Goal: Task Accomplishment & Management: Complete application form

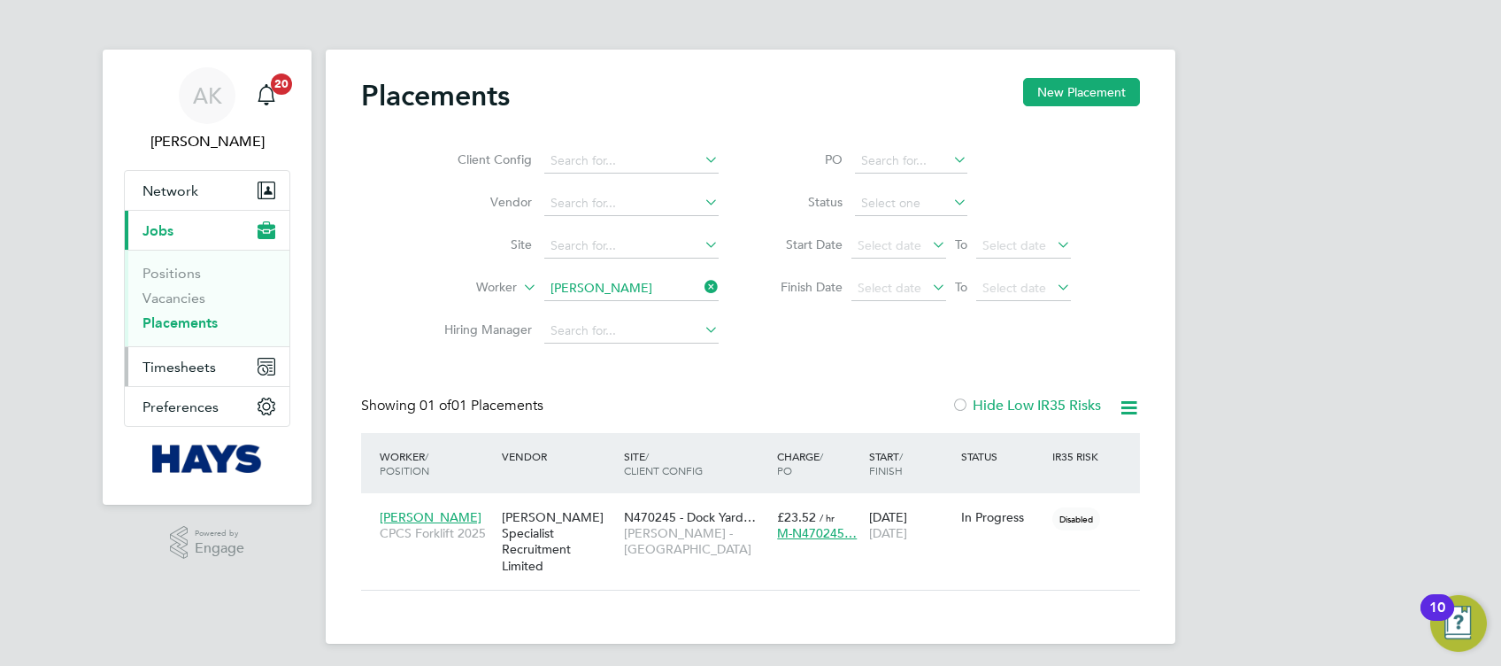
scroll to position [16, 83]
click at [701, 284] on icon at bounding box center [701, 286] width 0 height 25
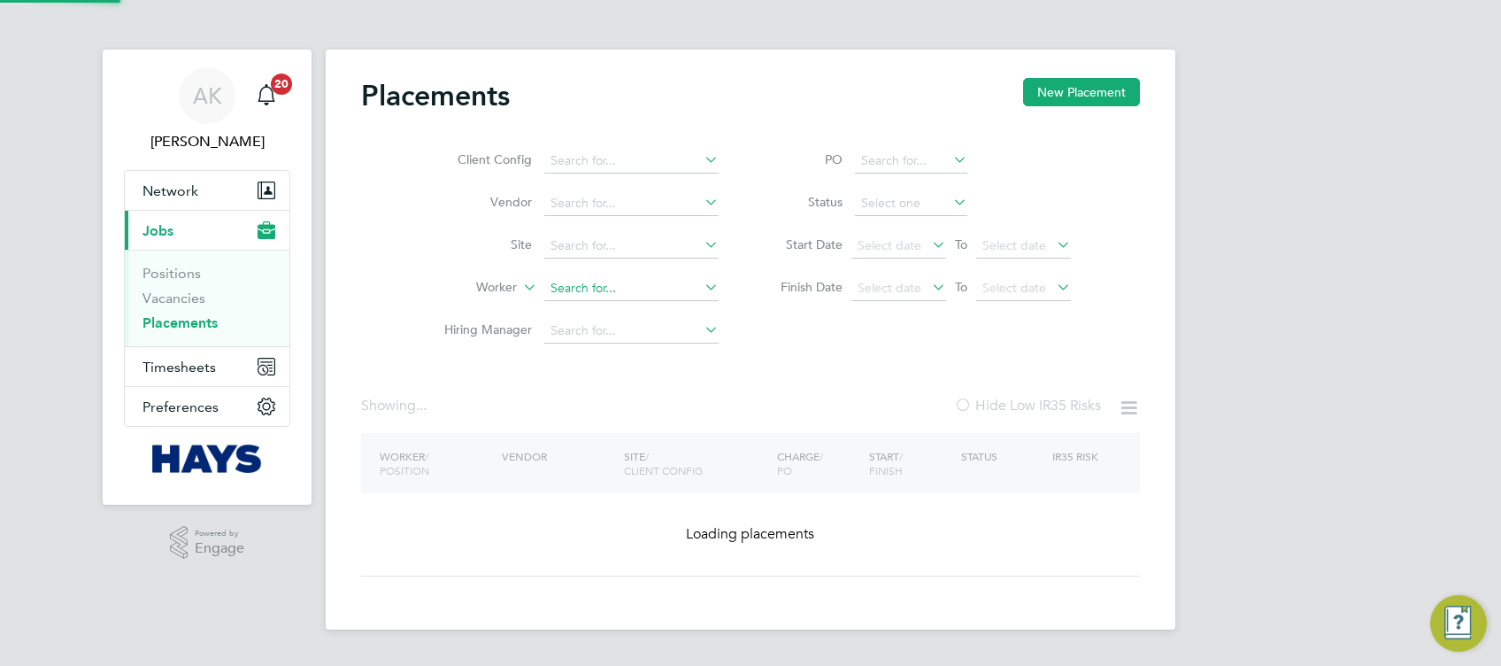
click at [632, 281] on input at bounding box center [631, 288] width 174 height 25
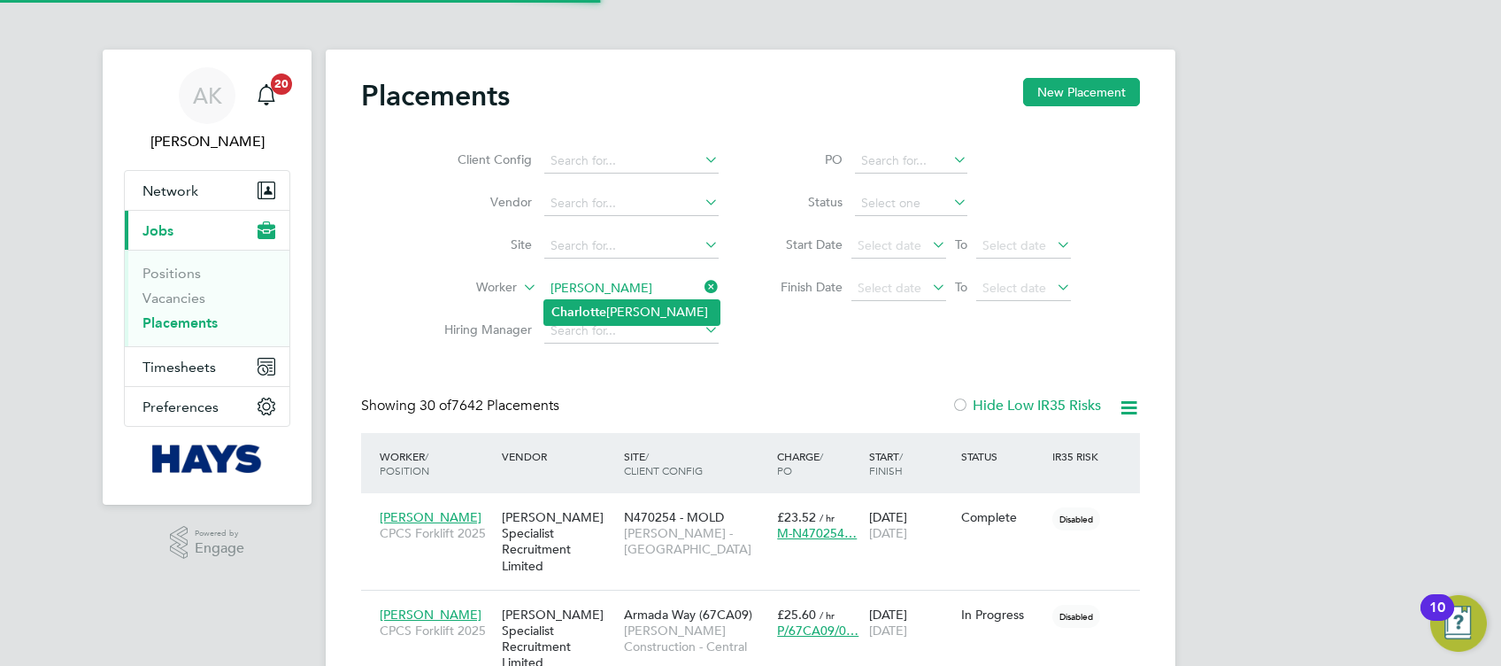
click at [646, 304] on li "Charl o tte Oakes" at bounding box center [631, 312] width 175 height 24
type input "[PERSON_NAME]"
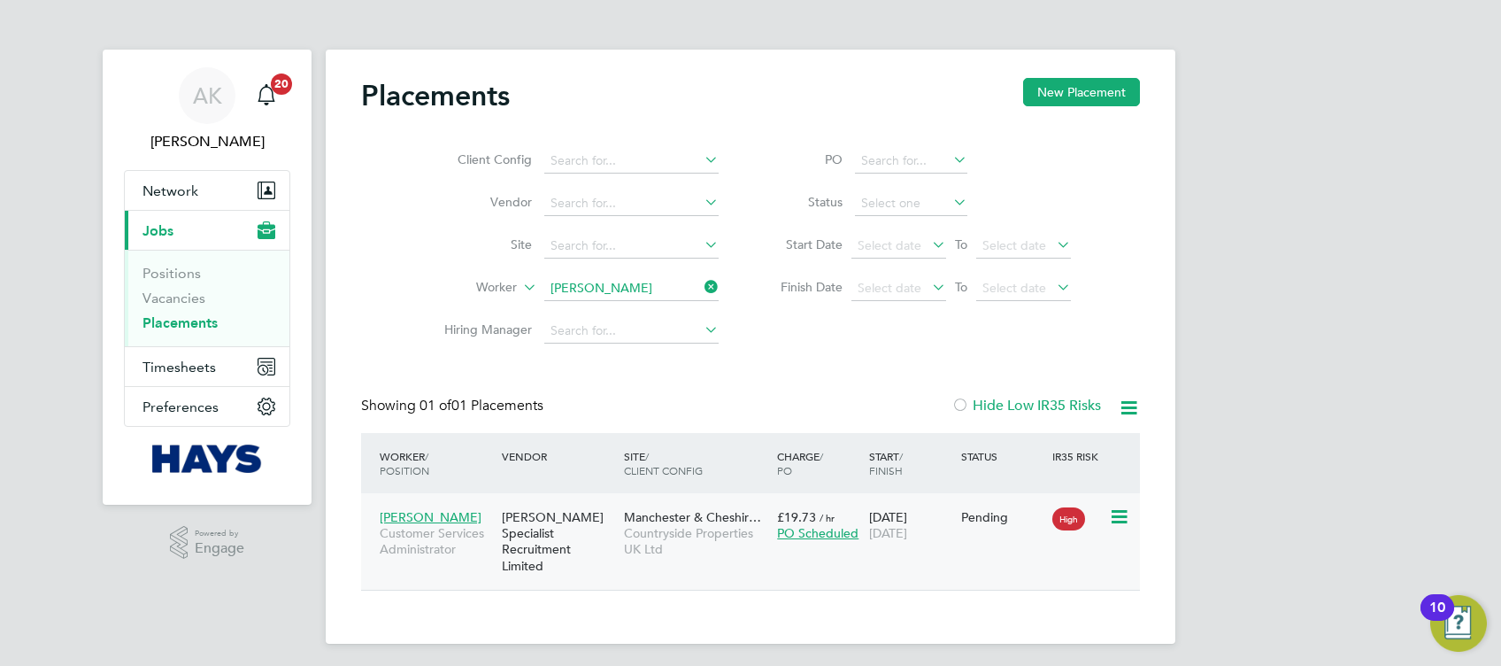
click at [668, 528] on span "Countryside Properties UK Ltd" at bounding box center [696, 541] width 144 height 32
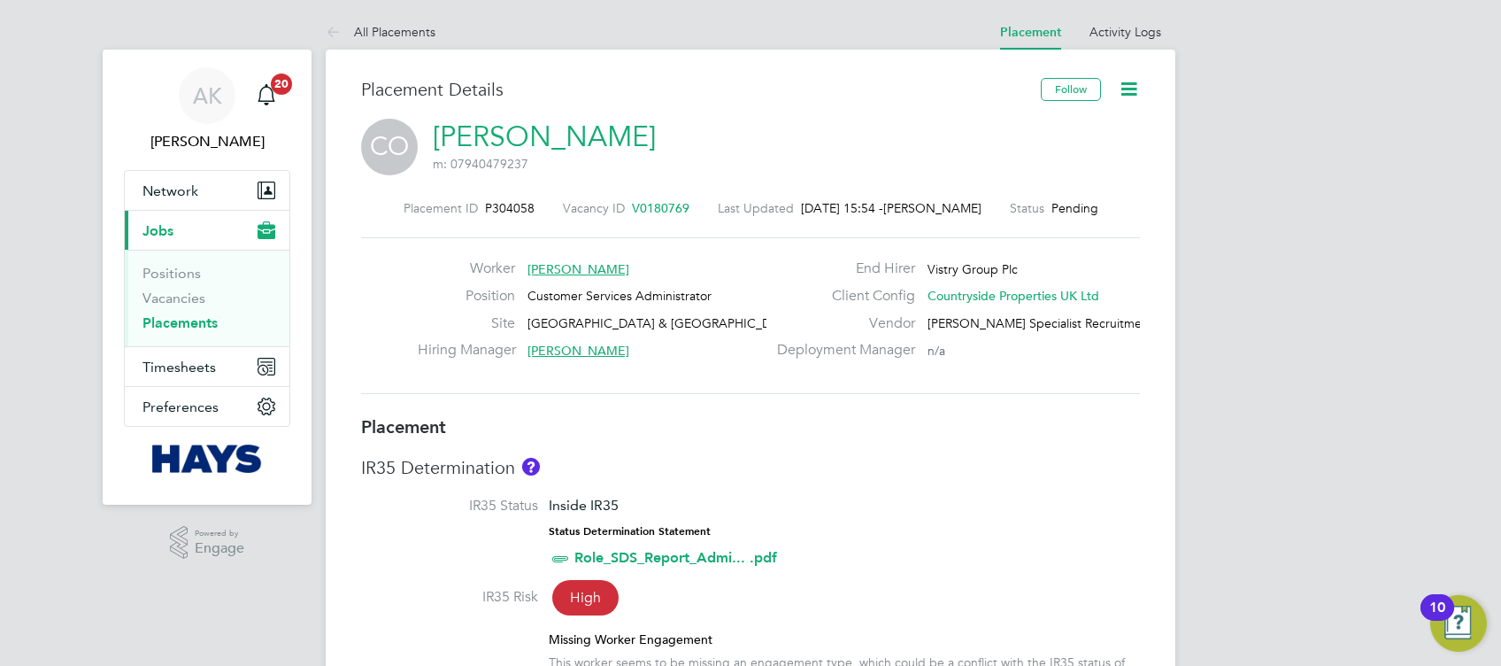
click at [1118, 89] on icon at bounding box center [1129, 89] width 22 height 22
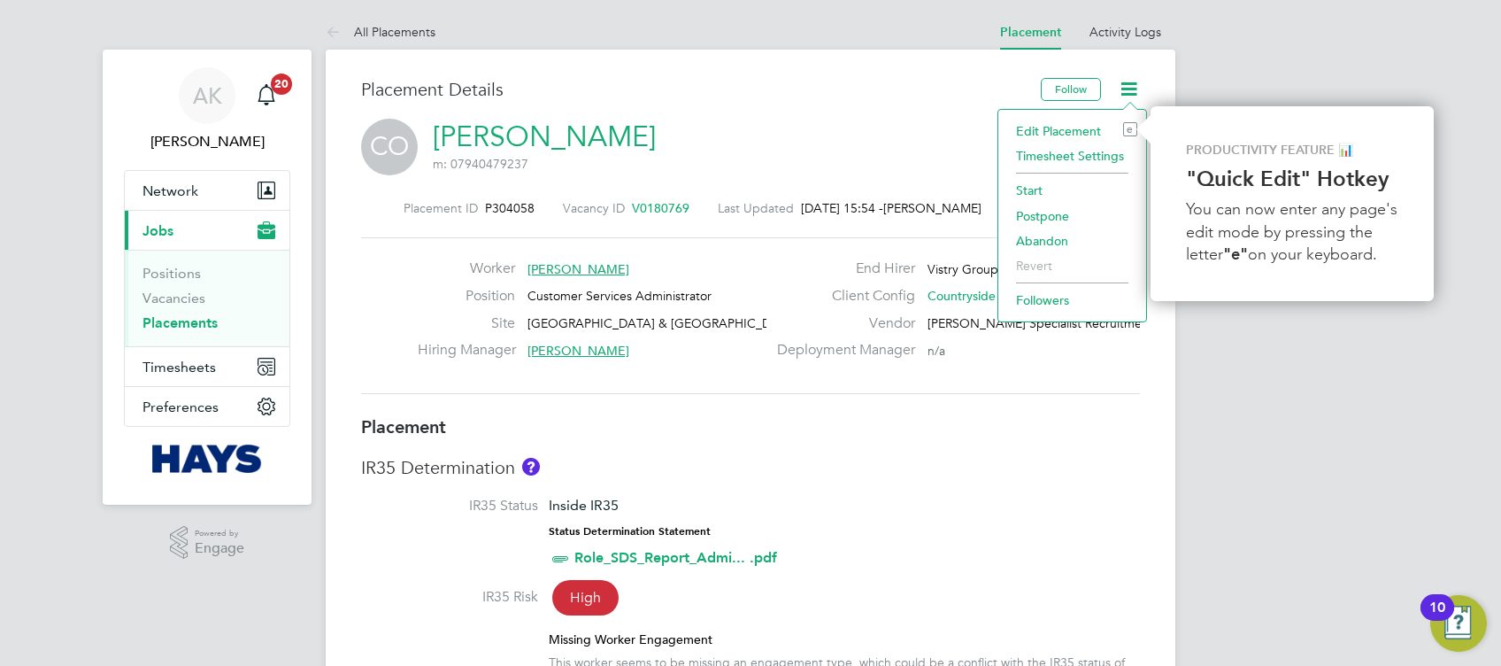
click at [1011, 482] on div "IR35 Determination IR35 Status Inside IR35 Status Determination Statement Role_…" at bounding box center [750, 580] width 779 height 248
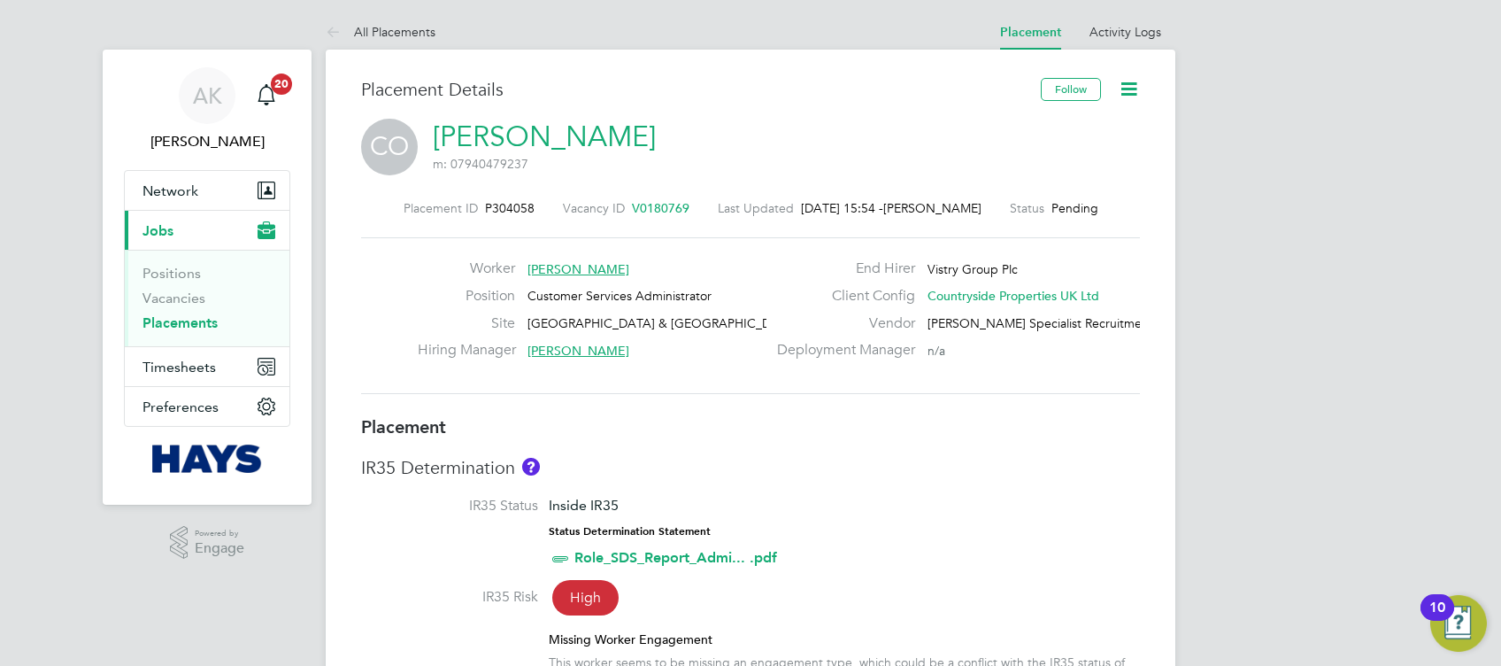
click at [189, 326] on link "Placements" at bounding box center [179, 322] width 75 height 17
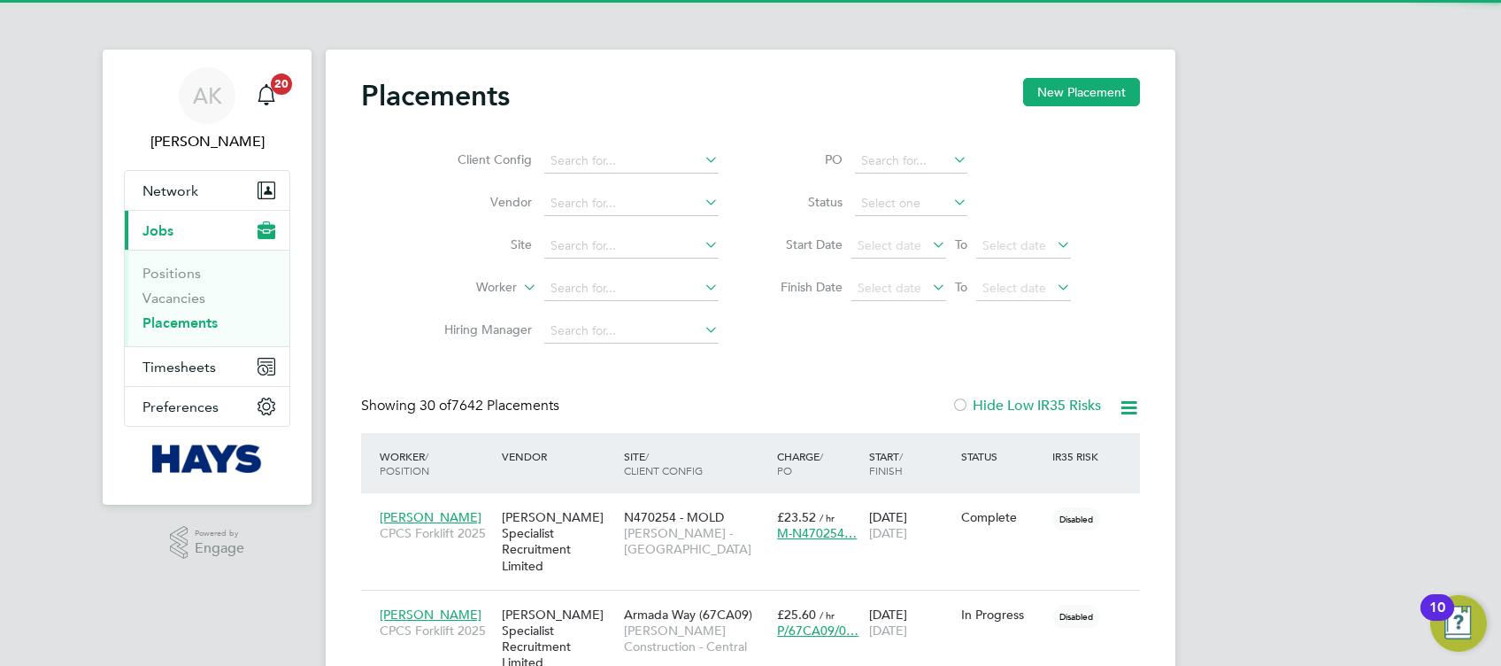
scroll to position [66, 153]
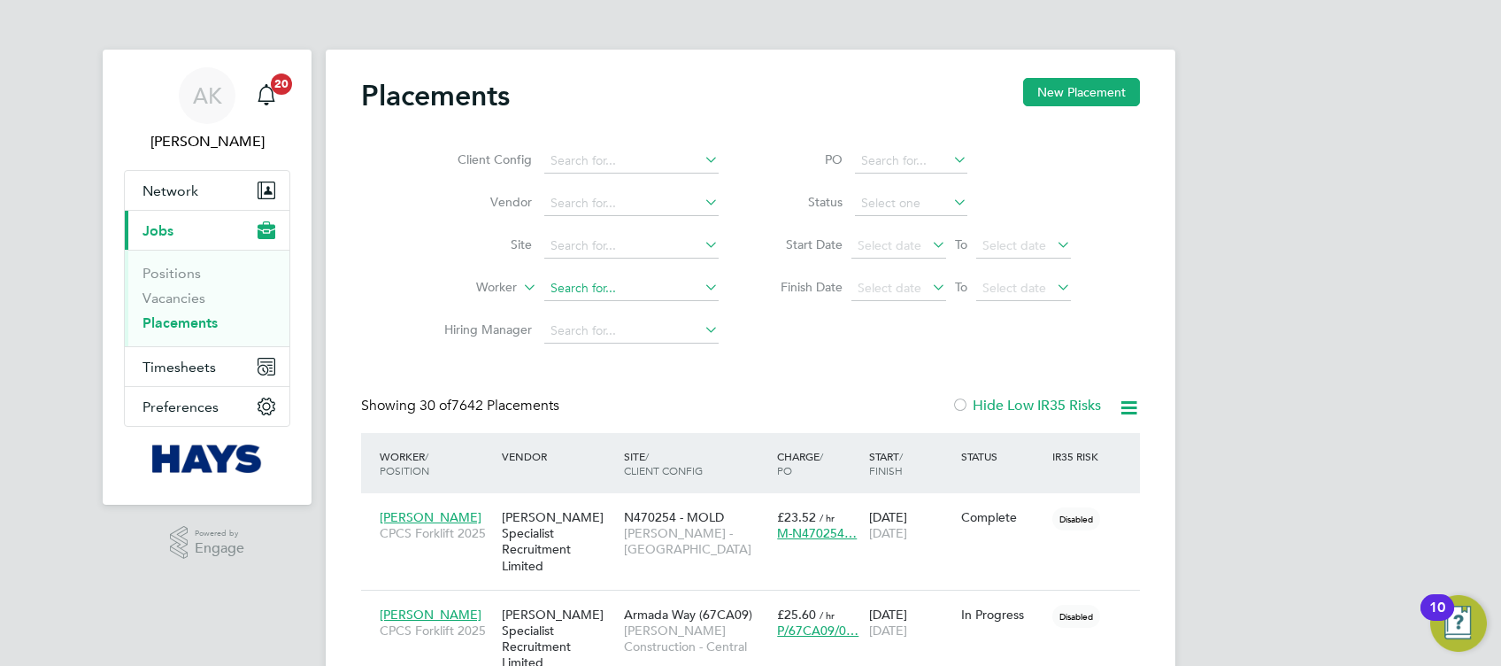
click at [593, 282] on input at bounding box center [631, 288] width 174 height 25
click at [634, 304] on li "Charl o tte Oakes" at bounding box center [631, 312] width 175 height 24
type input "[PERSON_NAME]"
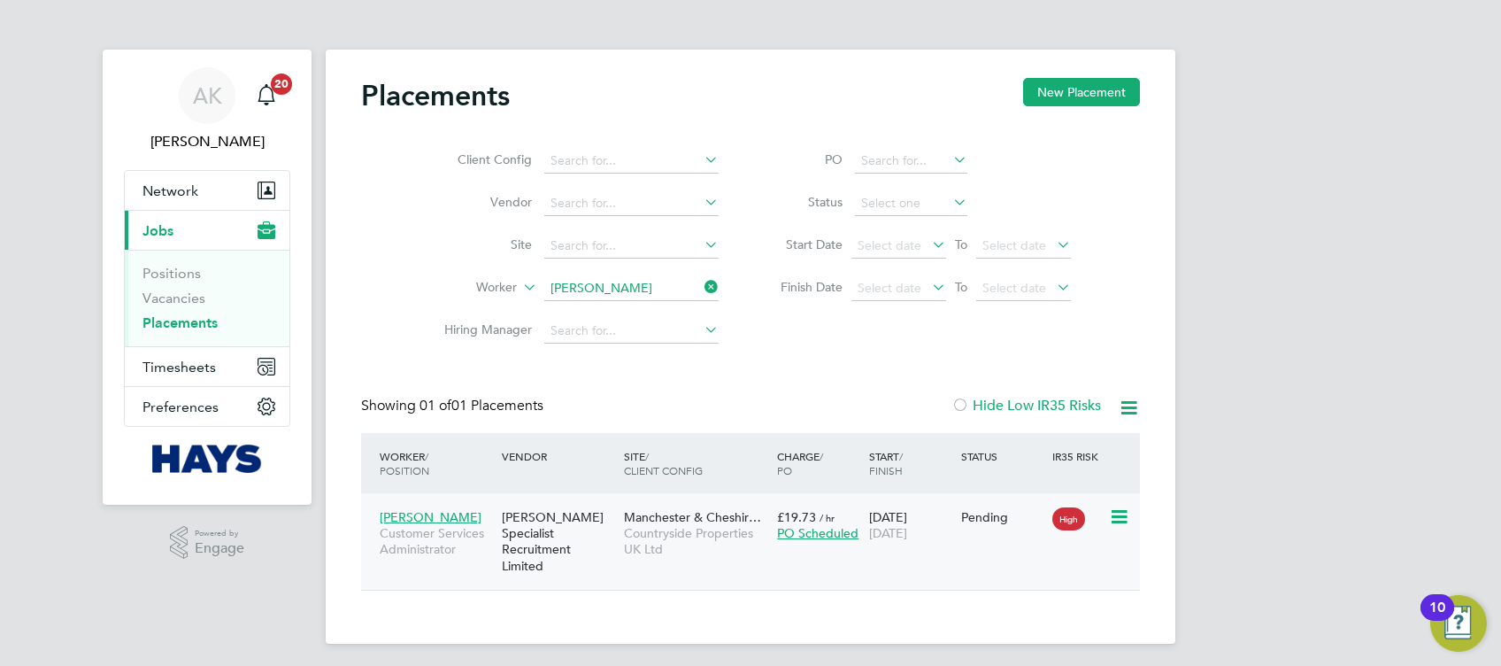
click at [660, 533] on span "Countryside Properties UK Ltd" at bounding box center [696, 541] width 144 height 32
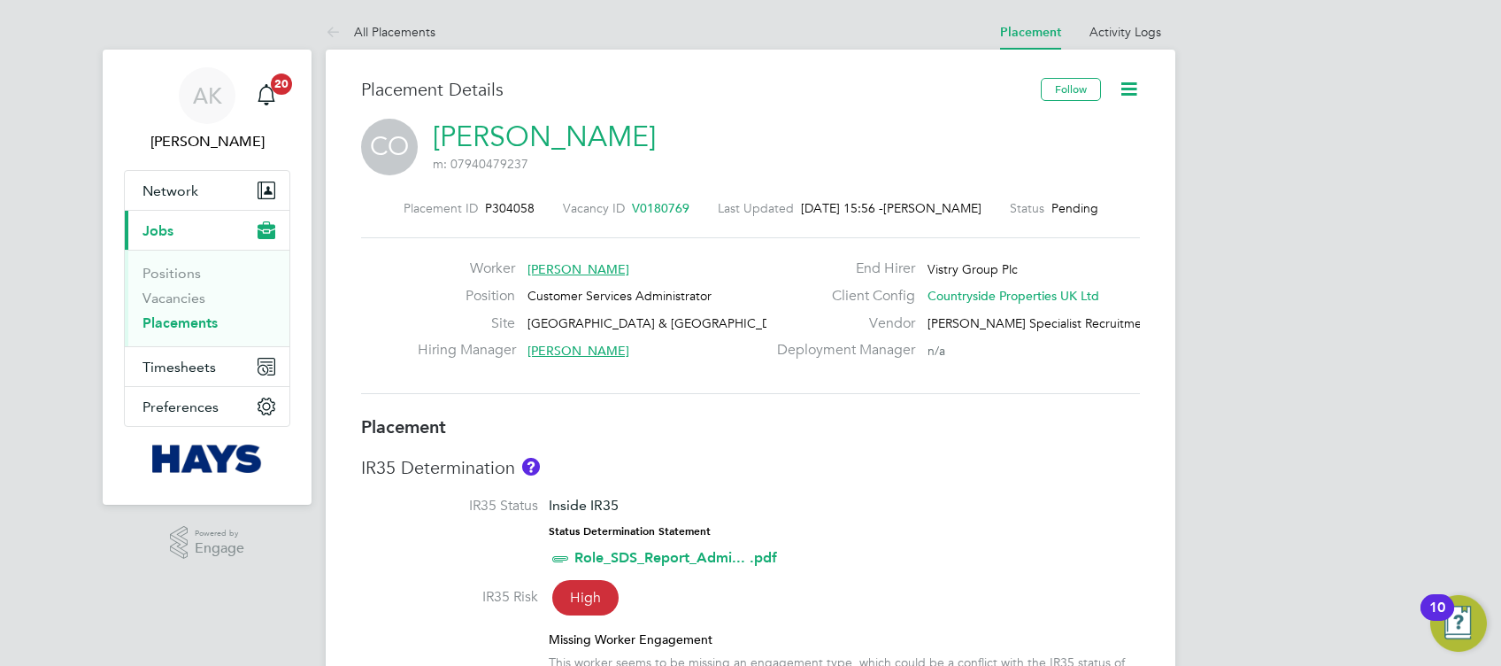
click at [1134, 87] on icon at bounding box center [1129, 89] width 22 height 22
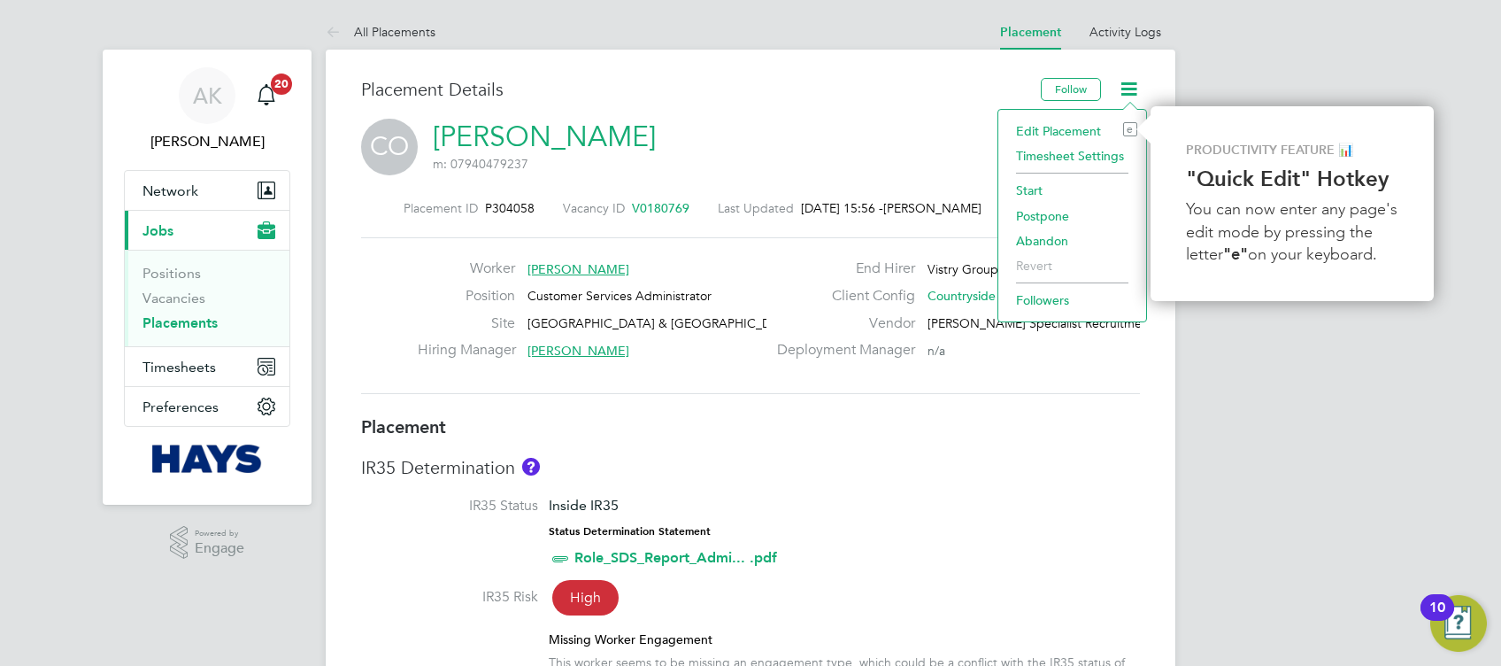
click at [1038, 191] on li "Start" at bounding box center [1072, 190] width 130 height 25
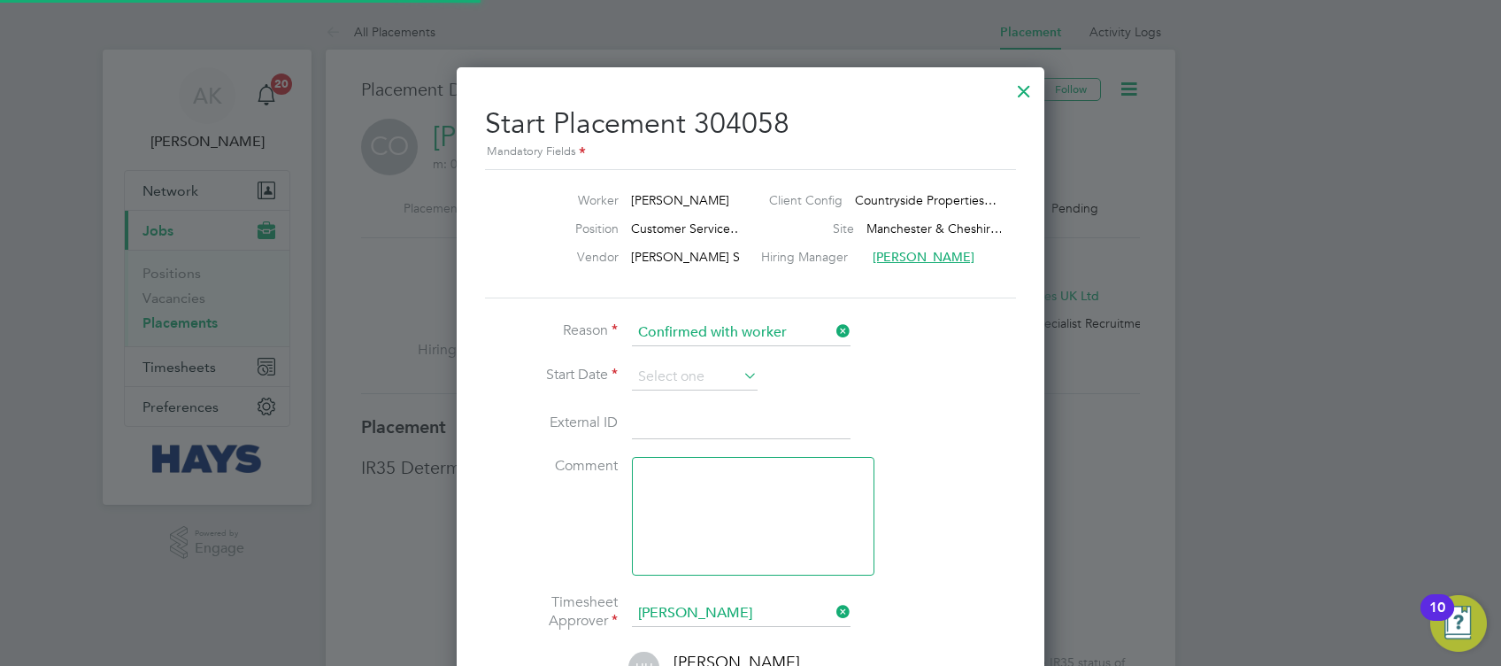
scroll to position [8, 8]
click at [1028, 84] on div at bounding box center [1024, 87] width 32 height 32
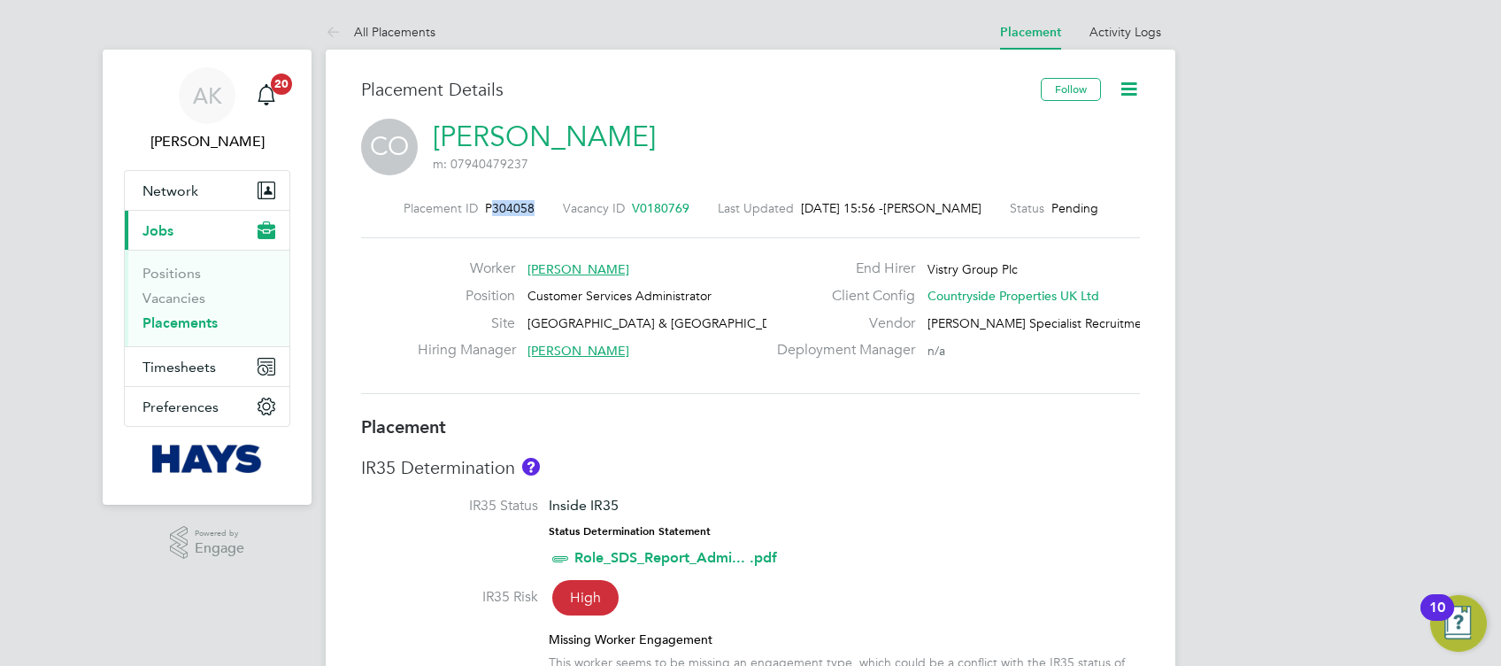
drag, startPoint x: 541, startPoint y: 207, endPoint x: 485, endPoint y: 195, distance: 57.1
click at [485, 195] on div "Placement ID P304058 Vacancy ID V0180769 Last Updated 26 Sep 2025, 15:56 - Wend…" at bounding box center [750, 297] width 779 height 237
drag, startPoint x: 485, startPoint y: 195, endPoint x: 538, endPoint y: 205, distance: 54.2
click at [538, 205] on div "Placement ID P304058 Vacancy ID V0180769 Last Updated 26 Sep 2025, 15:56 - Wend…" at bounding box center [750, 208] width 779 height 16
click at [517, 200] on span "P304058" at bounding box center [510, 208] width 50 height 16
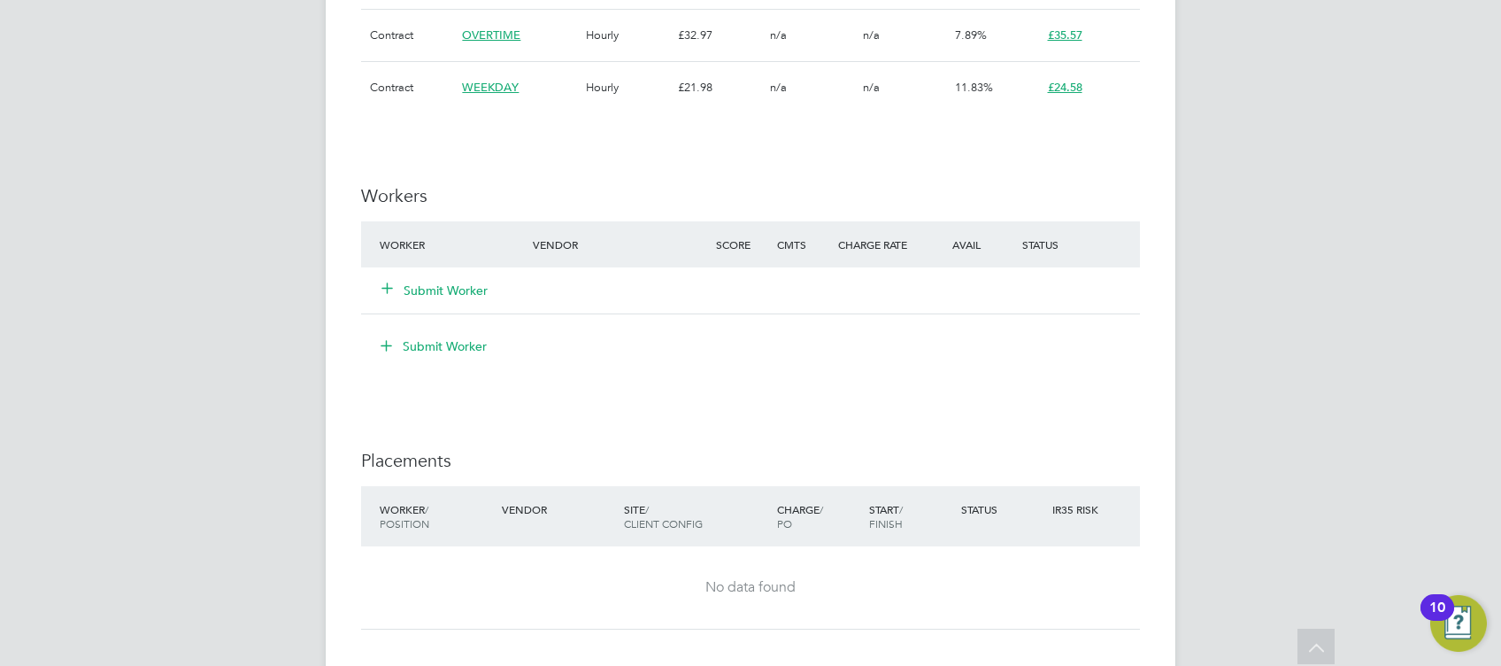
scroll to position [1298, 0]
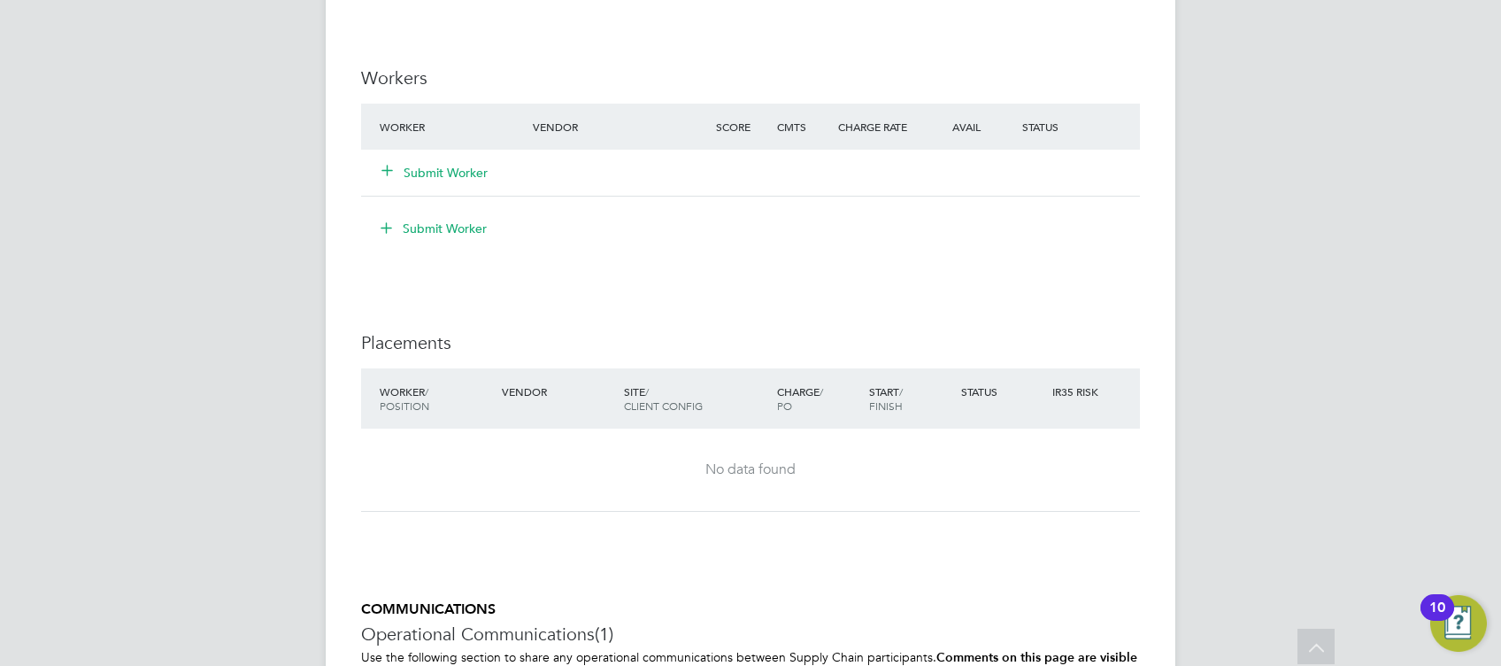
click at [467, 171] on button "Submit Worker" at bounding box center [435, 173] width 106 height 18
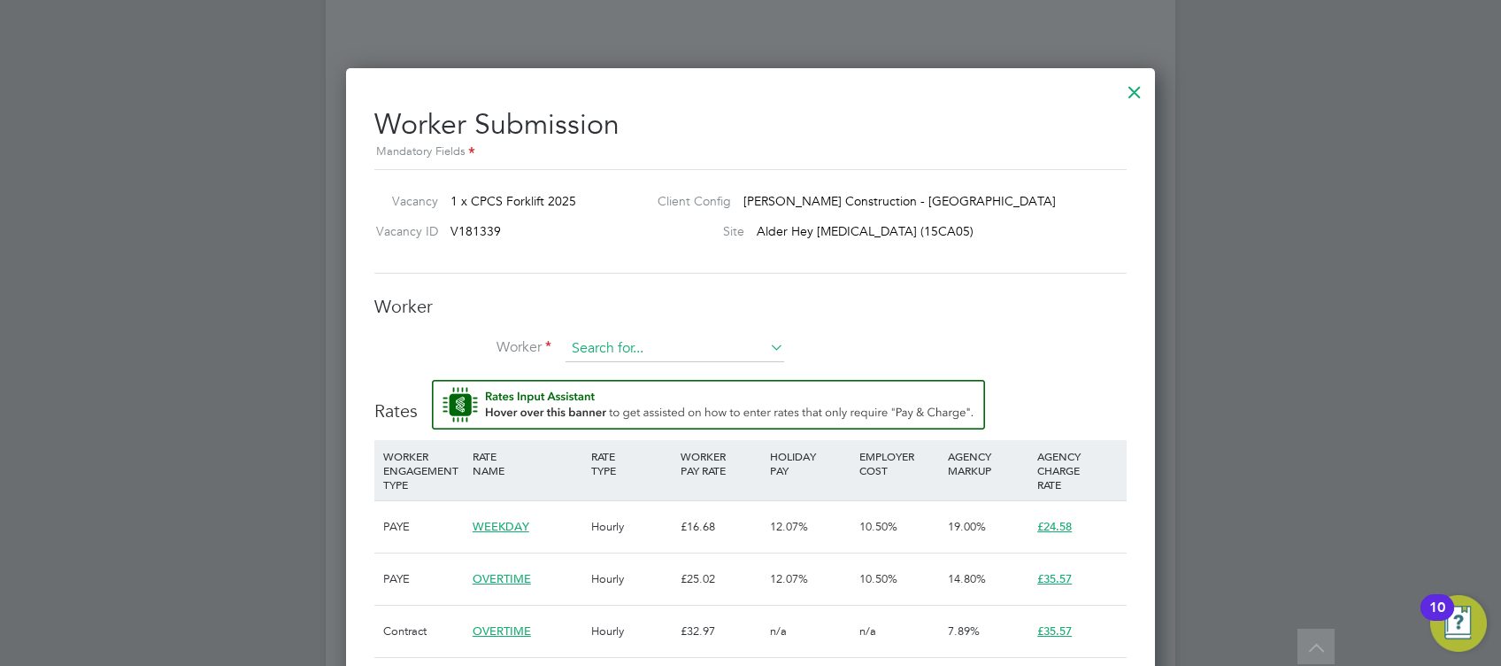
click at [630, 347] on input at bounding box center [675, 348] width 219 height 27
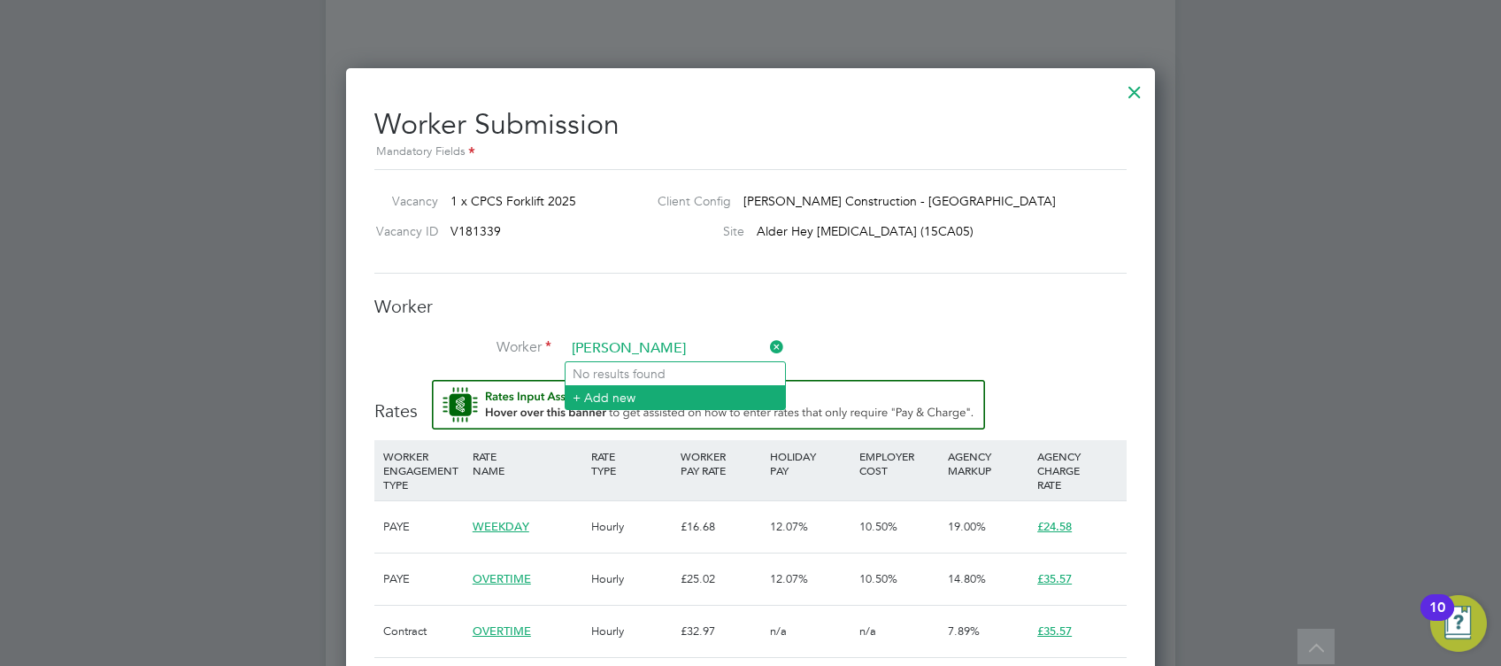
type input "david maddox"
click at [646, 393] on li "+ Add new" at bounding box center [676, 397] width 220 height 24
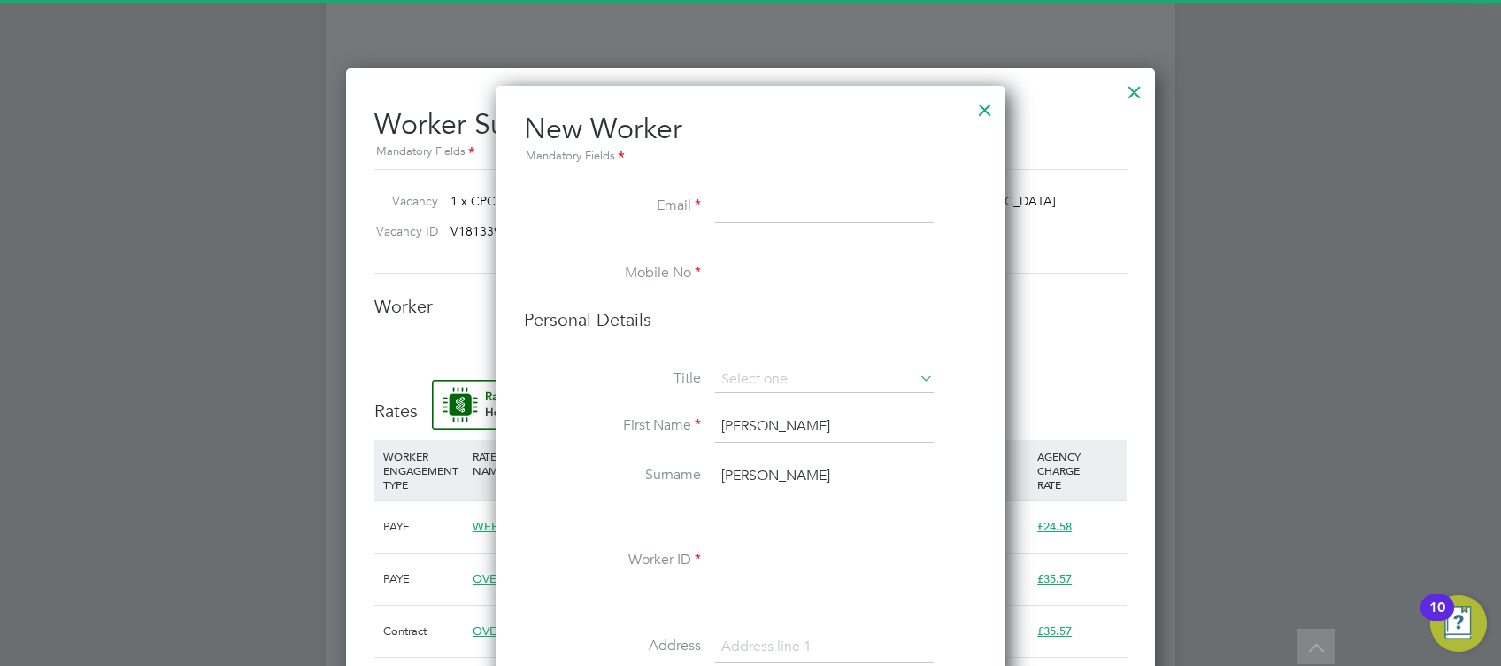
click at [984, 112] on div at bounding box center [985, 105] width 32 height 32
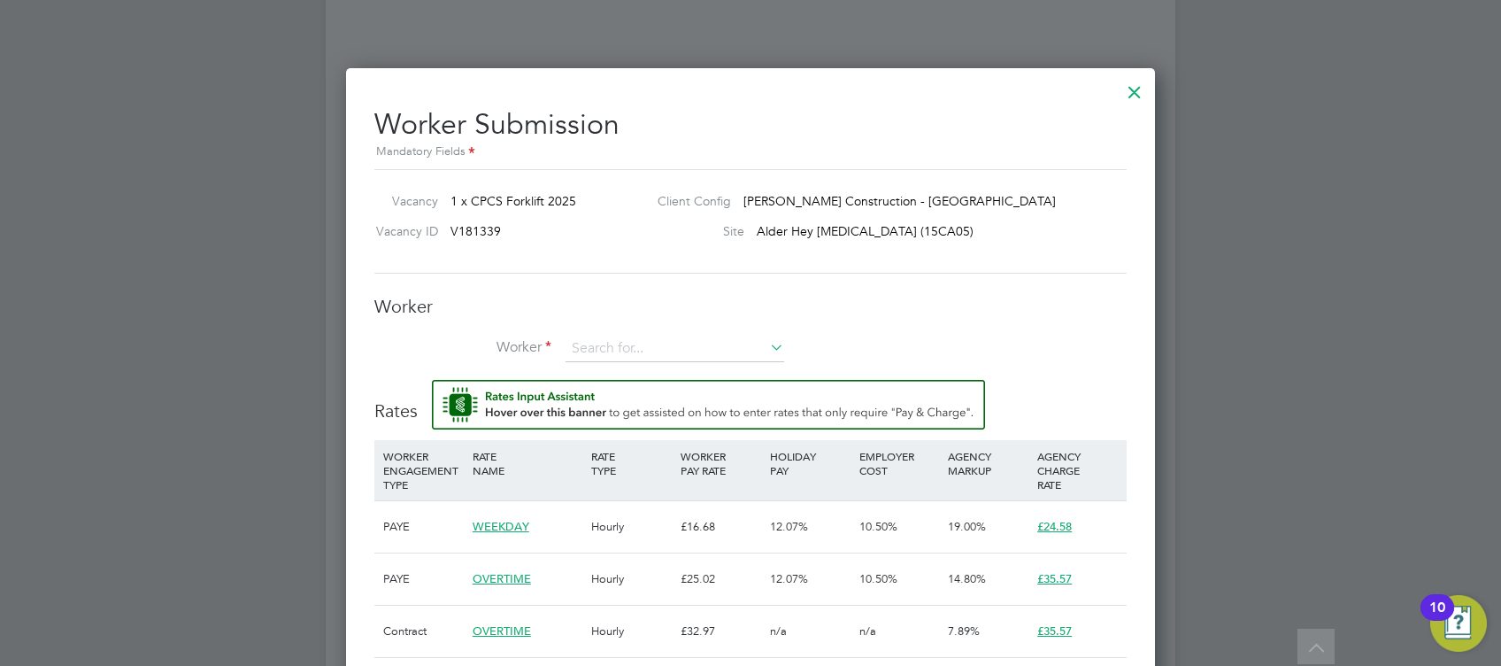
click at [1136, 104] on div at bounding box center [1135, 88] width 32 height 32
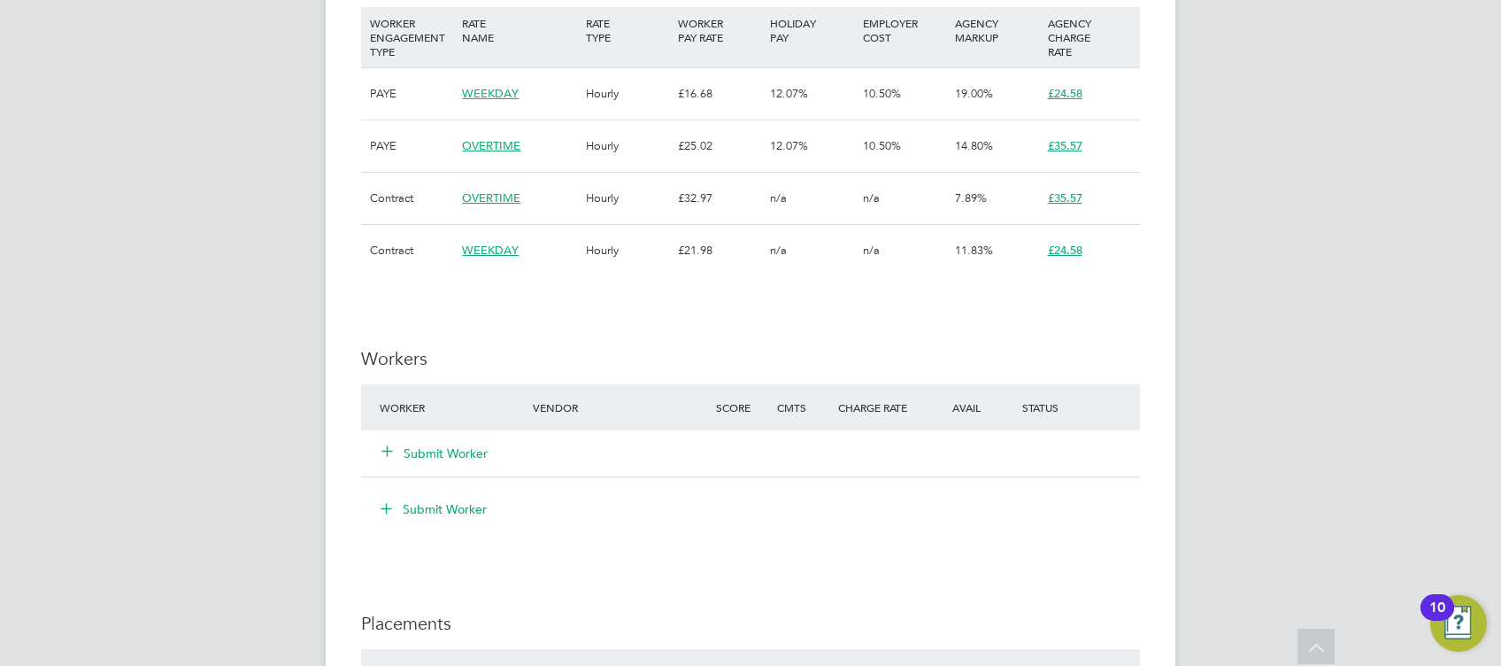
click at [475, 459] on button "Submit Worker" at bounding box center [435, 453] width 106 height 18
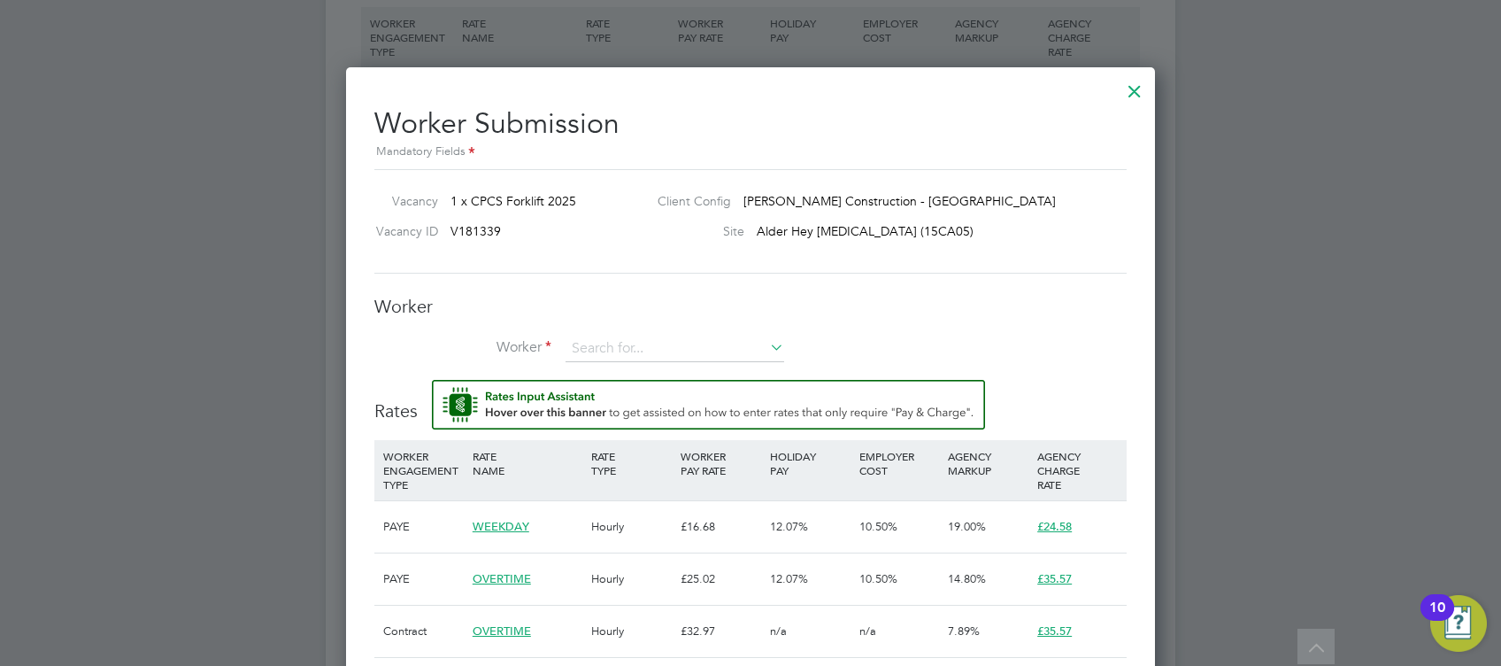
click at [1134, 92] on div at bounding box center [1135, 87] width 32 height 32
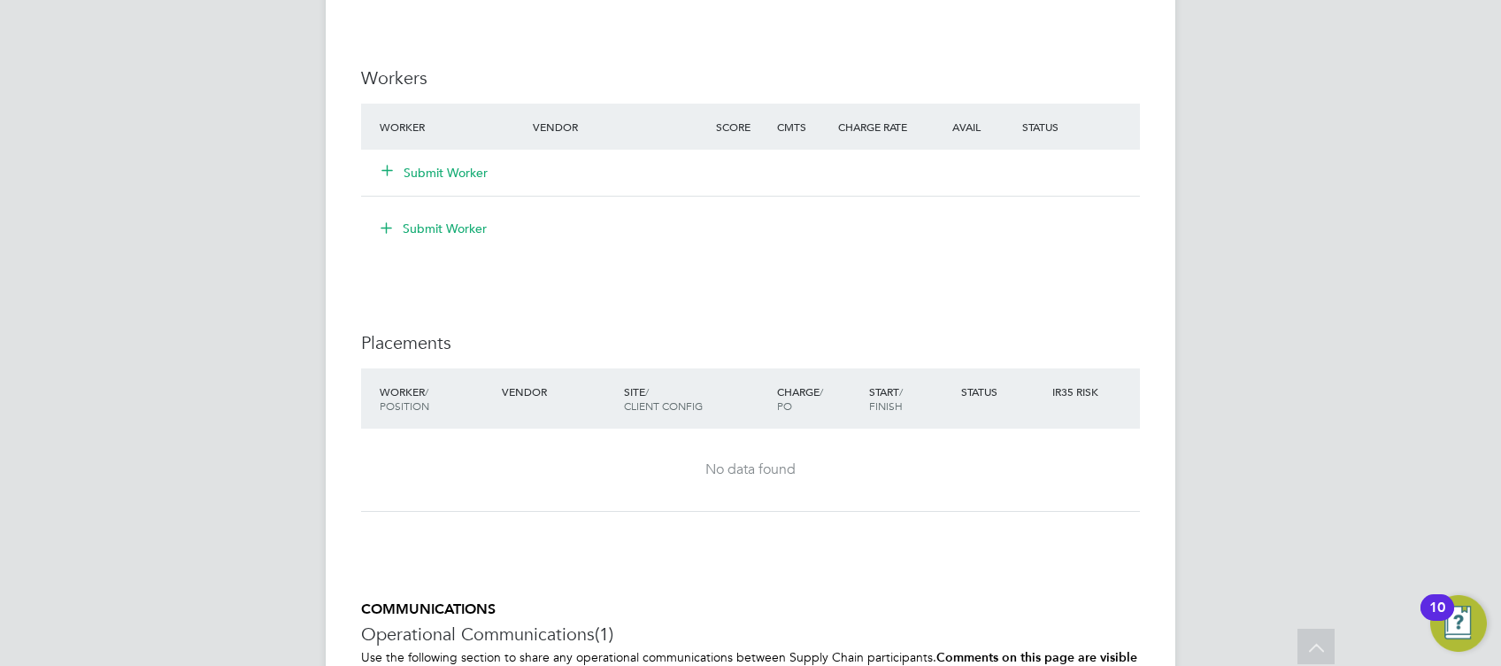
click at [466, 166] on button "Submit Worker" at bounding box center [435, 173] width 106 height 18
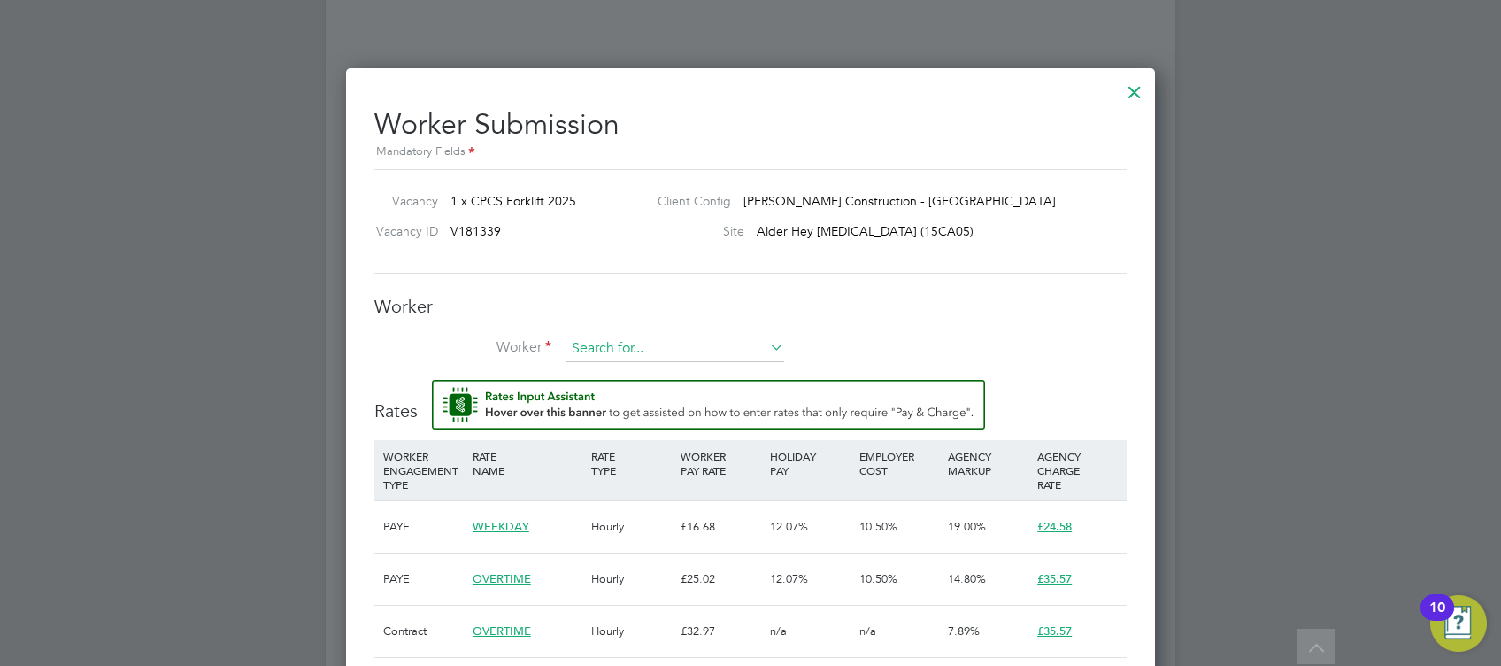
click at [630, 342] on input at bounding box center [675, 348] width 219 height 27
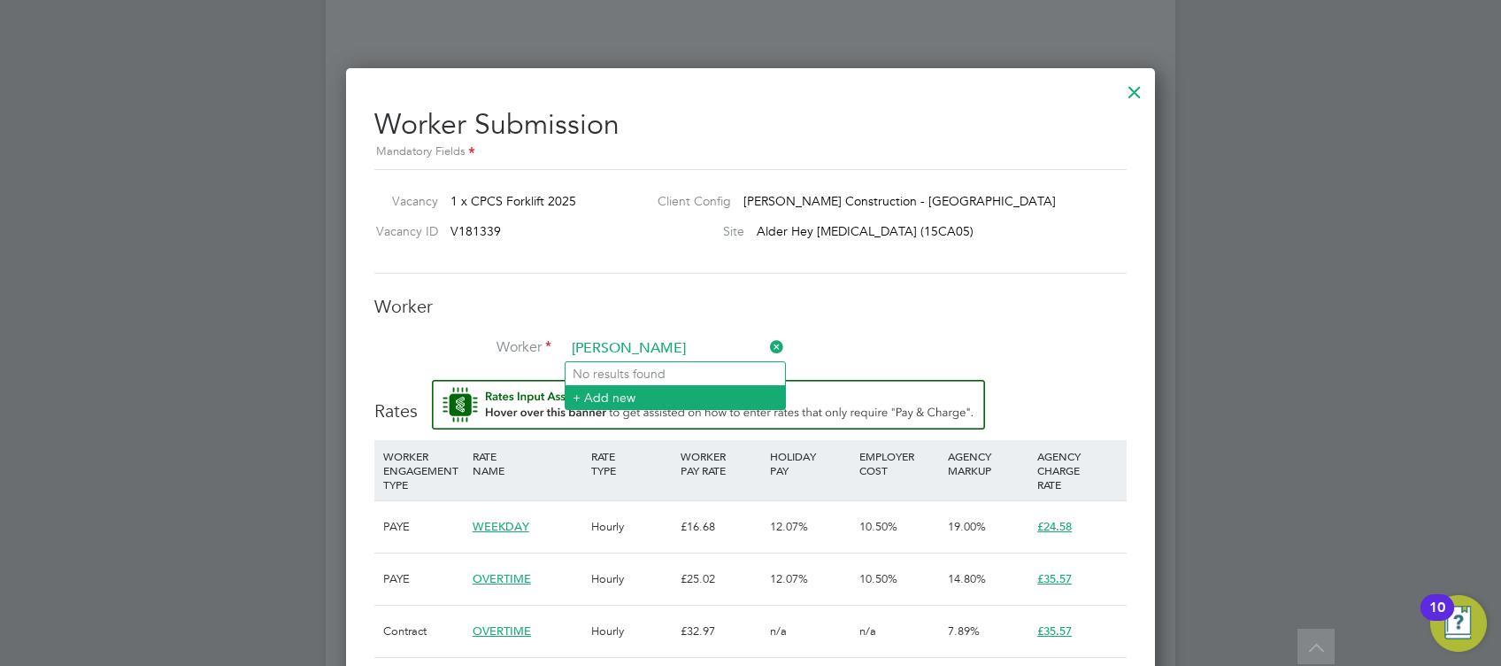
type input "david maddox"
click at [743, 389] on li "+ Add new" at bounding box center [676, 397] width 220 height 24
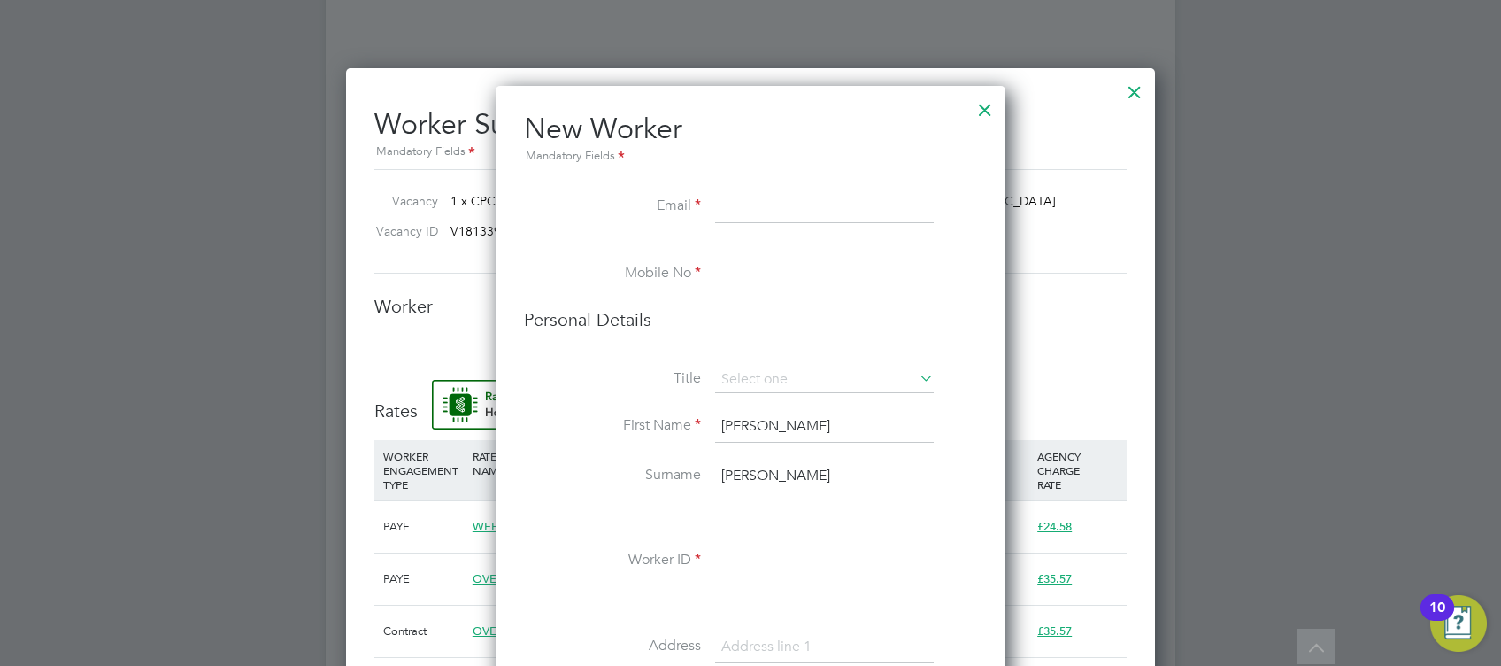
drag, startPoint x: 770, startPoint y: 472, endPoint x: 706, endPoint y: 472, distance: 63.7
click at [706, 472] on li "Surname maddox" at bounding box center [750, 485] width 453 height 50
type input "Maddocks"
drag, startPoint x: 796, startPoint y: 425, endPoint x: 645, endPoint y: 421, distance: 150.5
click at [645, 421] on li "First Name david" at bounding box center [750, 436] width 453 height 50
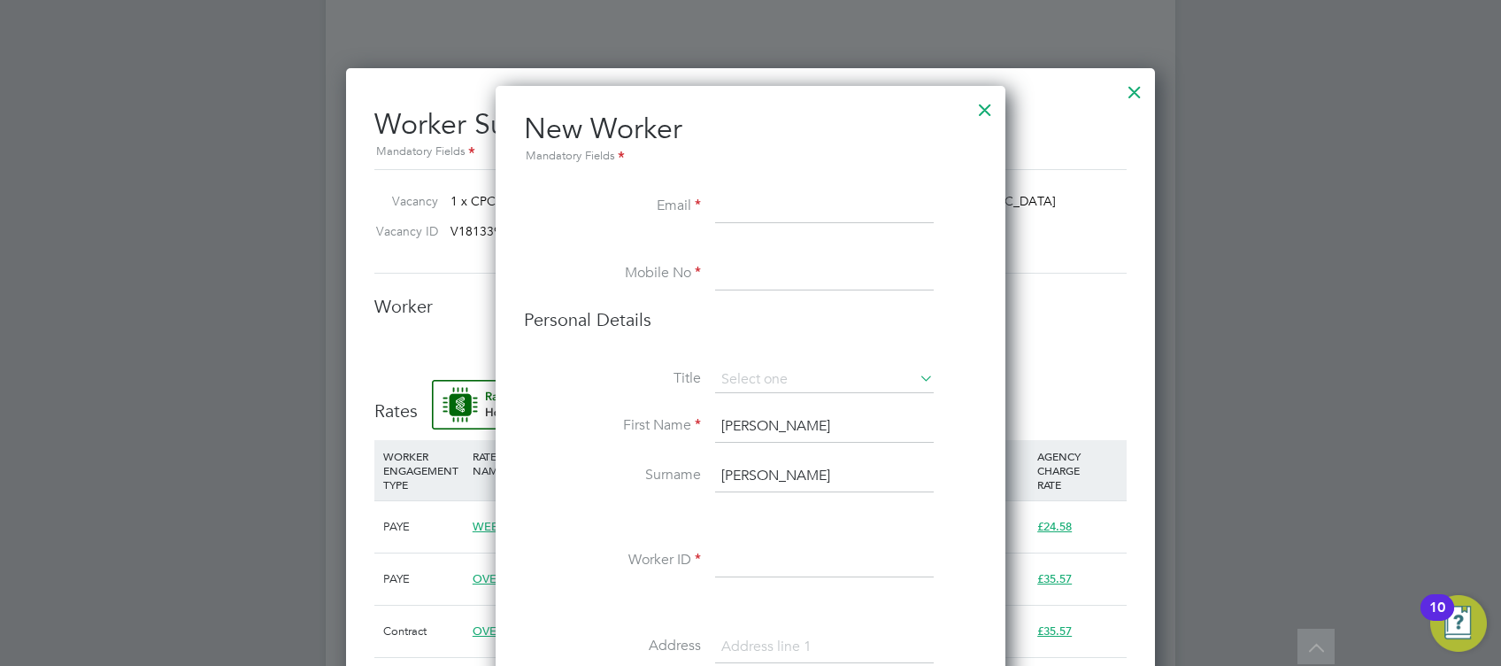
type input "David"
click at [748, 394] on li "Title" at bounding box center [750, 388] width 453 height 44
click at [761, 380] on input at bounding box center [824, 379] width 219 height 27
drag, startPoint x: 765, startPoint y: 406, endPoint x: 840, endPoint y: 586, distance: 194.8
click at [765, 406] on li "Mr" at bounding box center [825, 403] width 220 height 23
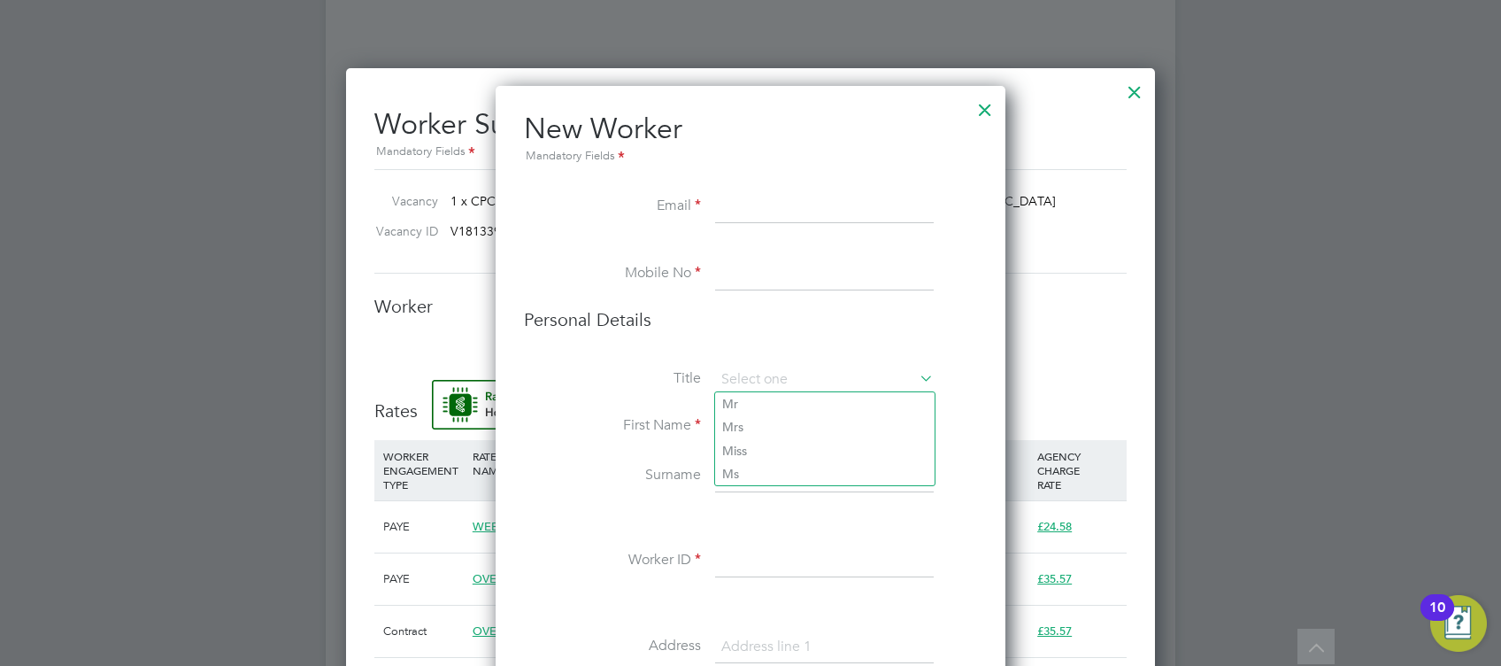
type input "Mr"
click at [752, 176] on li "New Worker Mandatory Fields" at bounding box center [750, 151] width 453 height 81
click at [761, 198] on input at bounding box center [824, 207] width 219 height 32
paste input "davidmaddocks7@gmail.com"
type input "davidmaddocks7@gmail.com"
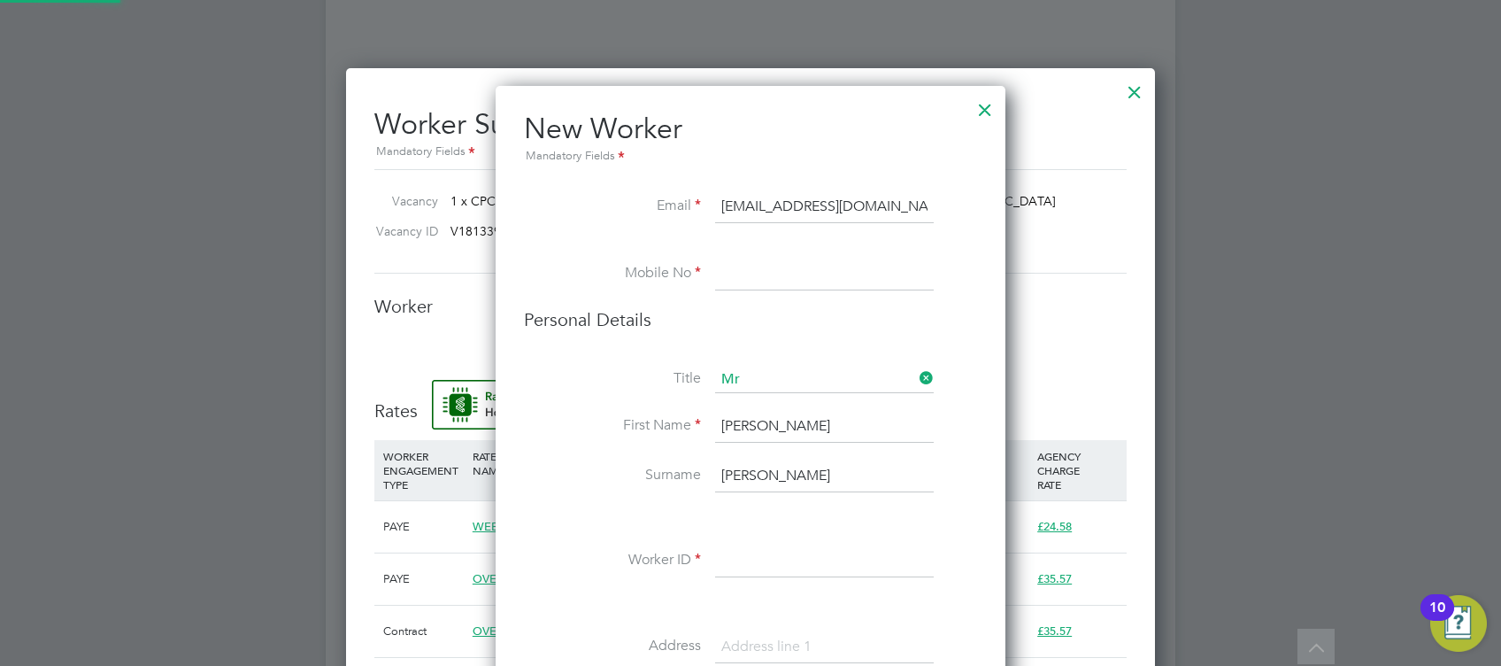
click at [766, 281] on input at bounding box center [824, 274] width 219 height 32
paste input "07912600612"
type input "07912600612"
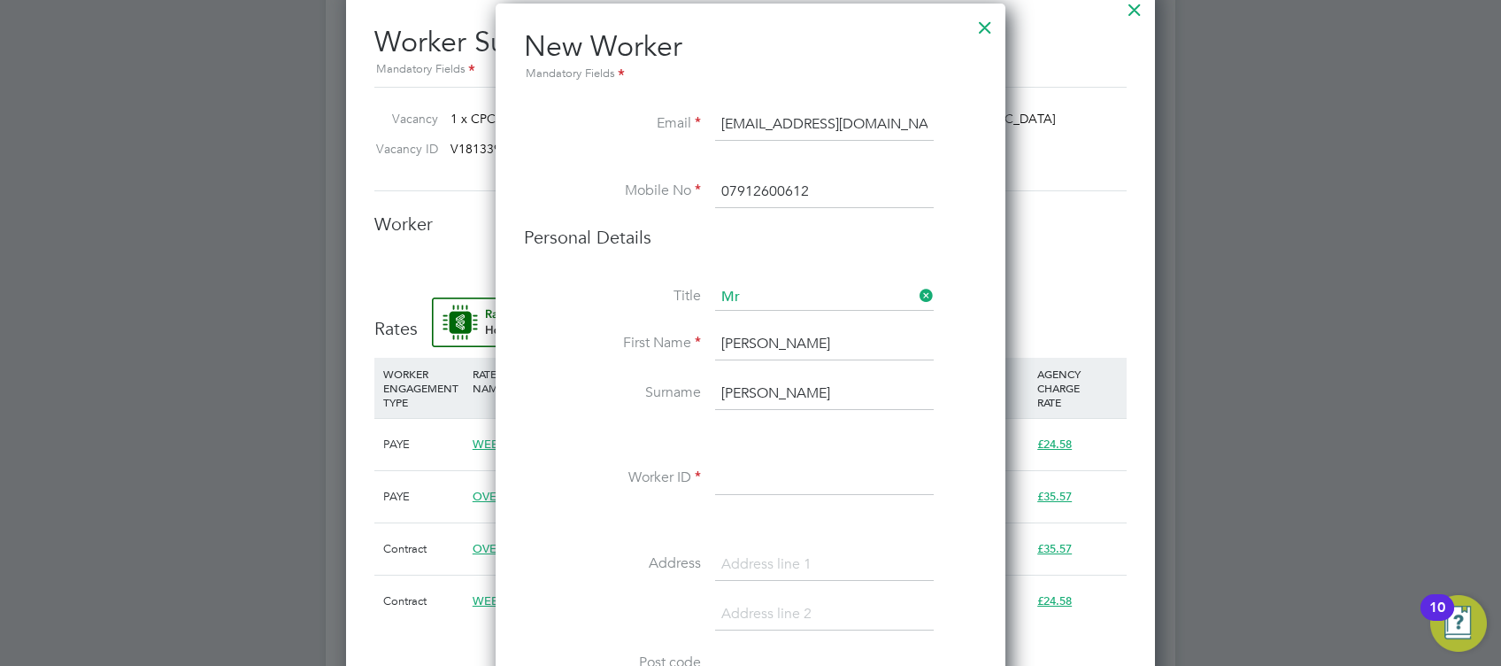
scroll to position [1416, 0]
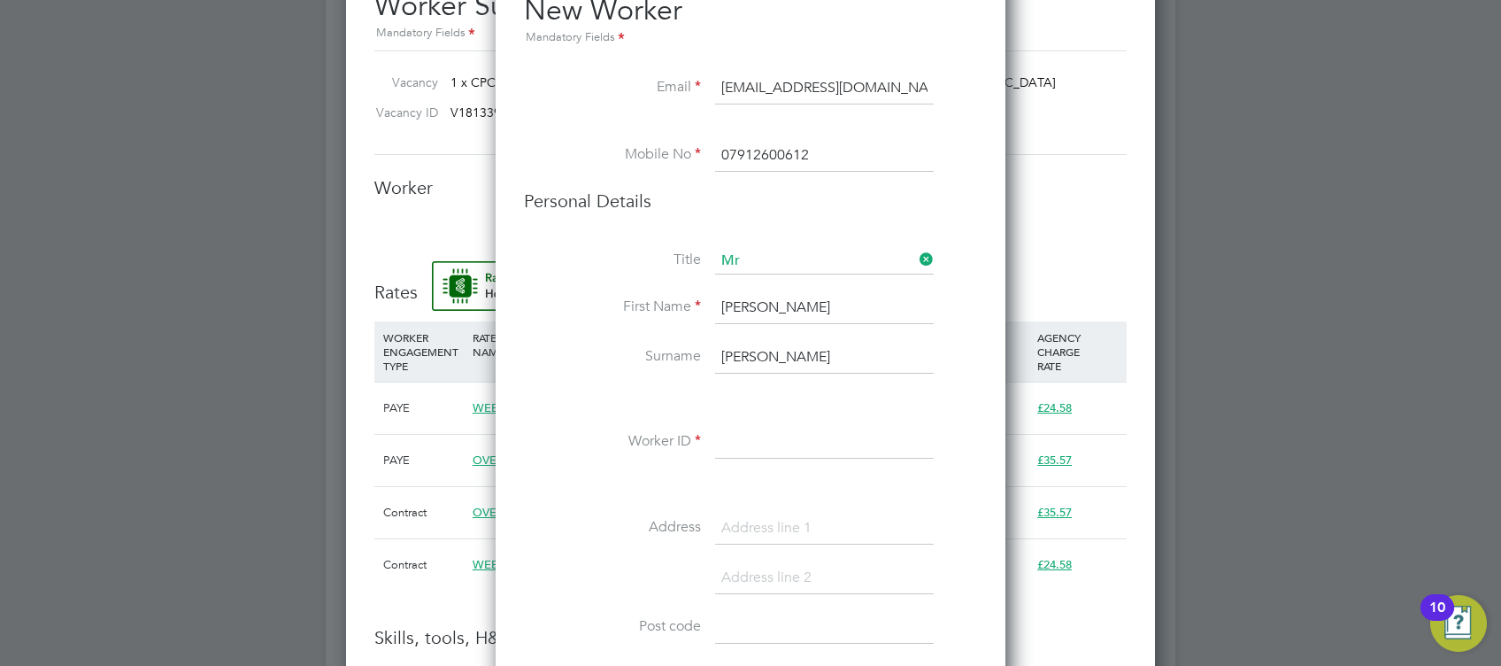
click at [753, 443] on input at bounding box center [824, 443] width 219 height 32
paste input "20797409"
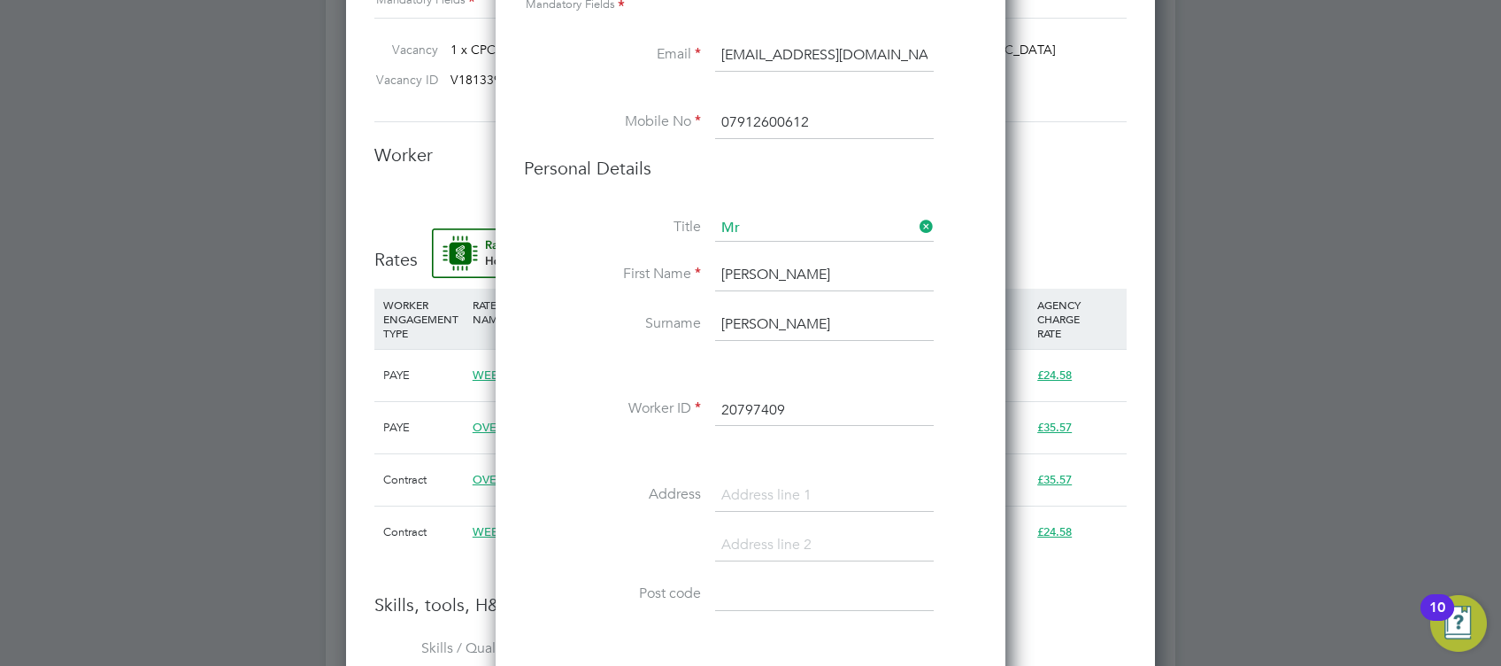
scroll to position [1652, 0]
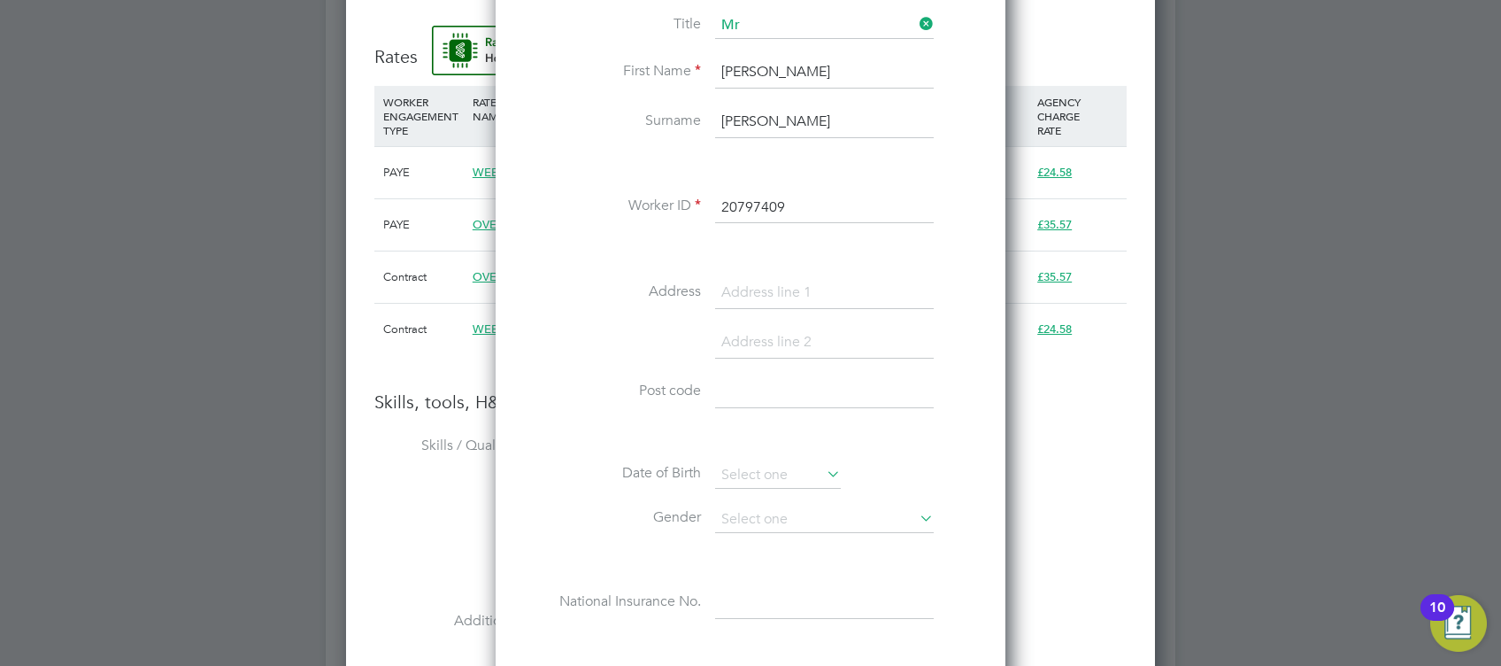
type input "20797409"
click at [789, 282] on input at bounding box center [824, 293] width 219 height 32
paste input "8 Alder Wood Avenue"
type input "8 Alder Wood Avenue"
click at [736, 348] on input at bounding box center [824, 343] width 219 height 32
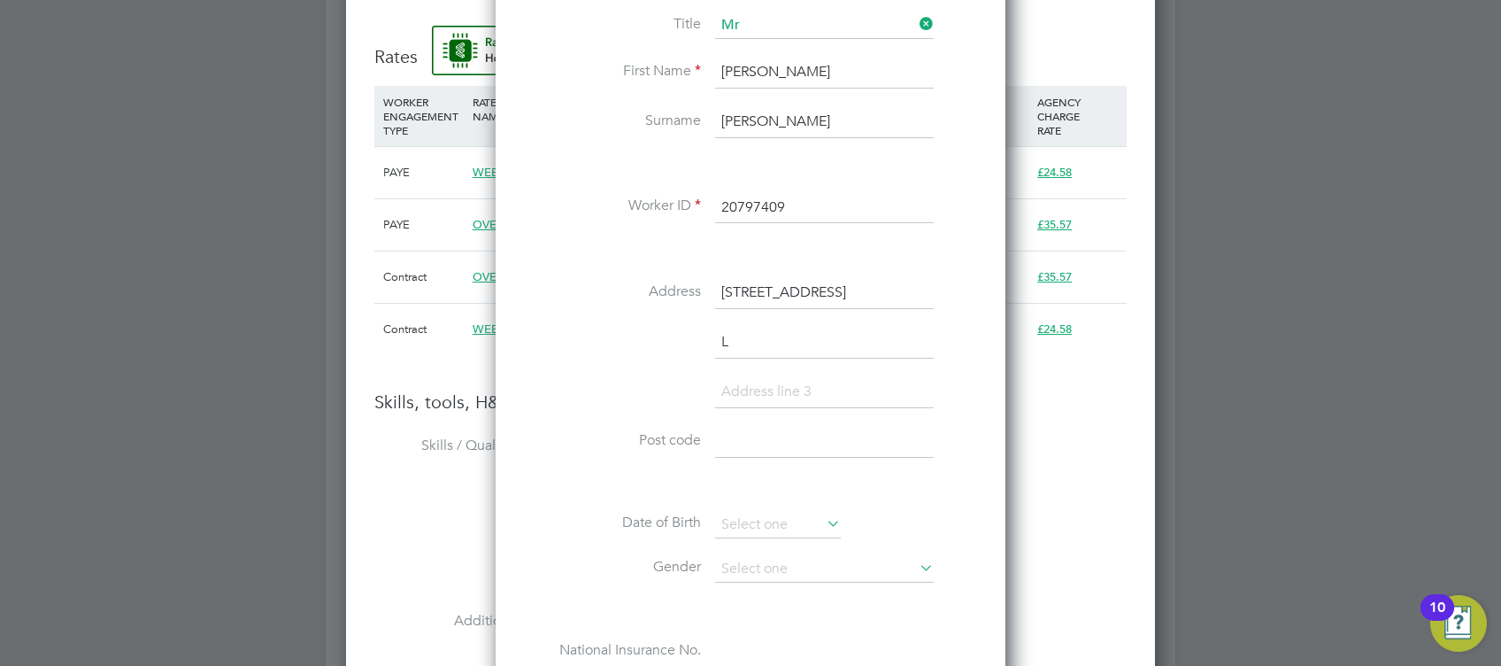
scroll to position [1624, 510]
type input "Liverpool"
click at [753, 437] on input at bounding box center [824, 442] width 219 height 32
paste input "L24 2UE"
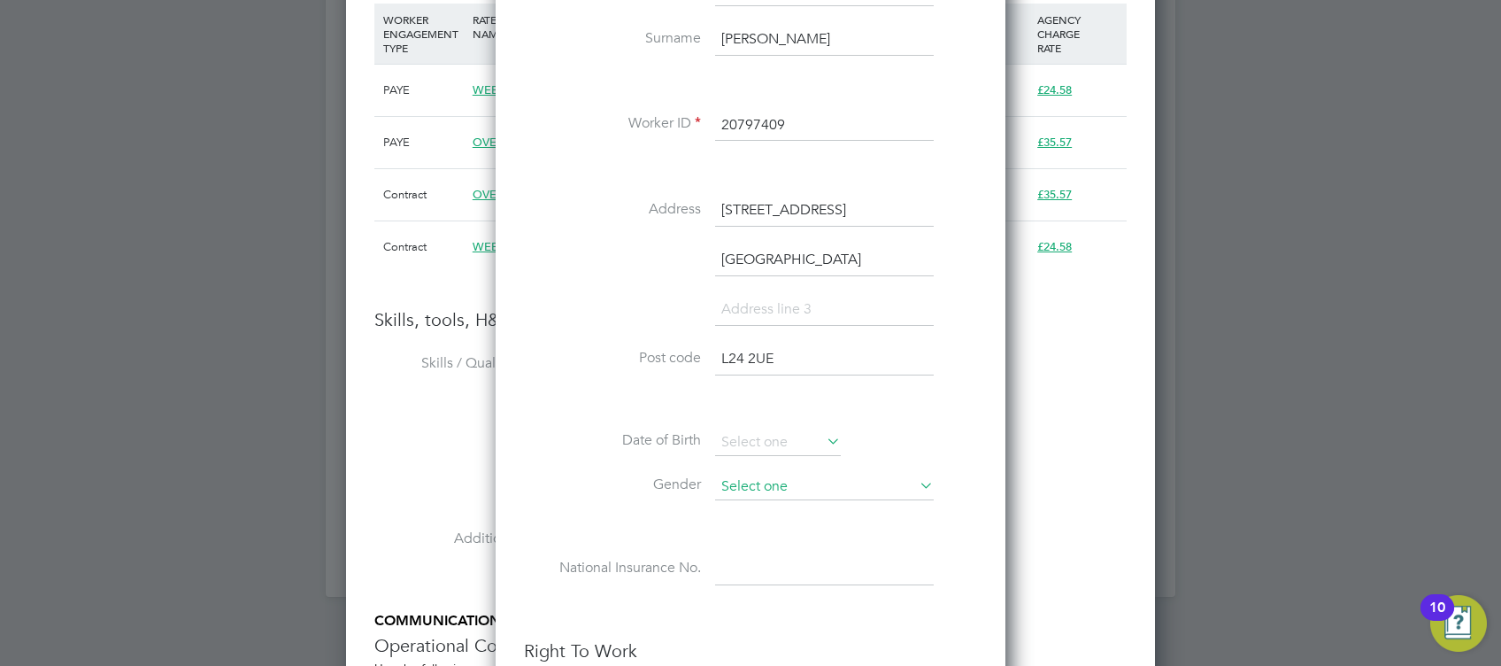
scroll to position [1770, 0]
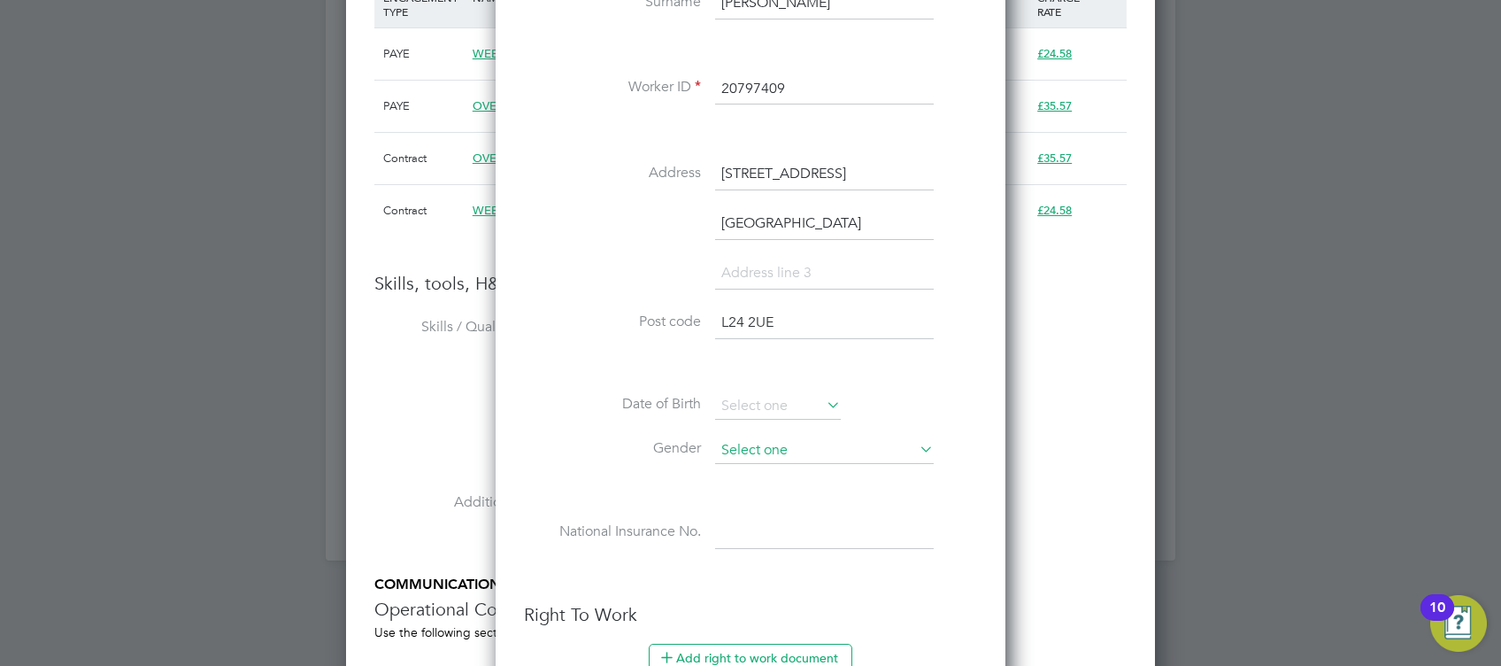
type input "L24 2UE"
click at [796, 443] on input at bounding box center [824, 450] width 219 height 27
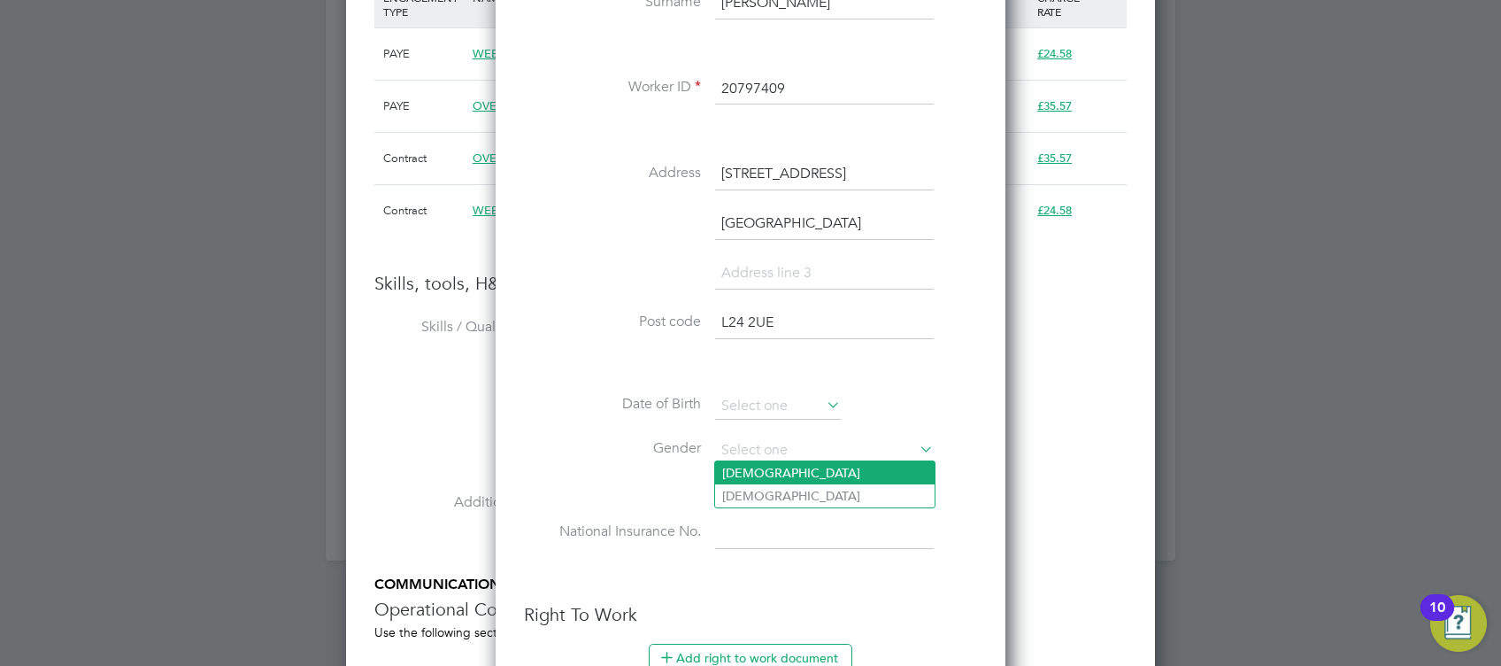
click at [769, 466] on li "Male" at bounding box center [825, 472] width 220 height 23
type input "Male"
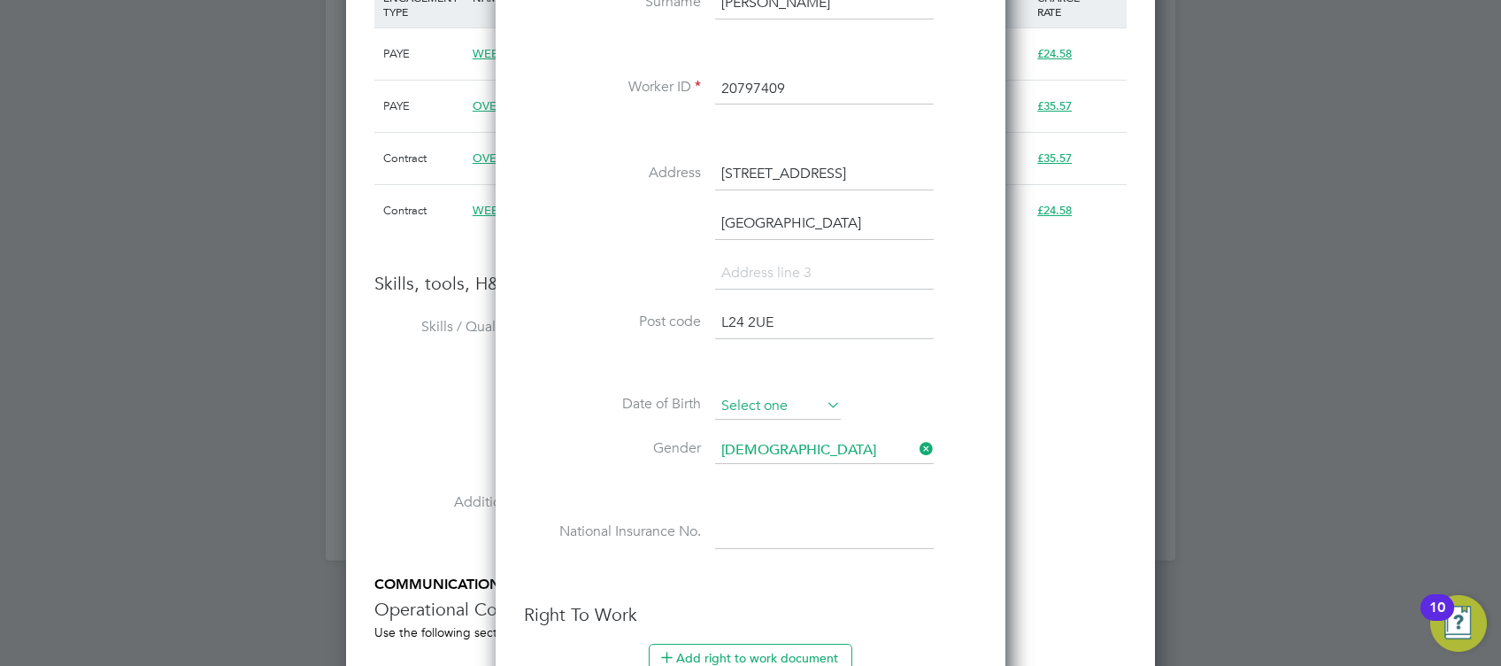
click at [757, 396] on input at bounding box center [778, 406] width 126 height 27
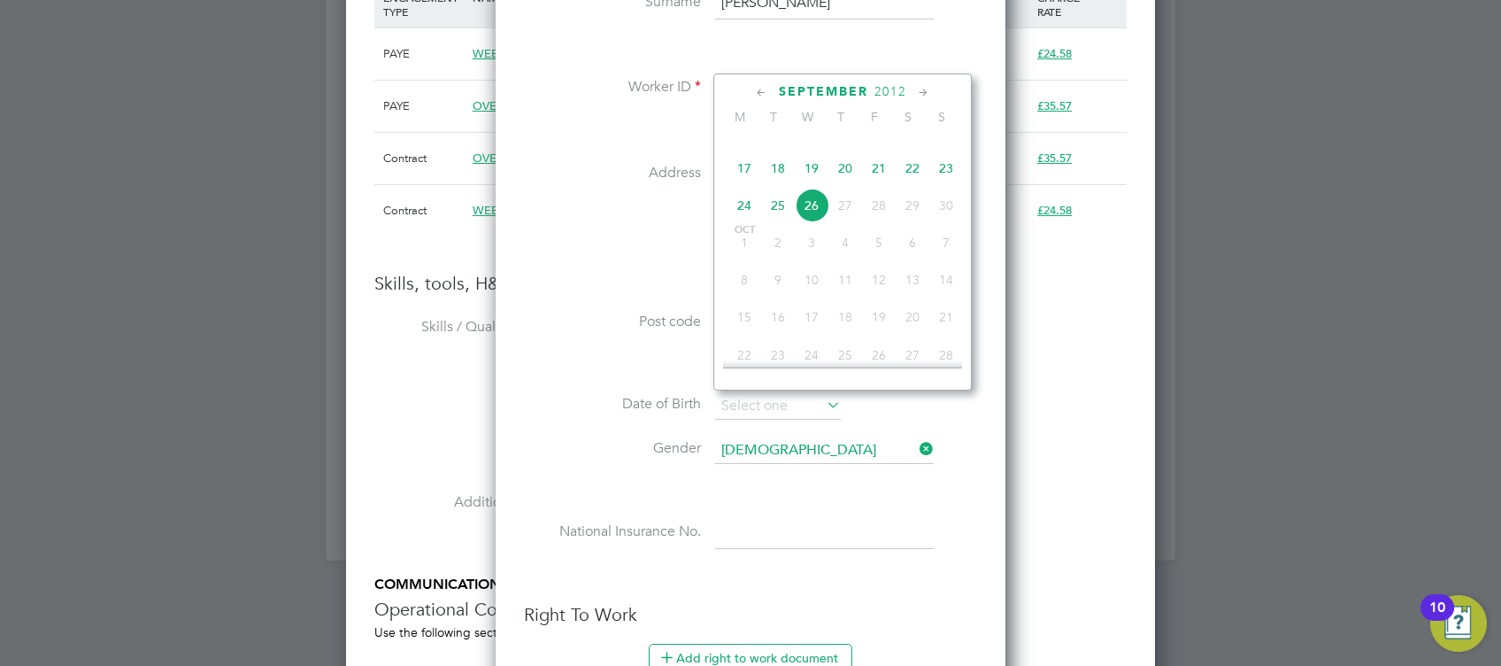
click at [891, 86] on span "2012" at bounding box center [890, 91] width 32 height 15
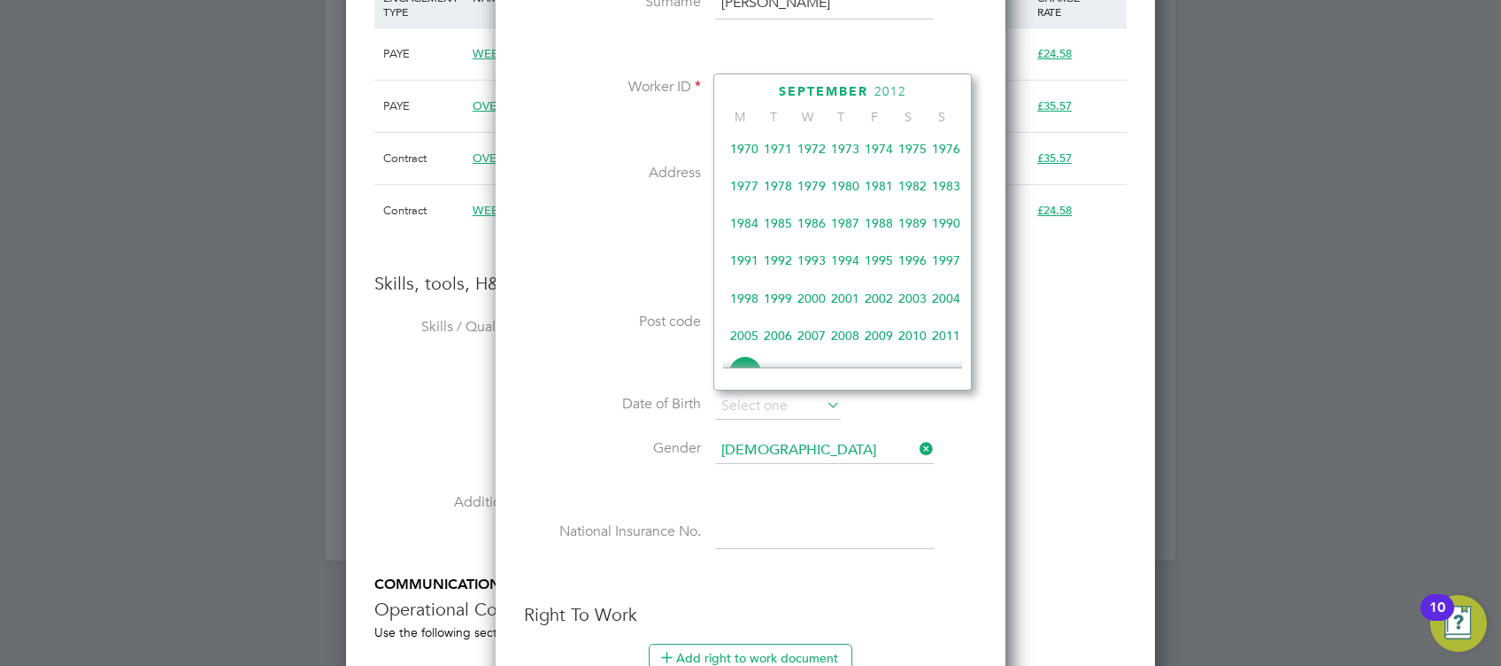
scroll to position [242, 0]
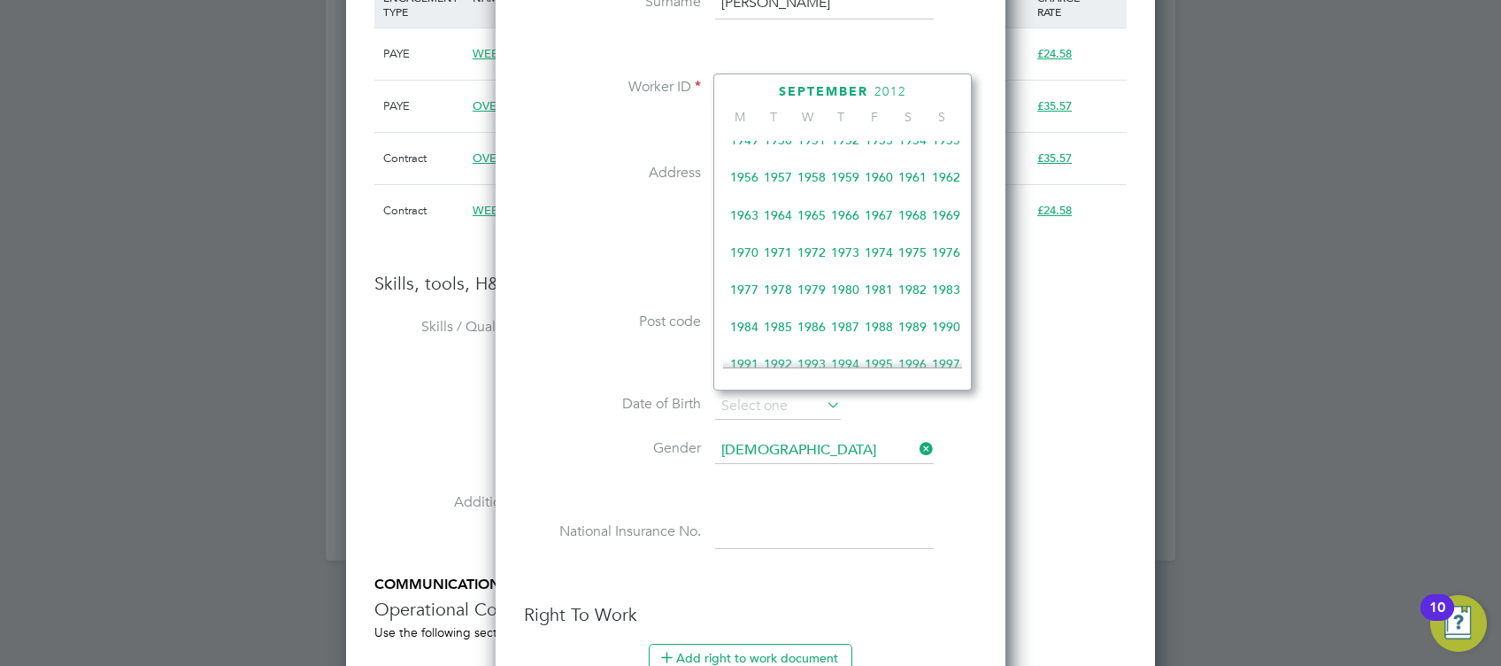
click at [786, 188] on span "1957" at bounding box center [778, 177] width 34 height 34
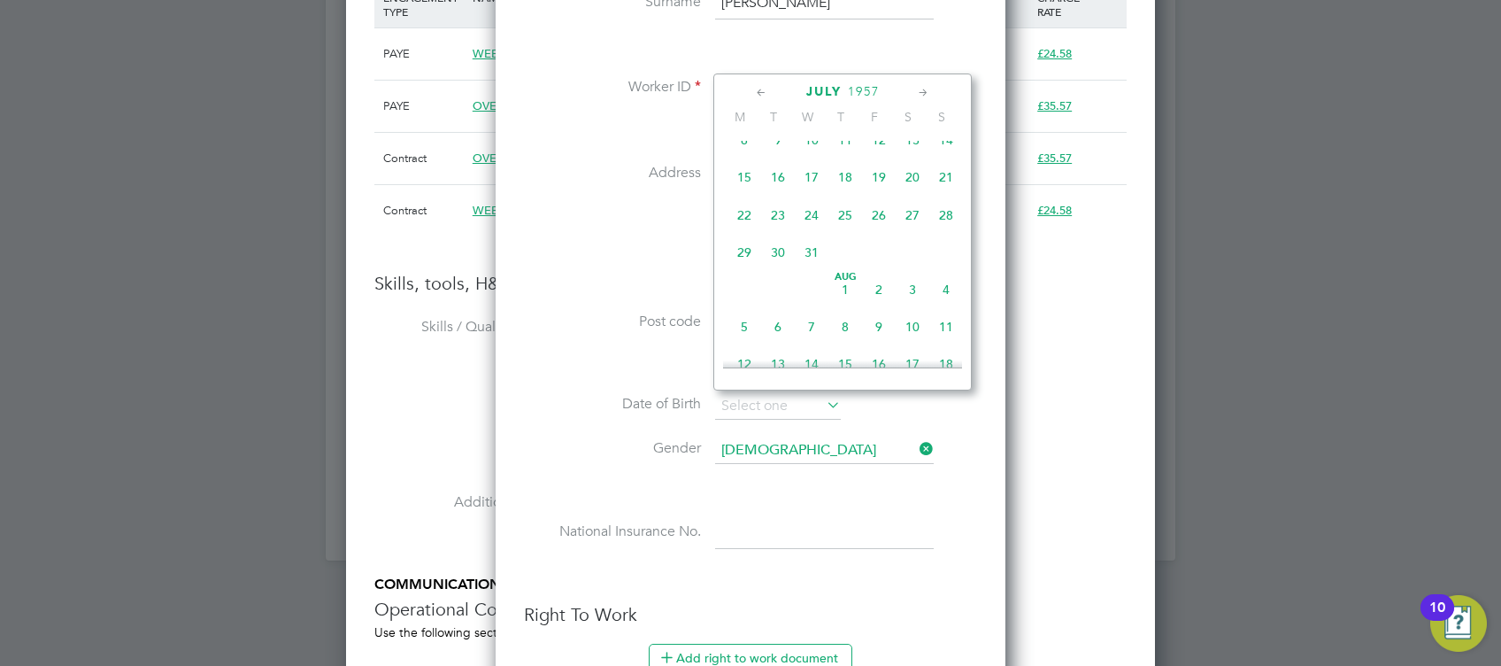
click at [920, 92] on icon at bounding box center [923, 92] width 17 height 19
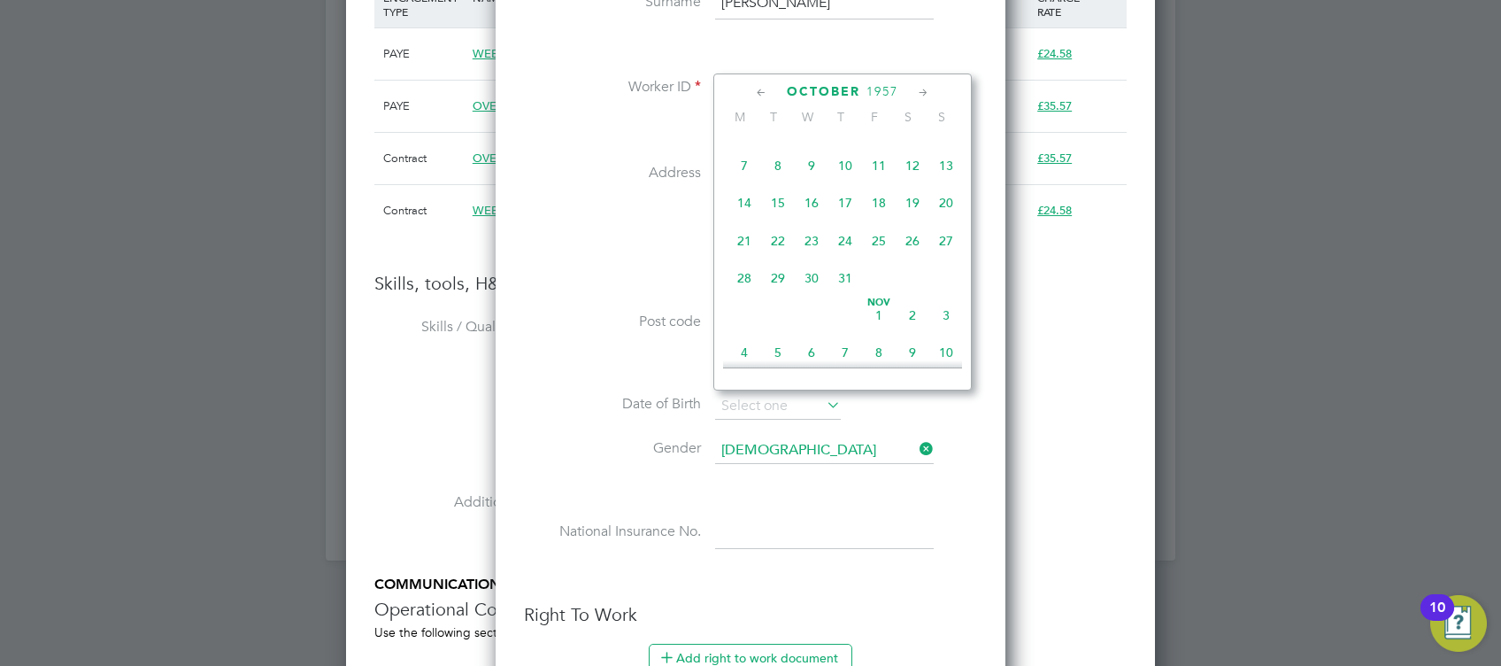
click at [920, 92] on icon at bounding box center [923, 92] width 17 height 19
click at [915, 281] on span "28" at bounding box center [913, 265] width 34 height 34
type input "28 Dec 1957"
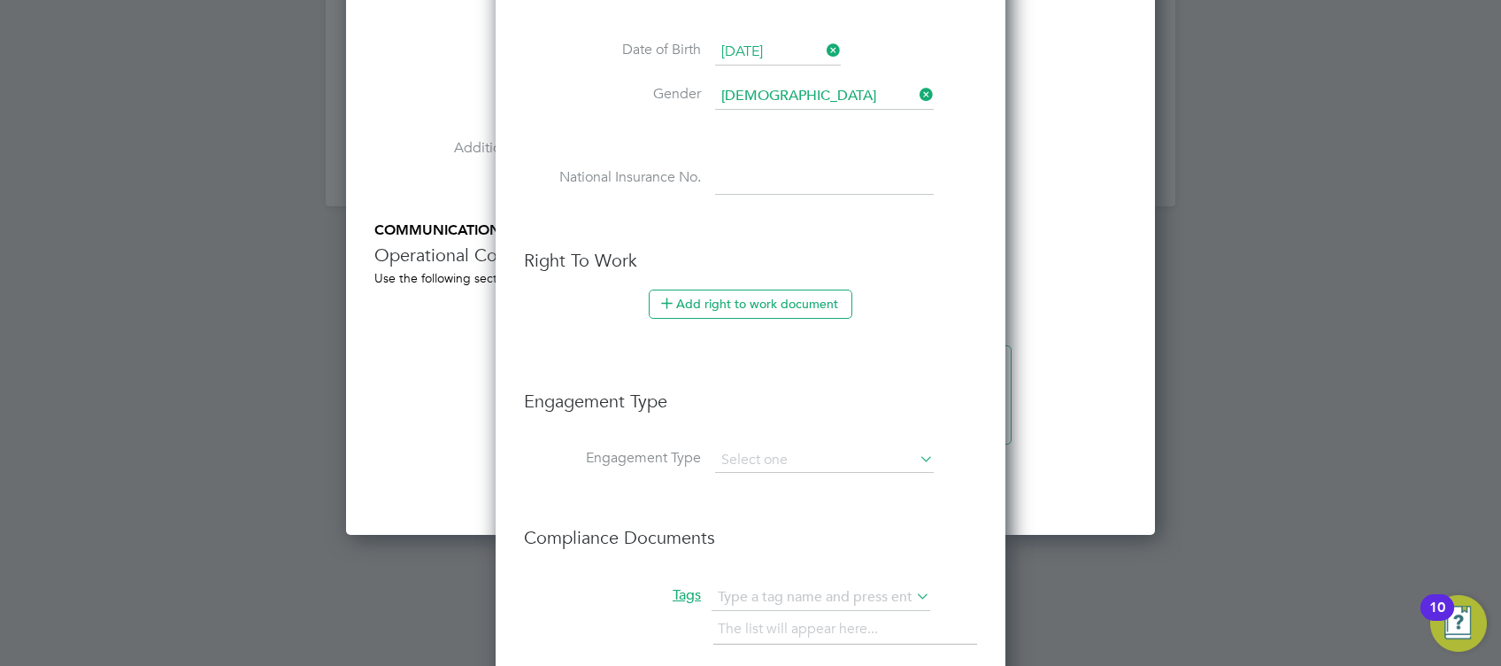
scroll to position [2242, 0]
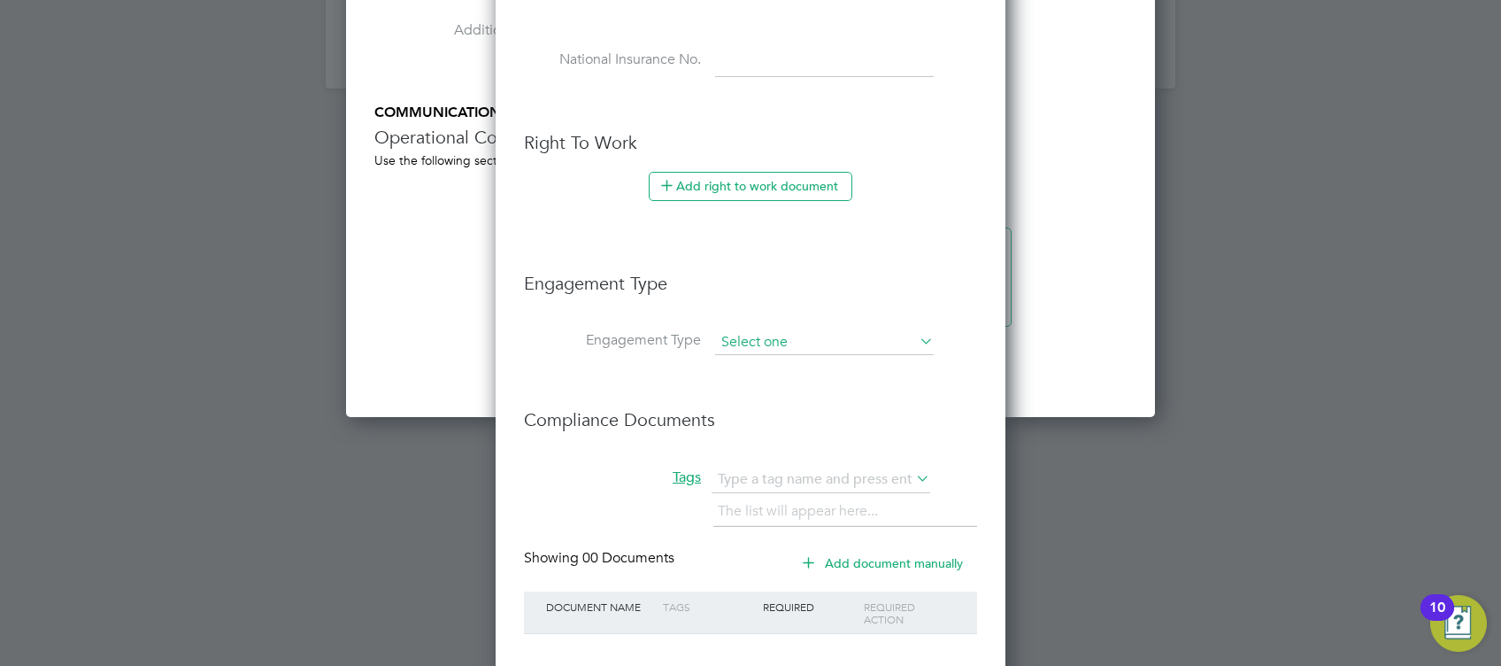
click at [806, 336] on input at bounding box center [824, 342] width 219 height 25
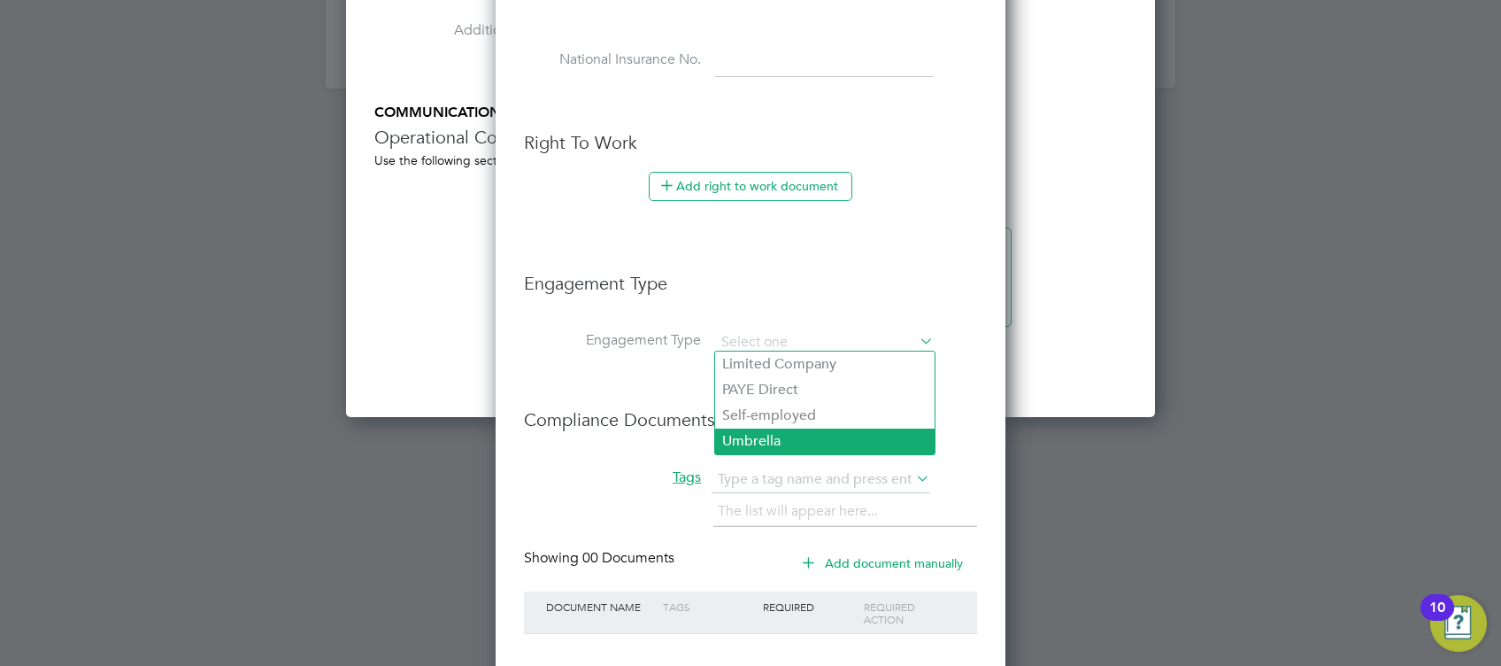
click at [786, 433] on li "Umbrella" at bounding box center [825, 441] width 220 height 26
type input "Umbrella"
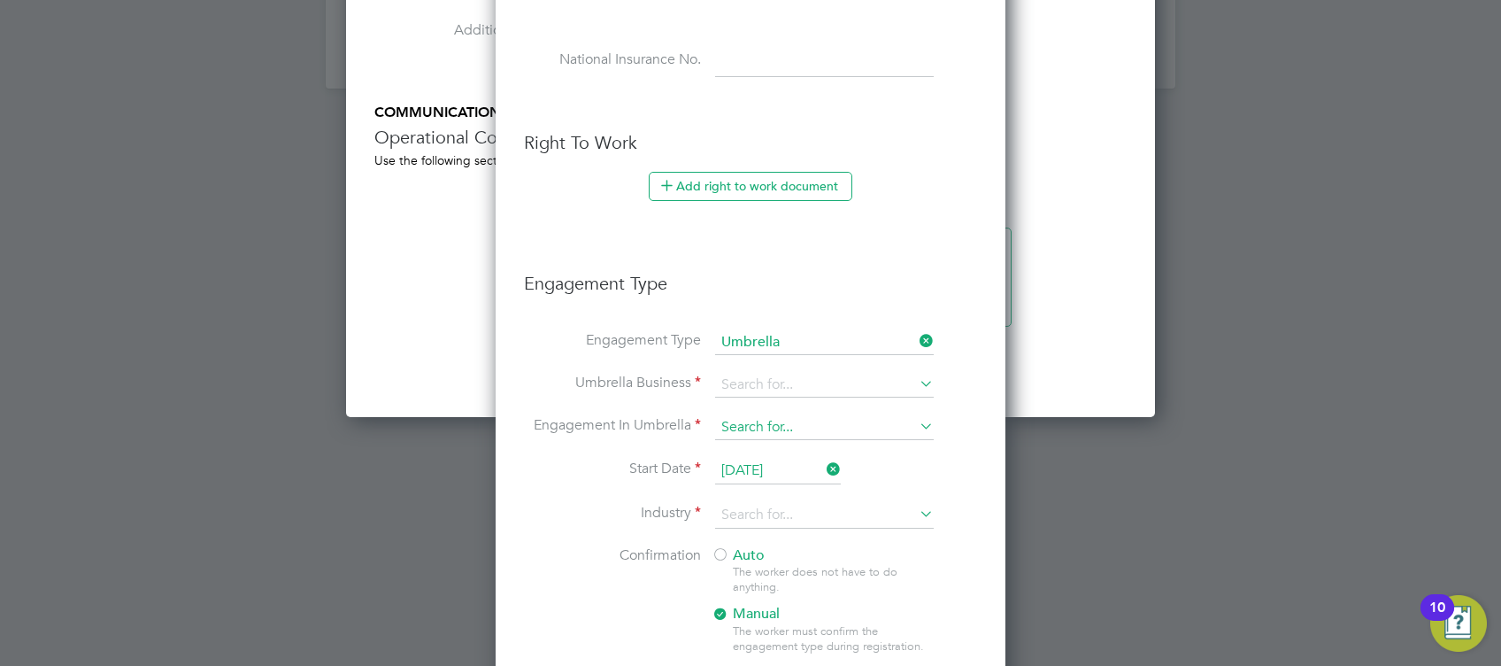
scroll to position [2478, 0]
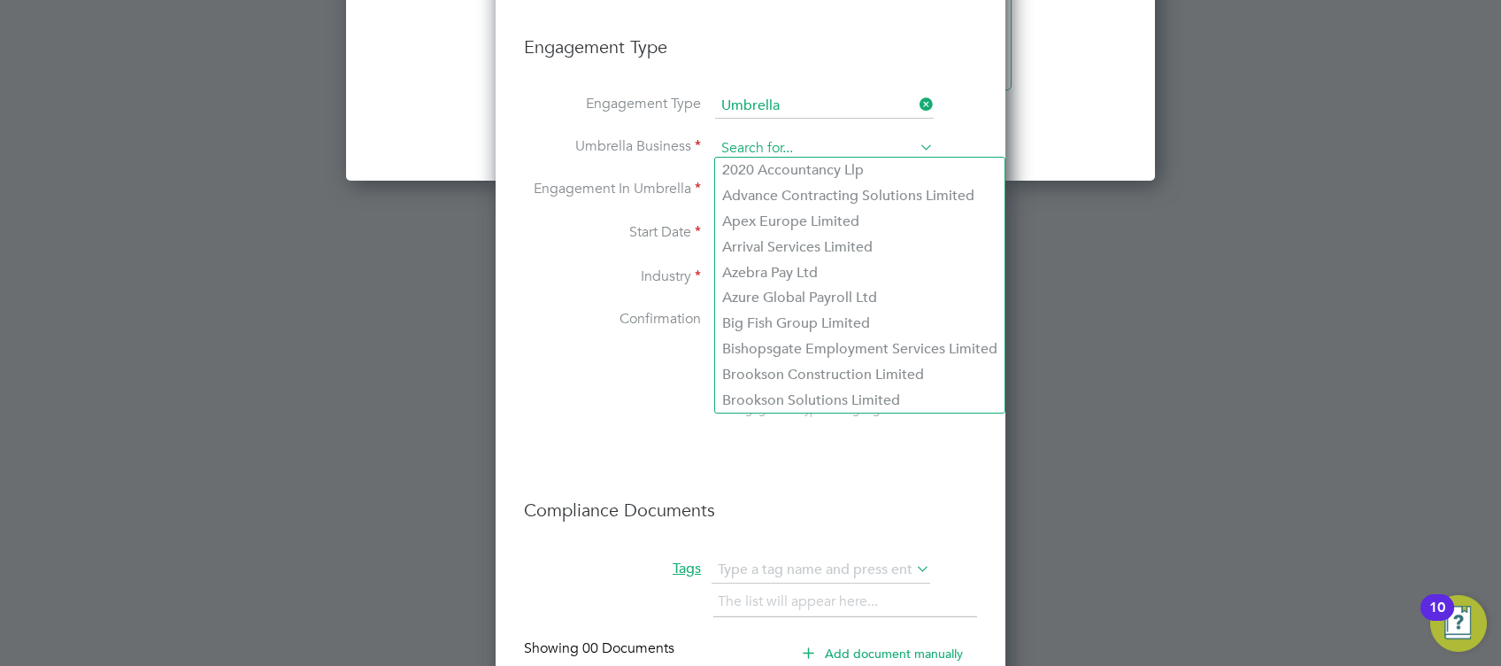
click at [807, 149] on input at bounding box center [824, 148] width 219 height 25
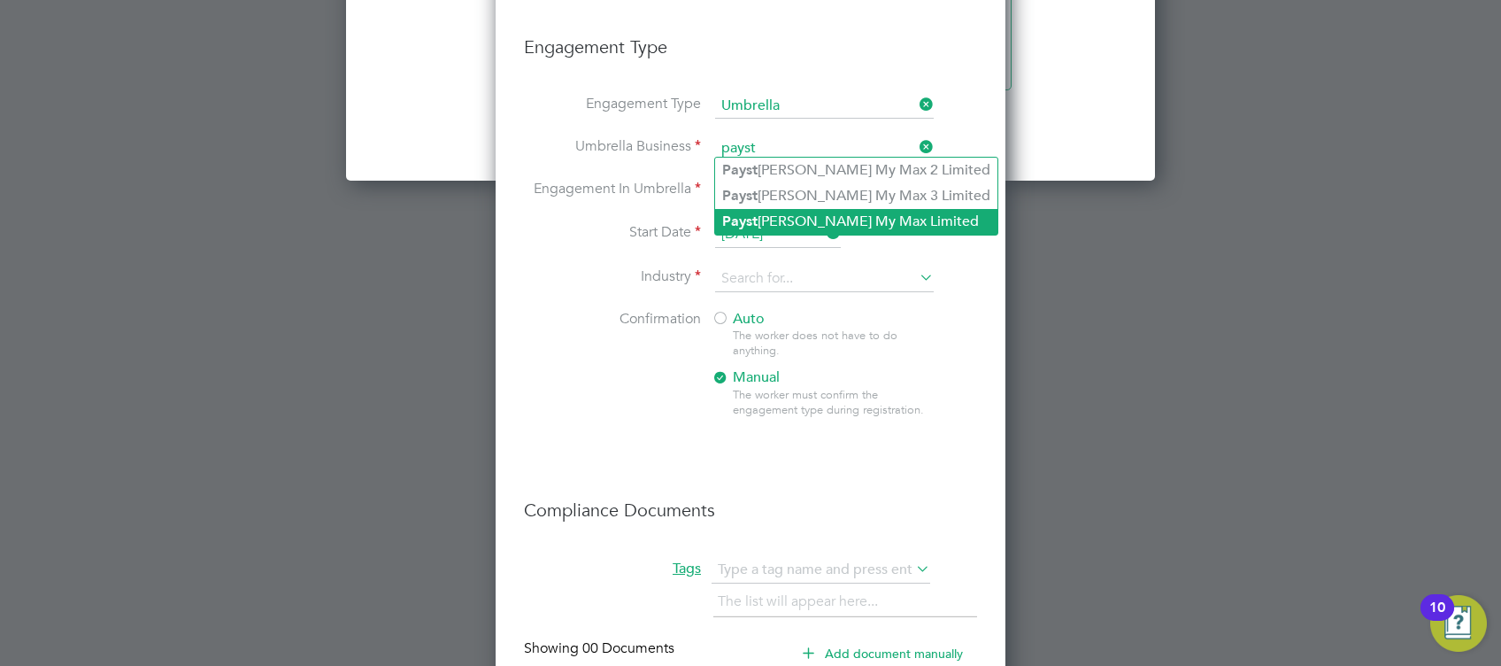
click at [795, 223] on li "Payst ream My Max Limited" at bounding box center [856, 222] width 282 height 26
type input "Paystream My Max Limited"
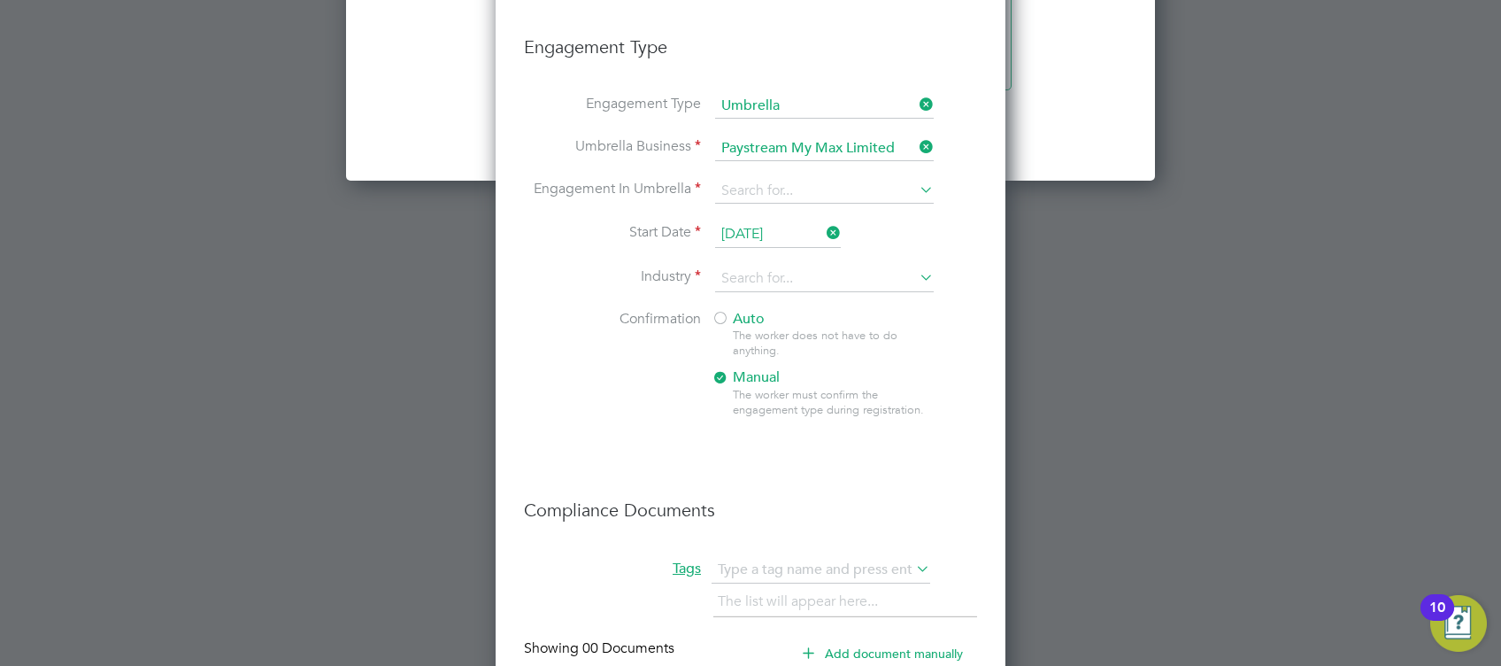
click at [774, 174] on li "Umbrella Business Paystream My Max Limited" at bounding box center [750, 157] width 453 height 42
click at [775, 179] on input at bounding box center [824, 191] width 219 height 25
click at [799, 320] on li "PAYE Umbrella" at bounding box center [825, 316] width 220 height 26
type input "PAYE Umbrella"
click at [825, 275] on input at bounding box center [824, 279] width 219 height 27
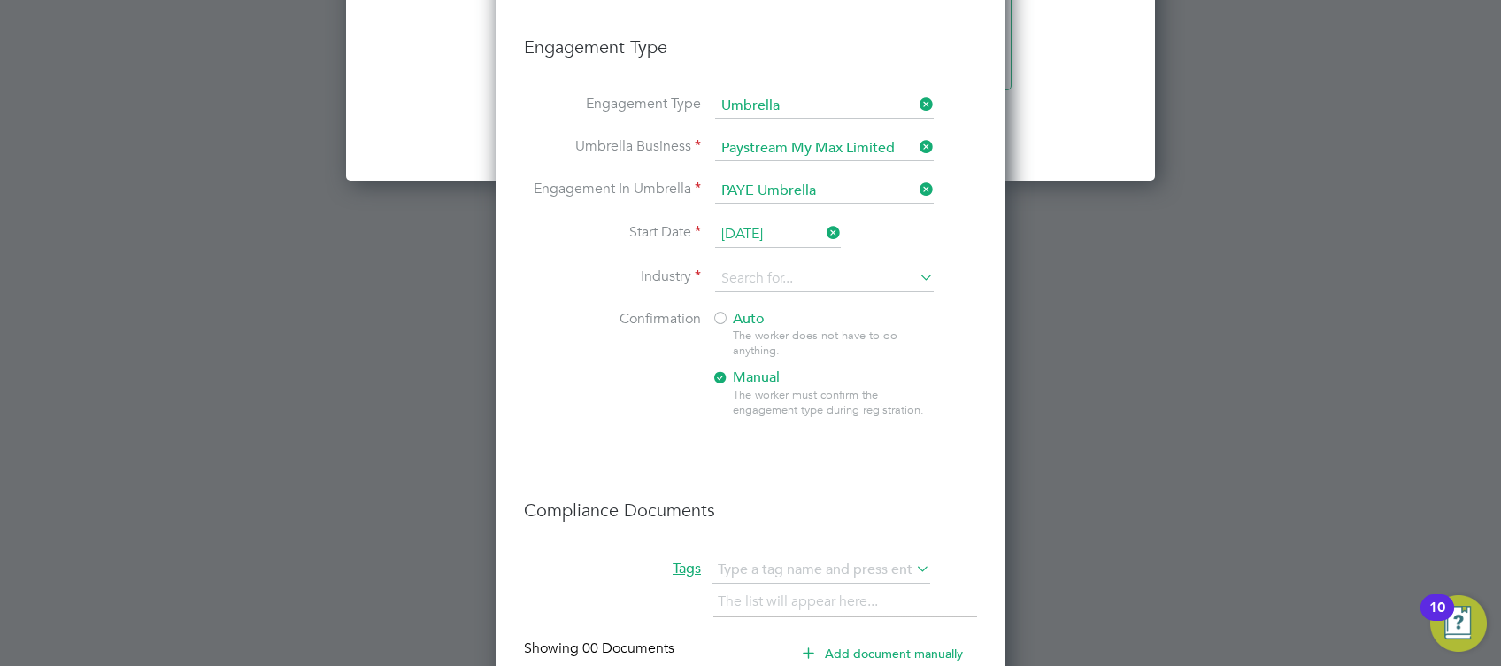
click at [821, 425] on li "Construction" at bounding box center [825, 420] width 220 height 24
type input "Construction"
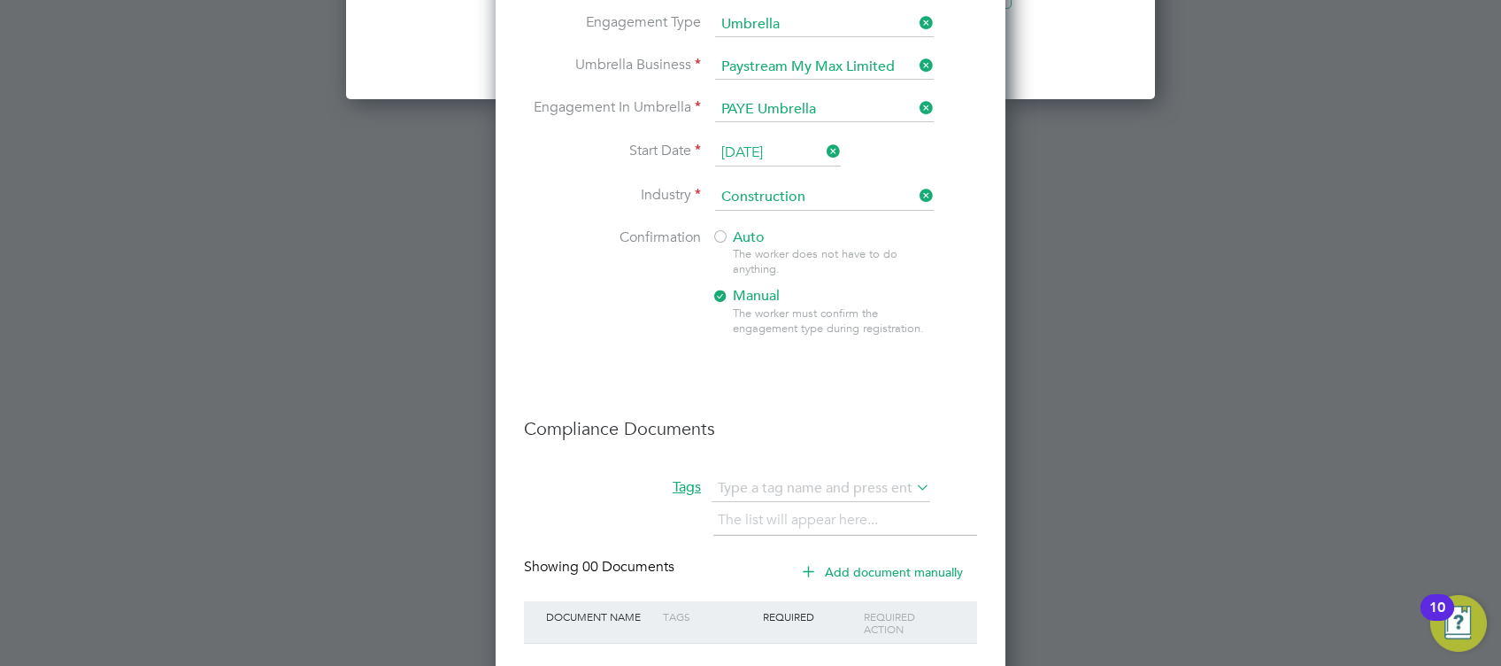
scroll to position [2669, 0]
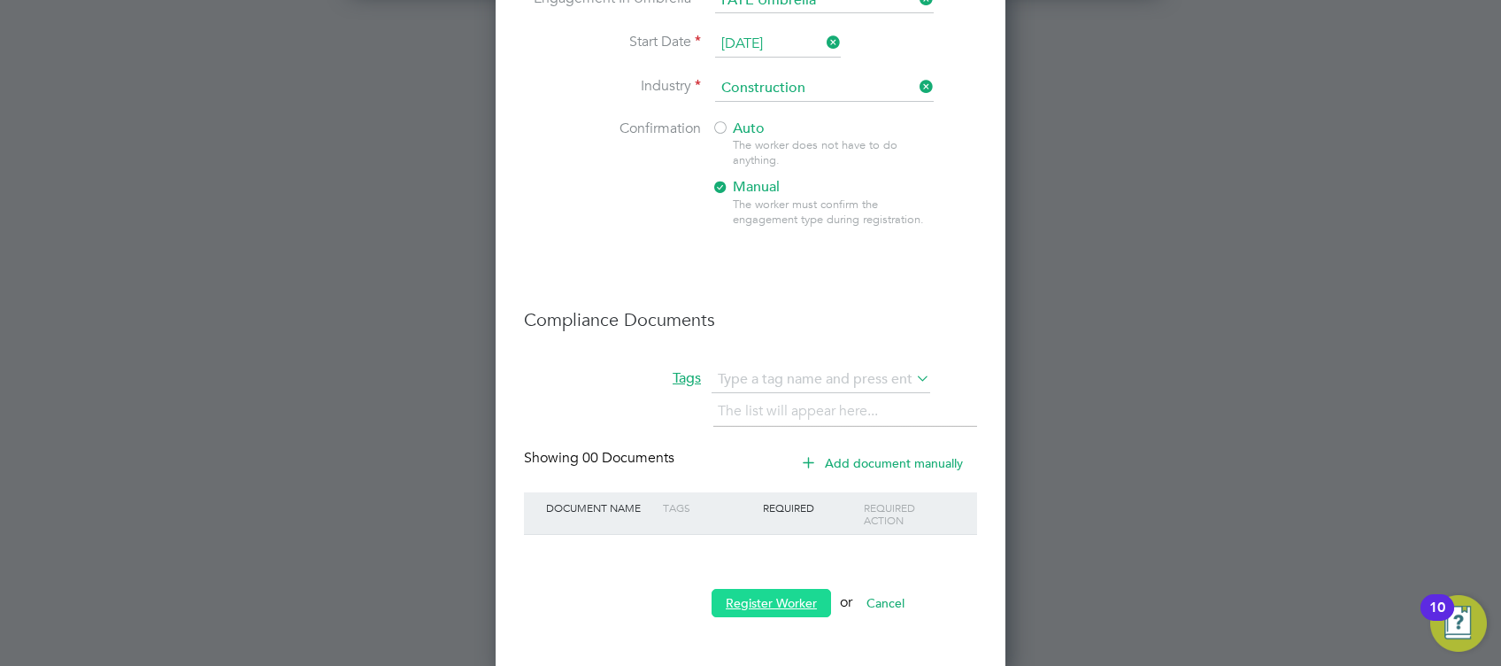
click at [731, 610] on button "Register Worker" at bounding box center [771, 603] width 119 height 28
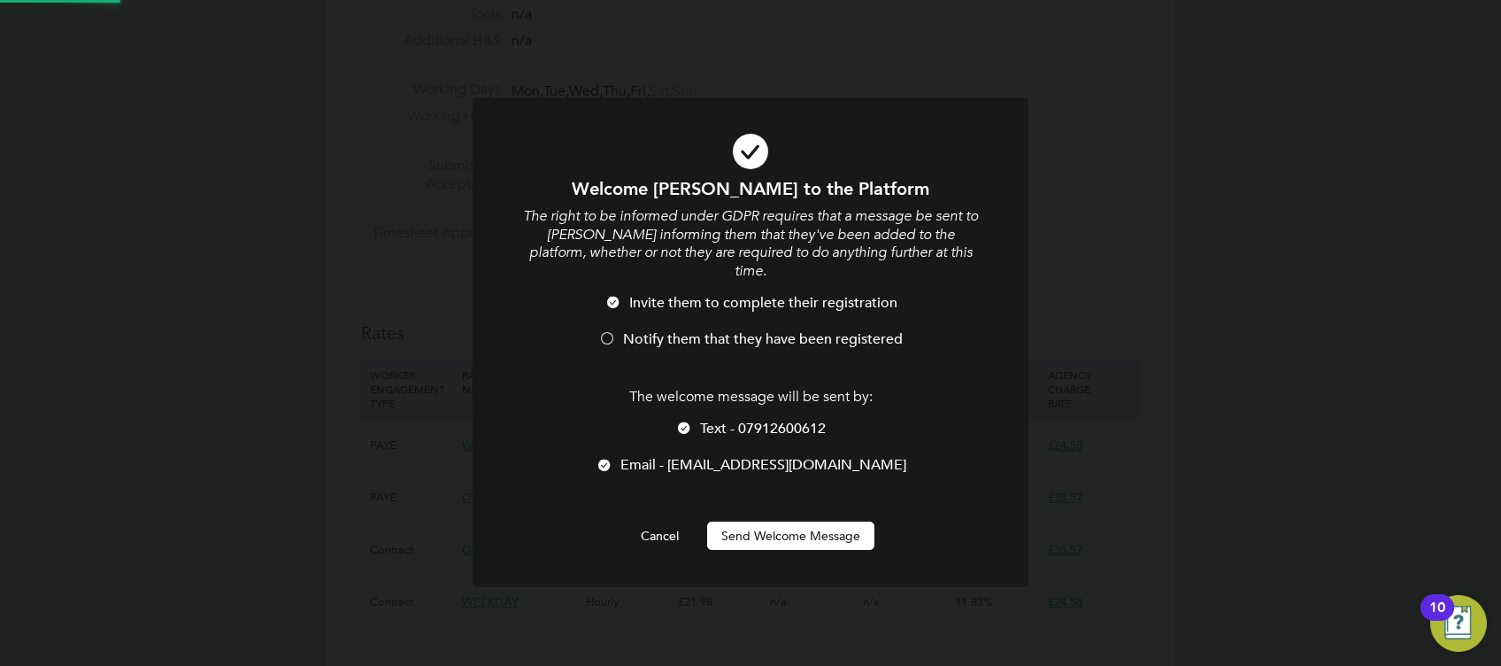
scroll to position [0, 0]
click at [798, 521] on button "Send Welcome Message" at bounding box center [790, 535] width 167 height 28
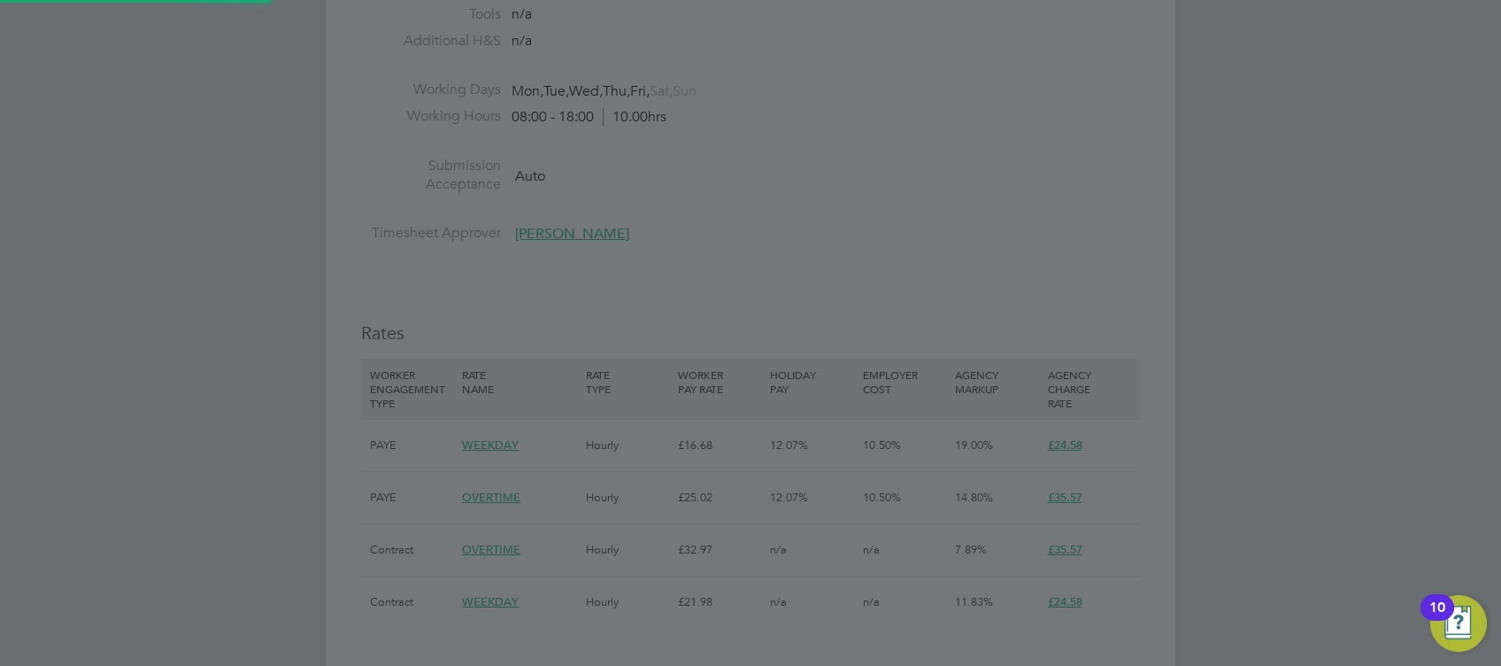
type input "David Maddocks (20797409)"
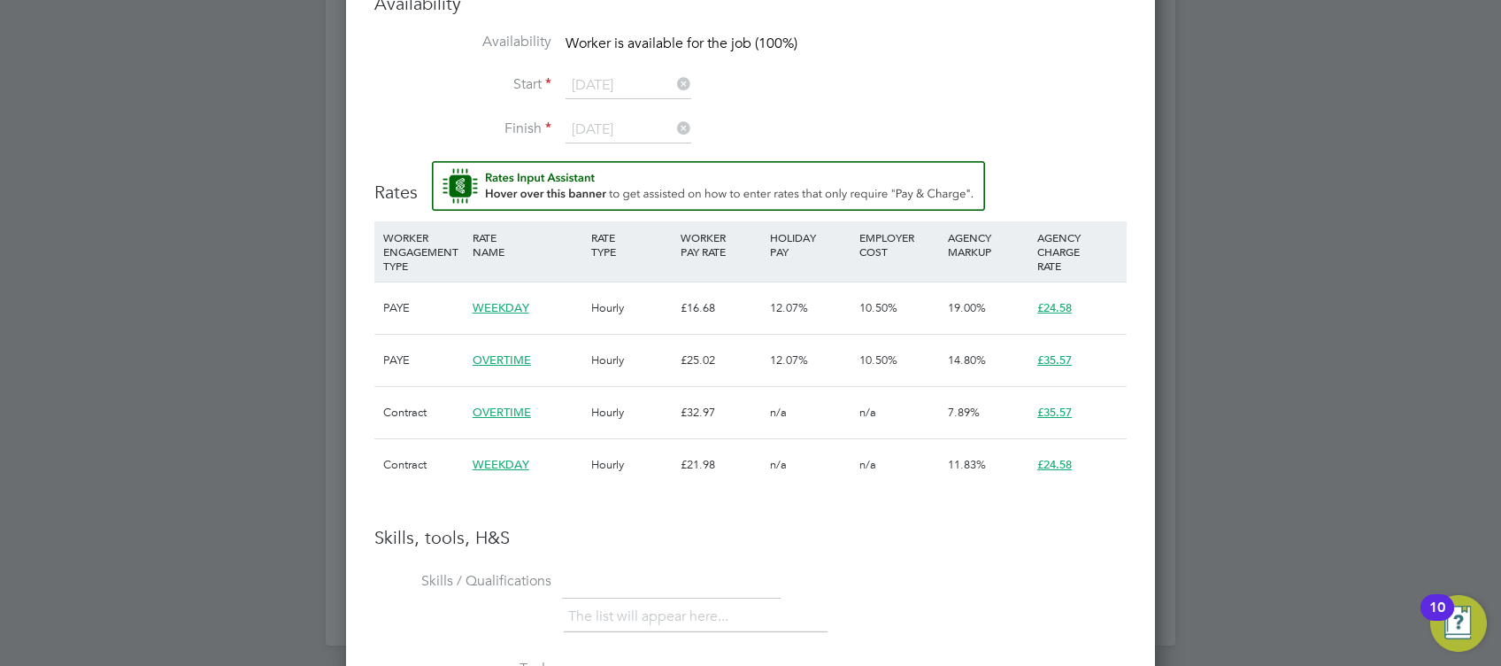
scroll to position [1684, 0]
click at [518, 305] on span "WEEKDAY" at bounding box center [501, 308] width 57 height 15
click at [759, 304] on div "£16.68" at bounding box center [720, 308] width 89 height 51
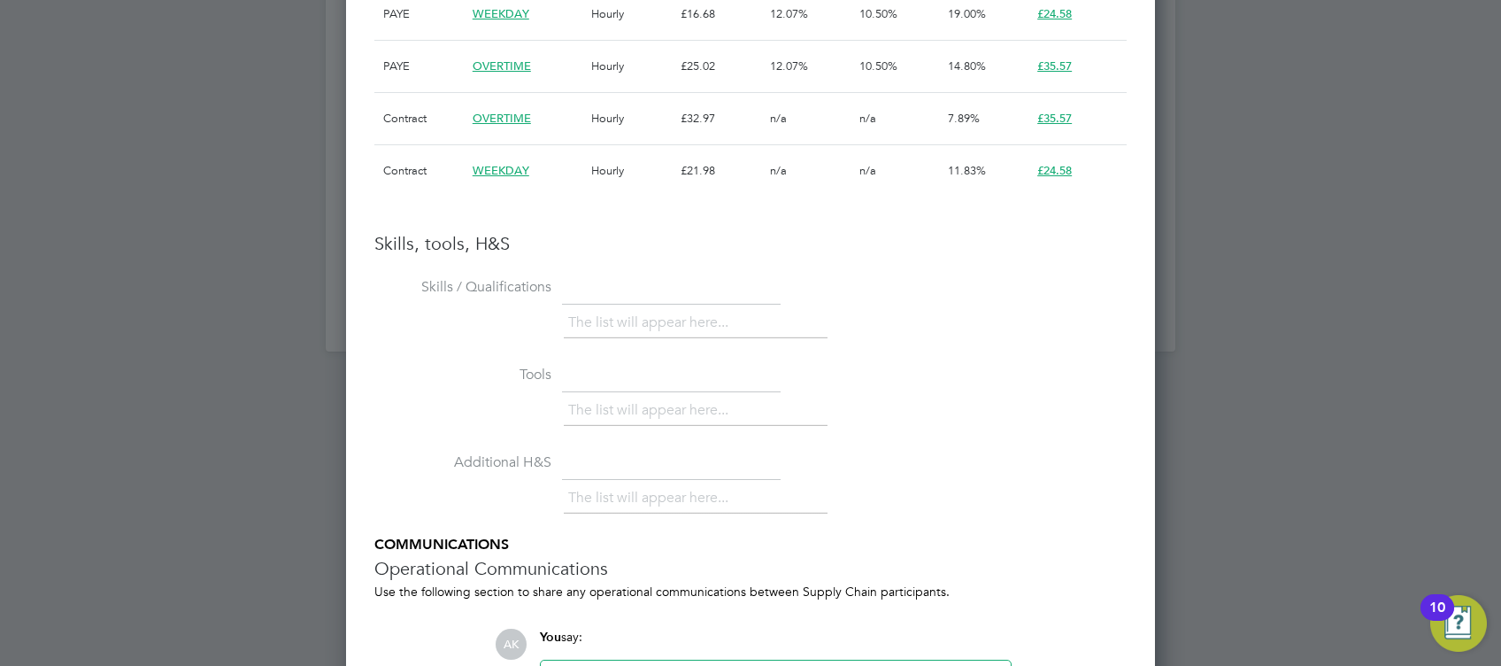
scroll to position [2163, 0]
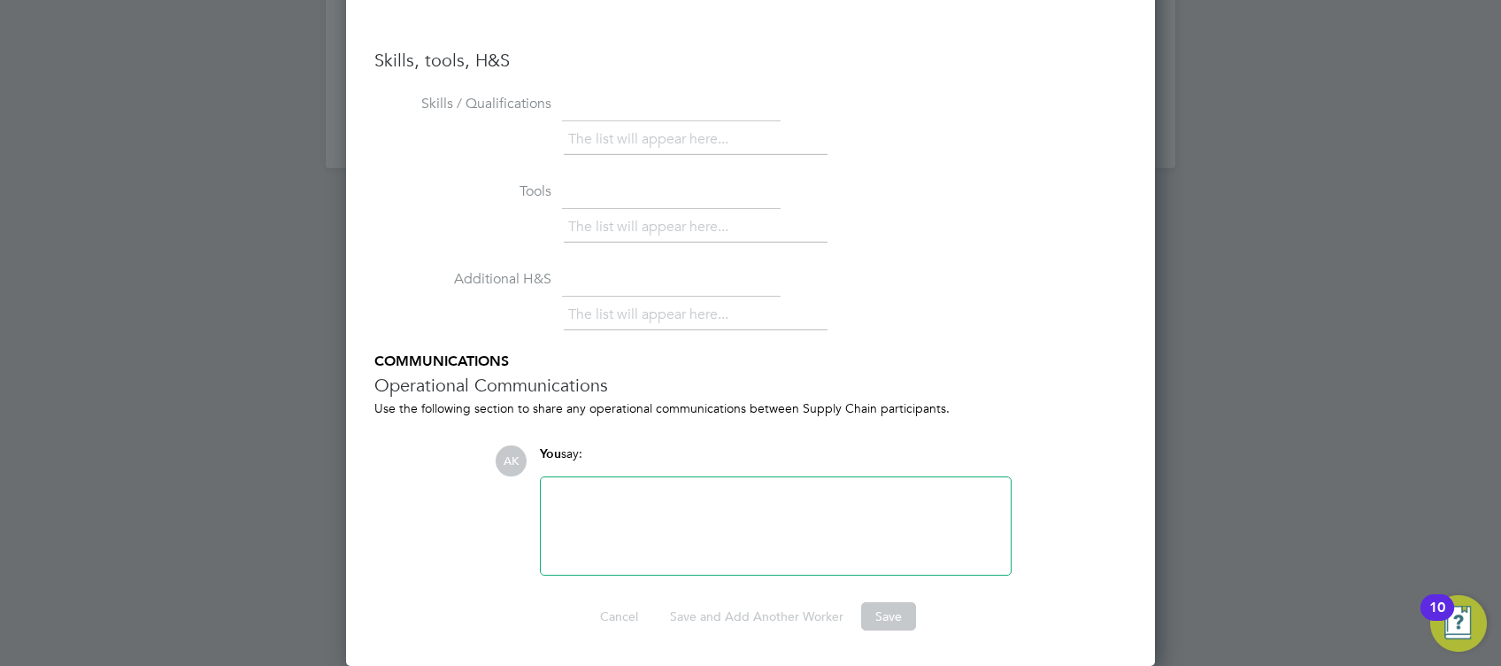
click at [828, 520] on div at bounding box center [775, 526] width 449 height 76
drag, startPoint x: 656, startPoint y: 516, endPoint x: 476, endPoint y: 484, distance: 182.5
click at [476, 484] on ul "Skills / Qualifications The list will appear here... Tools The list will appear…" at bounding box center [750, 331] width 752 height 485
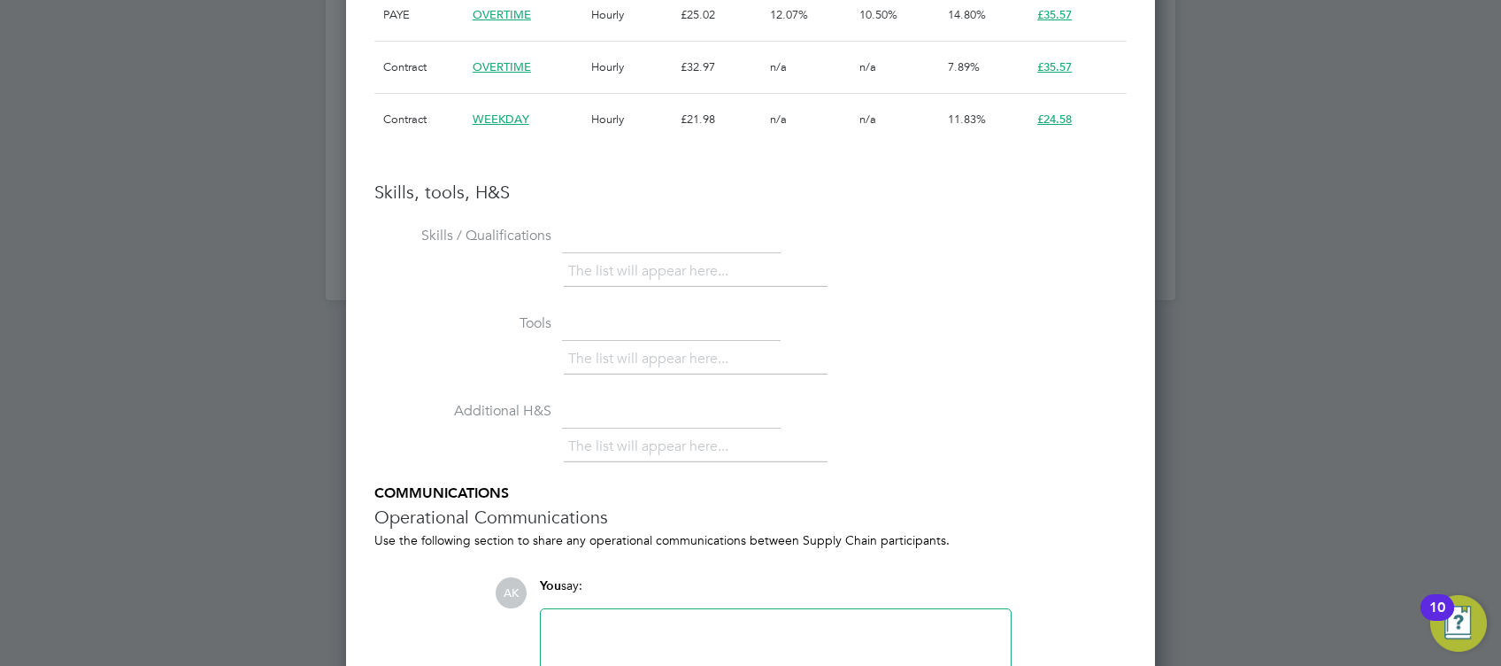
scroll to position [1691, 0]
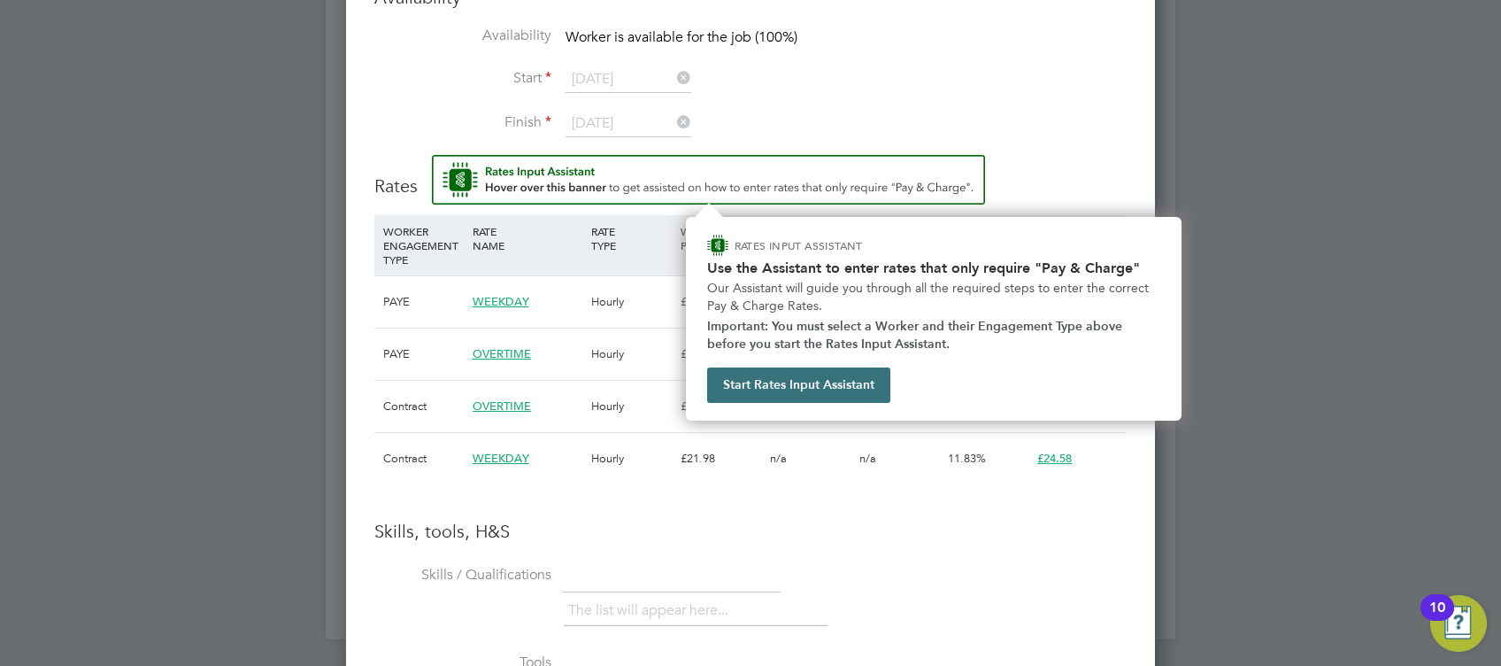
click at [799, 386] on button "Start Rates Input Assistant" at bounding box center [798, 384] width 183 height 35
click at [766, 391] on button "Start Rates Input Assistant" at bounding box center [798, 384] width 183 height 35
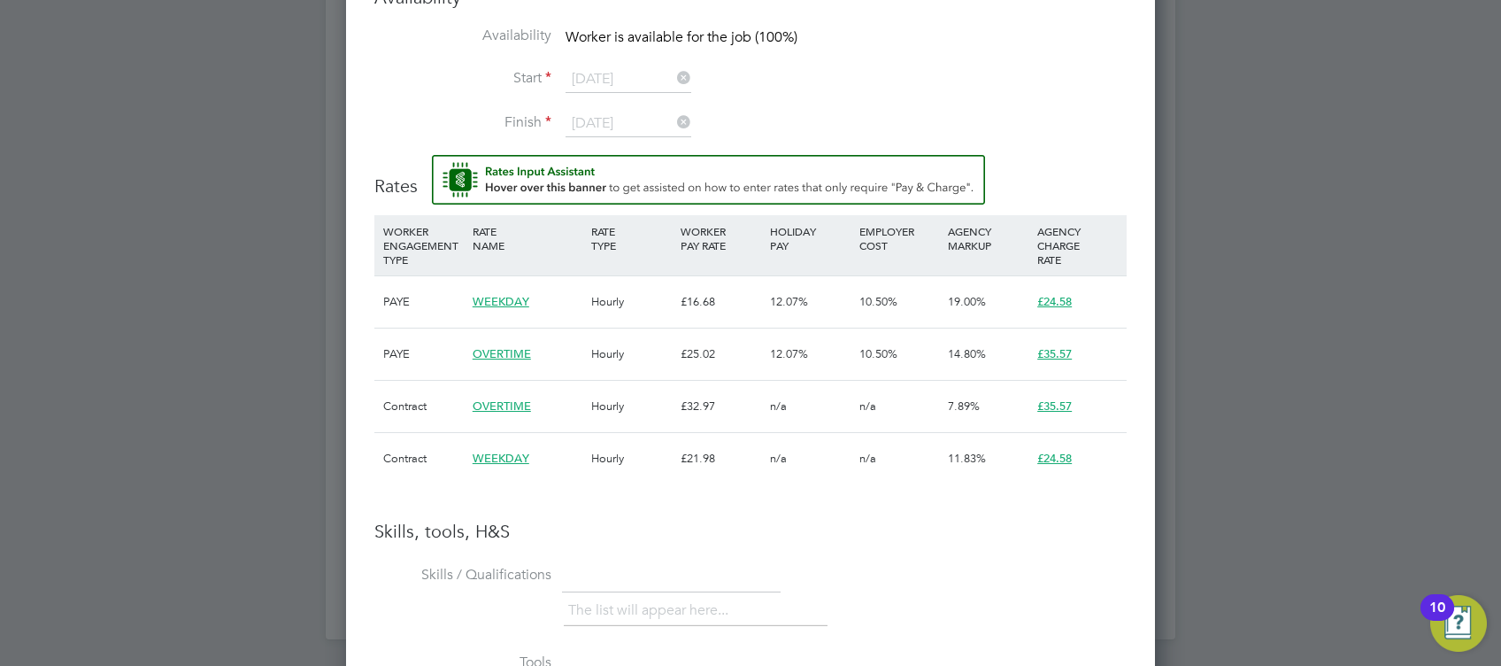
click at [508, 304] on span "WEEKDAY" at bounding box center [501, 301] width 57 height 15
click at [507, 404] on span "OVERTIME" at bounding box center [502, 405] width 58 height 15
click at [834, 413] on div "n/a" at bounding box center [810, 406] width 89 height 51
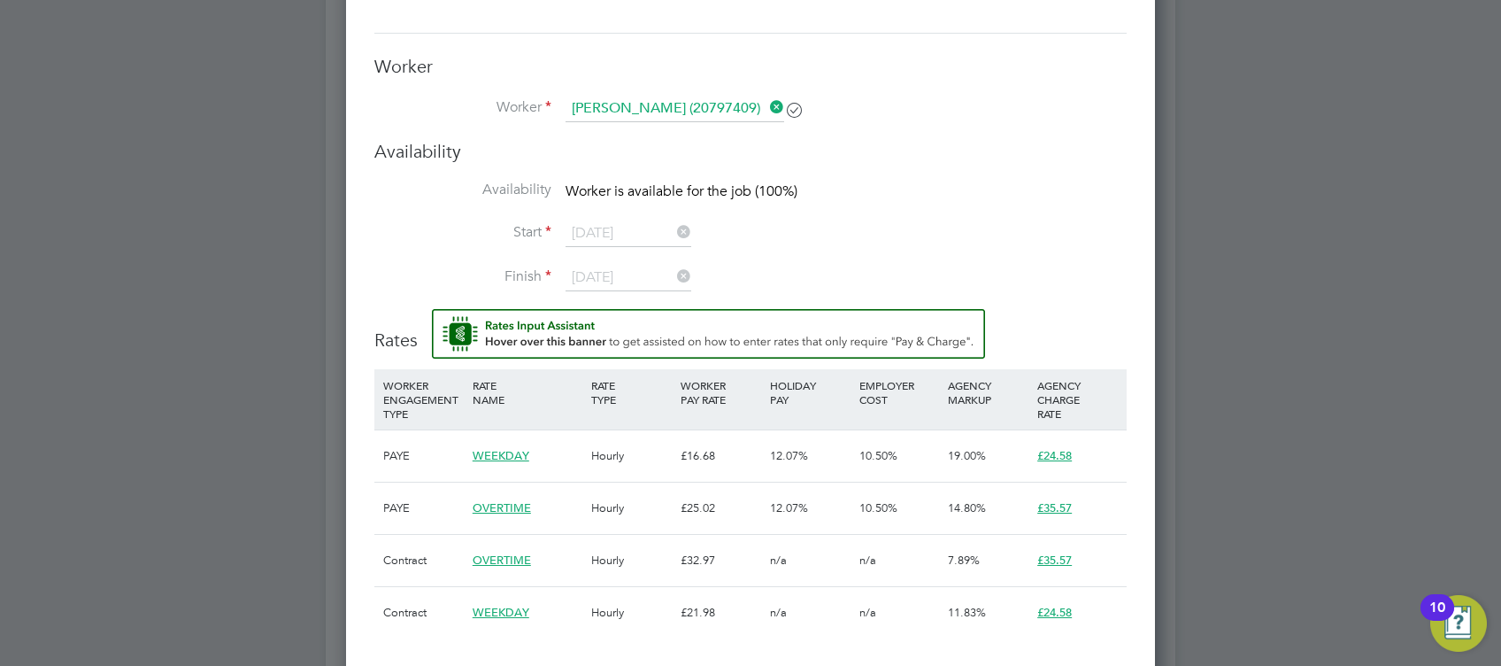
scroll to position [1455, 0]
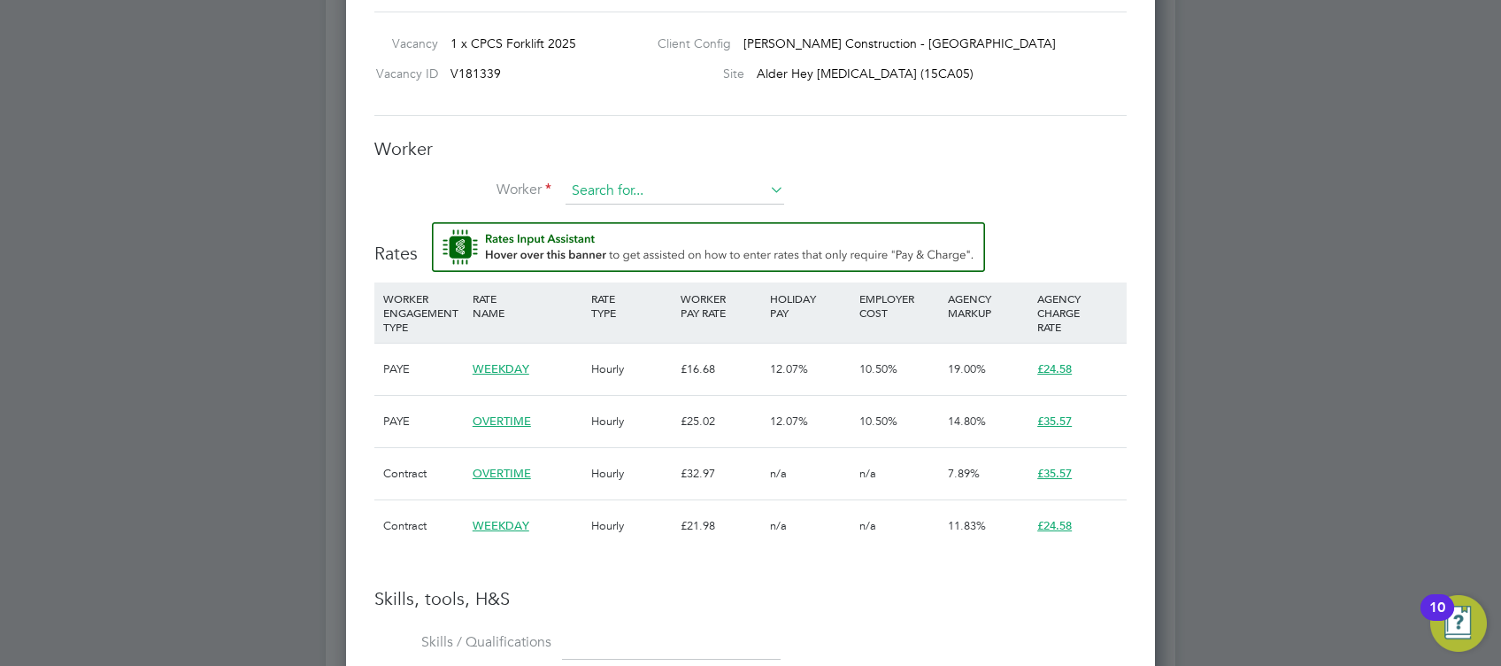
click at [682, 184] on input at bounding box center [675, 191] width 219 height 27
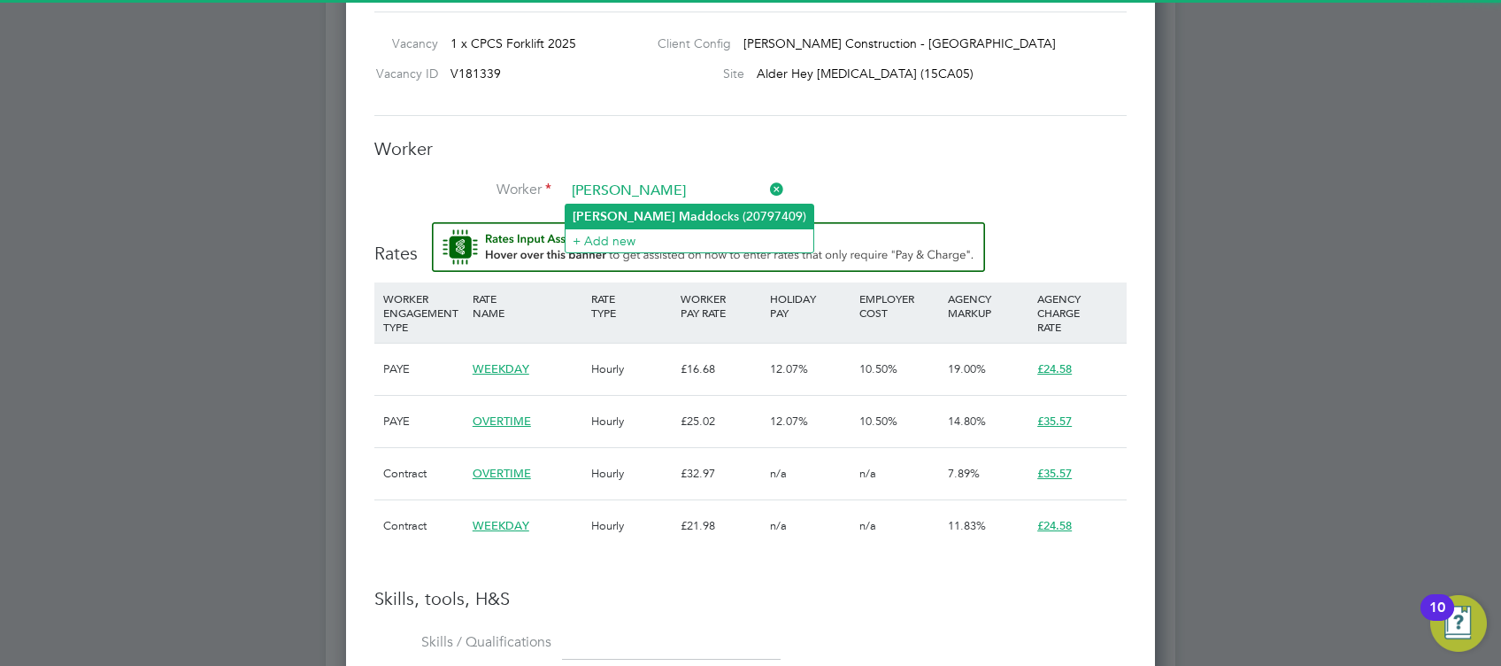
click at [705, 204] on li "David Maddo cks (20797409)" at bounding box center [690, 216] width 248 height 24
type input "David Maddocks (20797409)"
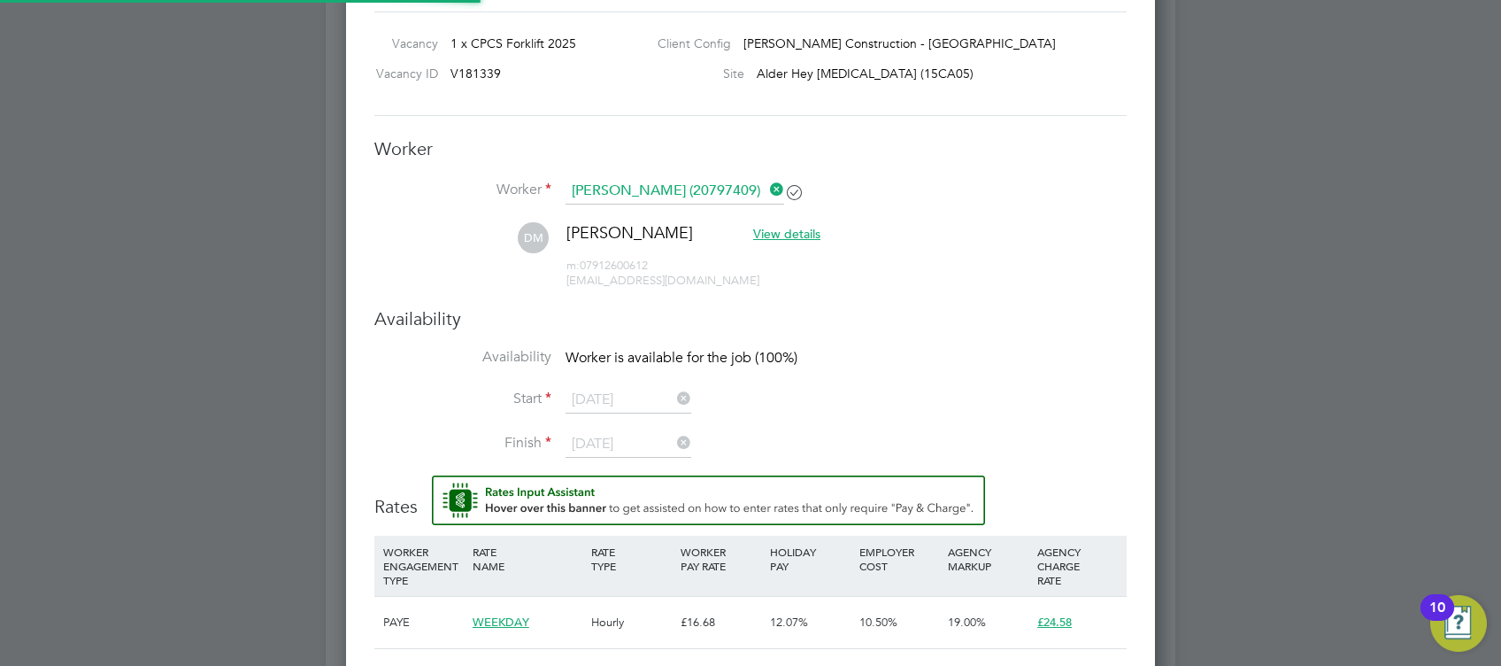
scroll to position [1660, 810]
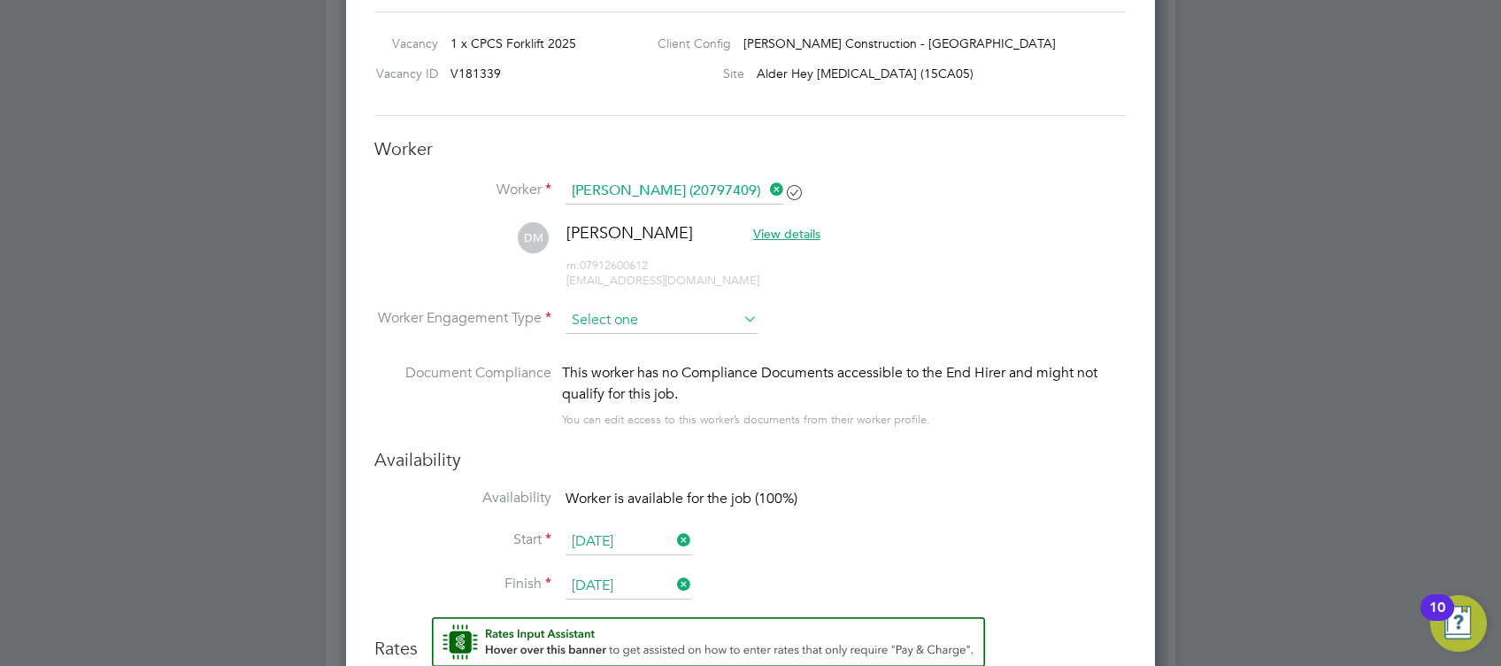
click at [672, 320] on input at bounding box center [662, 320] width 192 height 27
click at [667, 336] on li "Contract" at bounding box center [662, 343] width 193 height 23
type input "Contract"
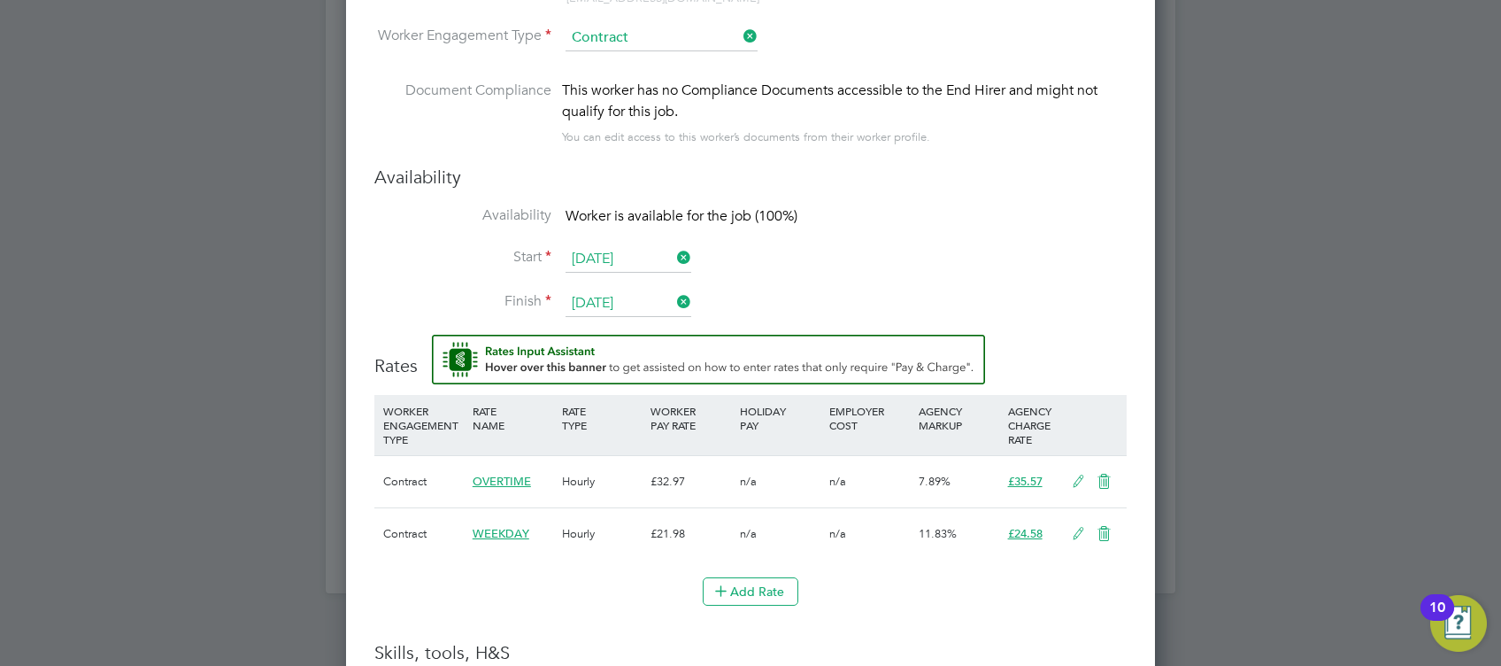
click at [637, 41] on input "Contract" at bounding box center [662, 38] width 192 height 27
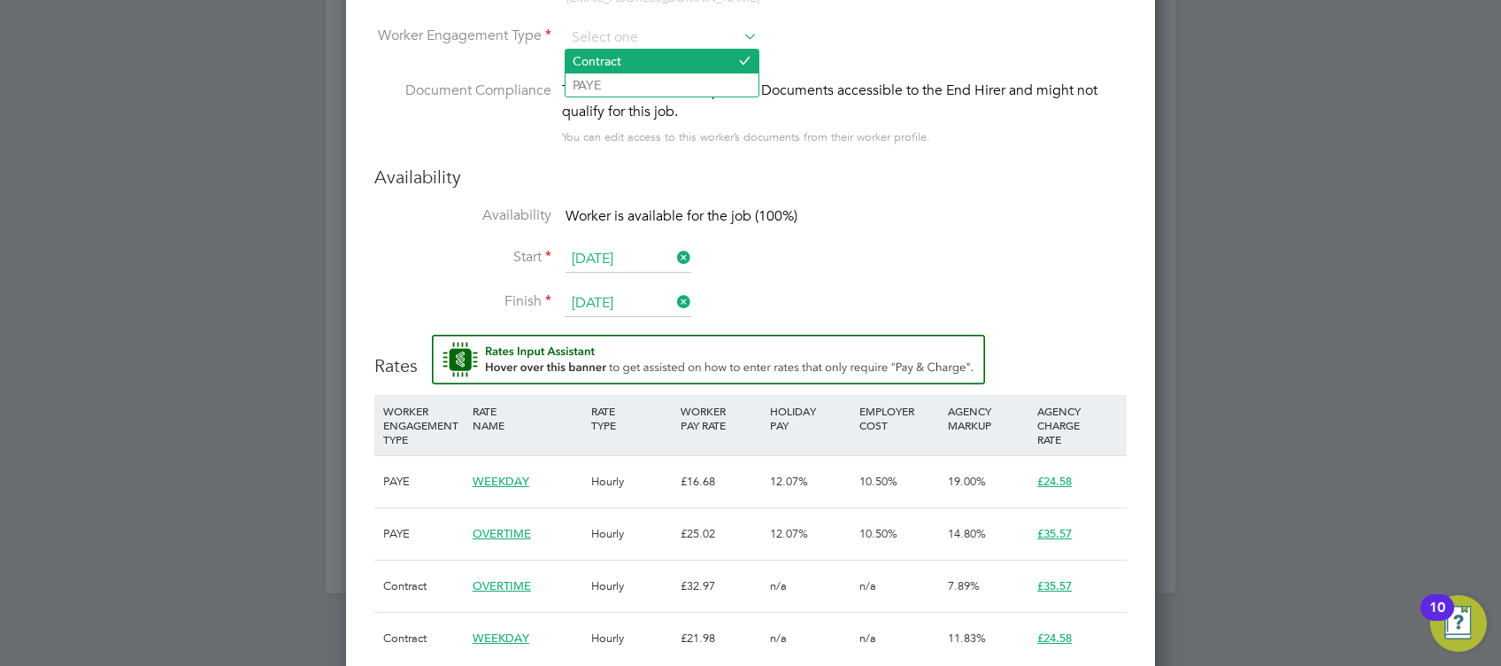
click at [644, 53] on li "Contract" at bounding box center [662, 61] width 193 height 23
type input "Contract"
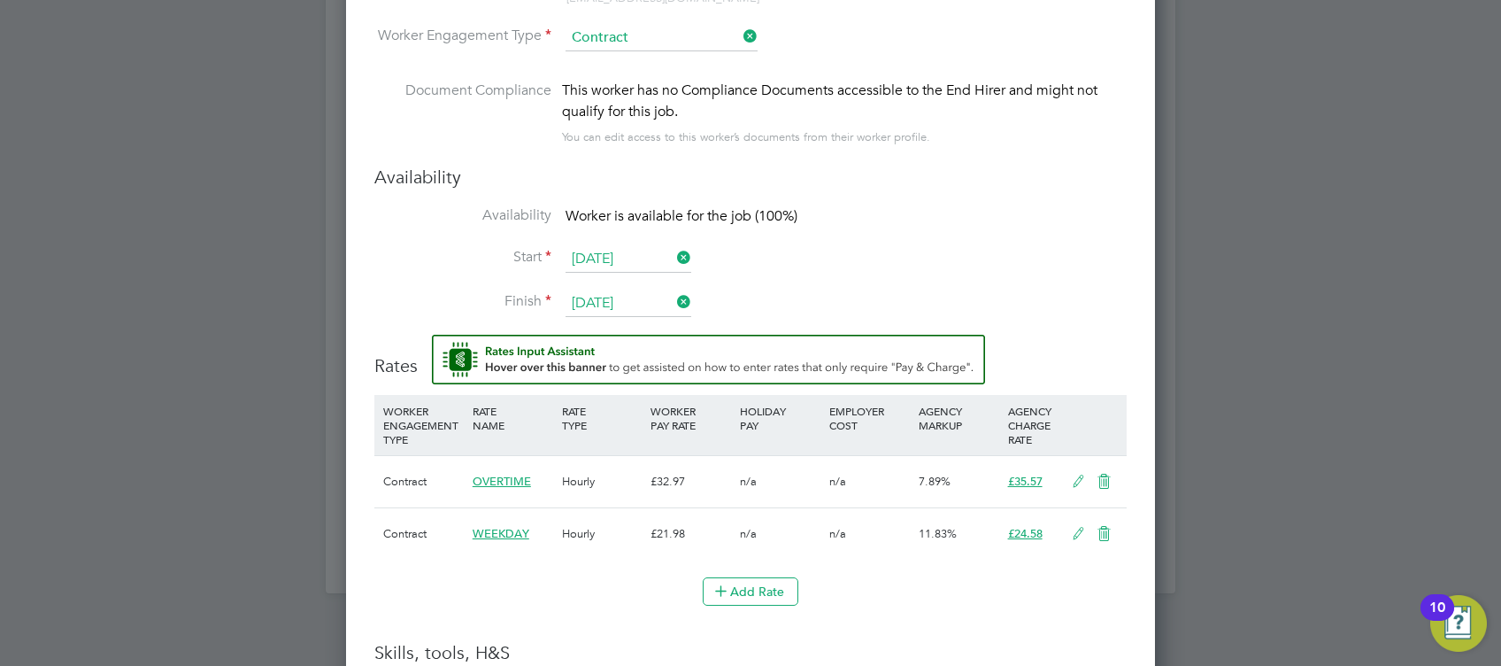
click at [1080, 534] on icon at bounding box center [1078, 534] width 22 height 14
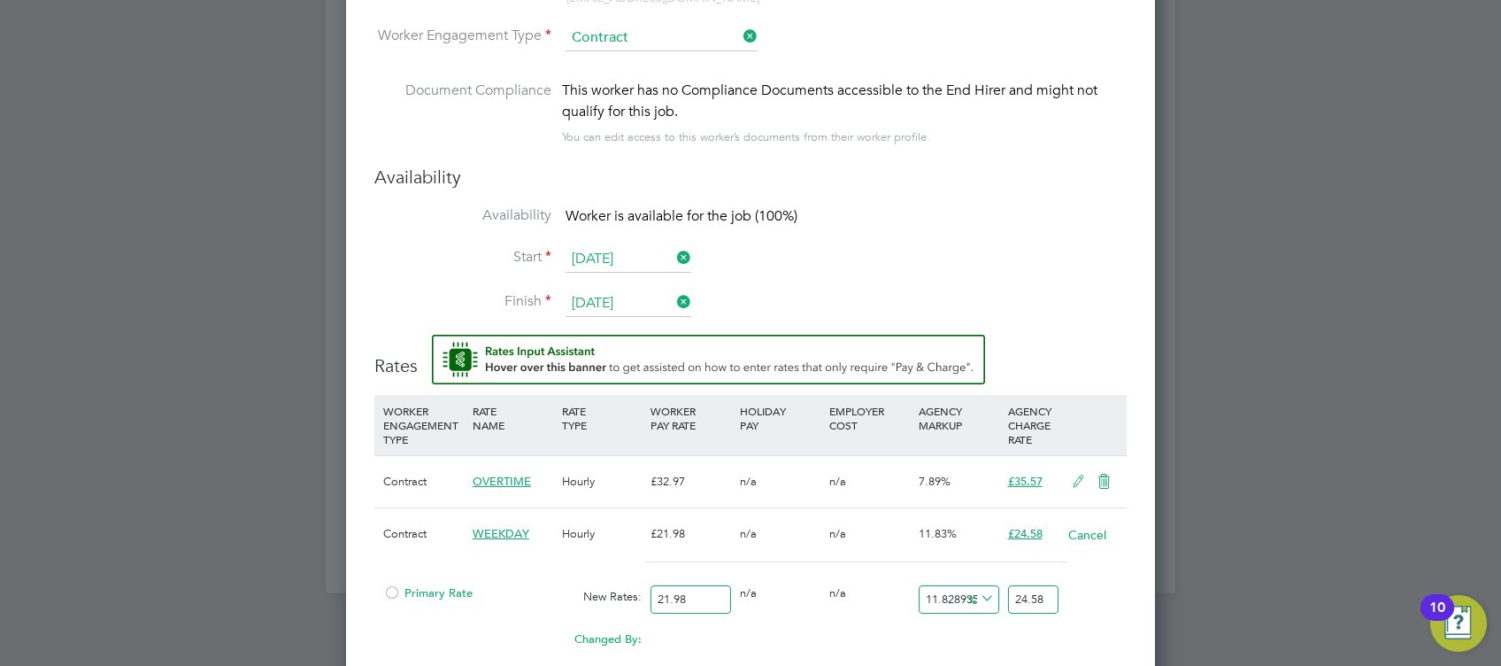
click at [389, 591] on div at bounding box center [392, 597] width 18 height 13
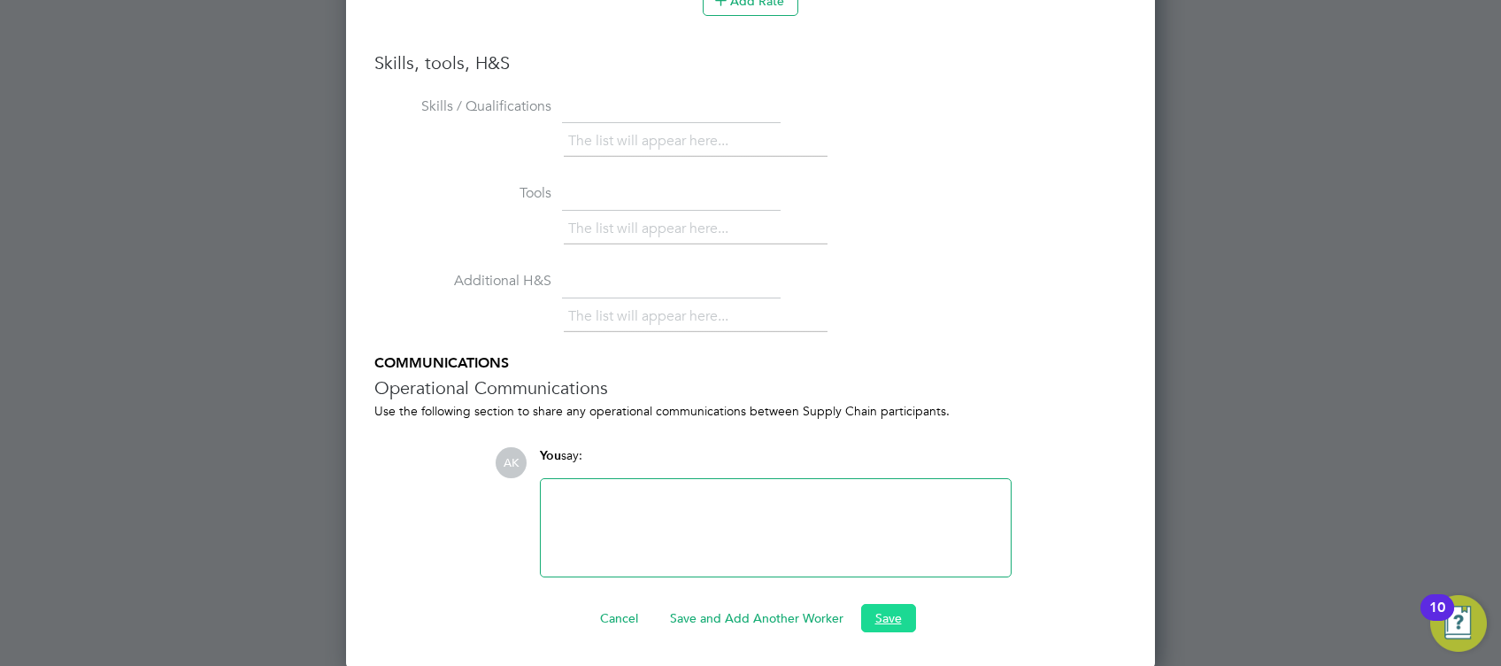
click at [883, 619] on button "Save" at bounding box center [888, 618] width 55 height 28
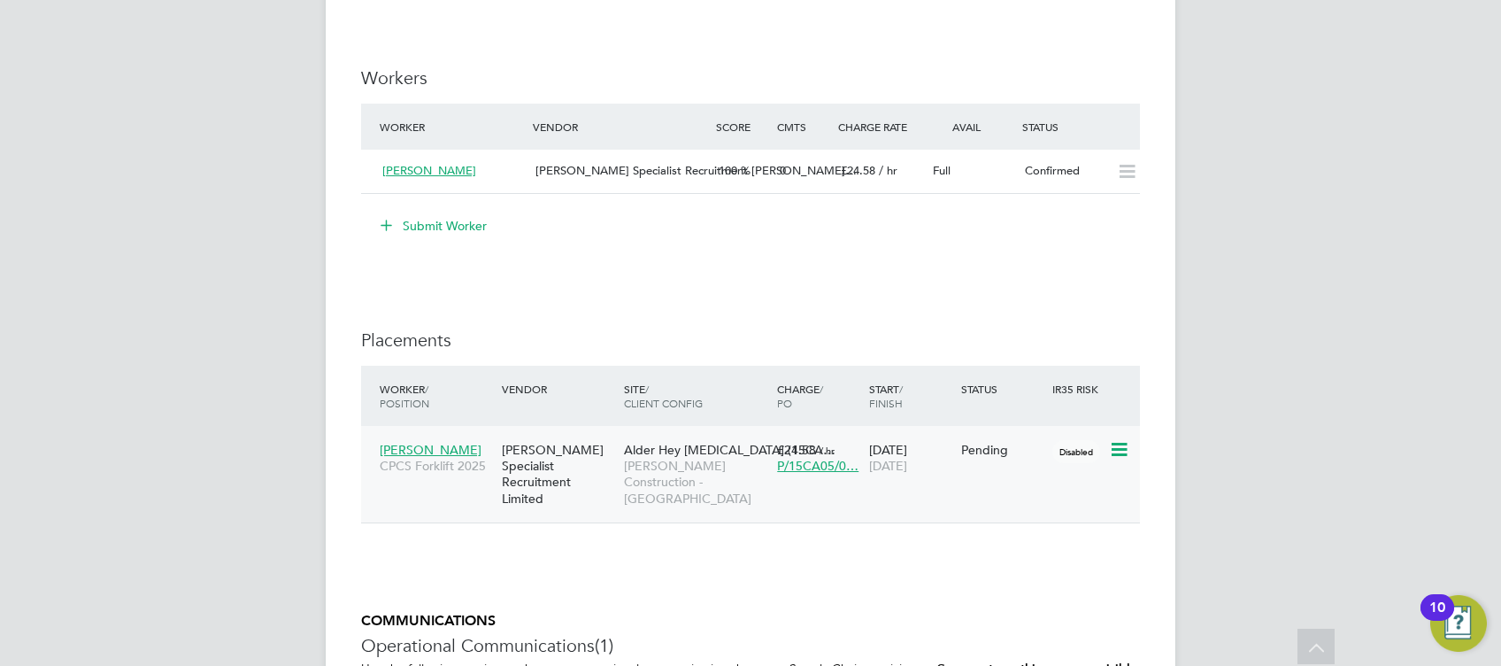
click at [599, 474] on div "Hays Specialist Recruitment Limited" at bounding box center [558, 474] width 122 height 82
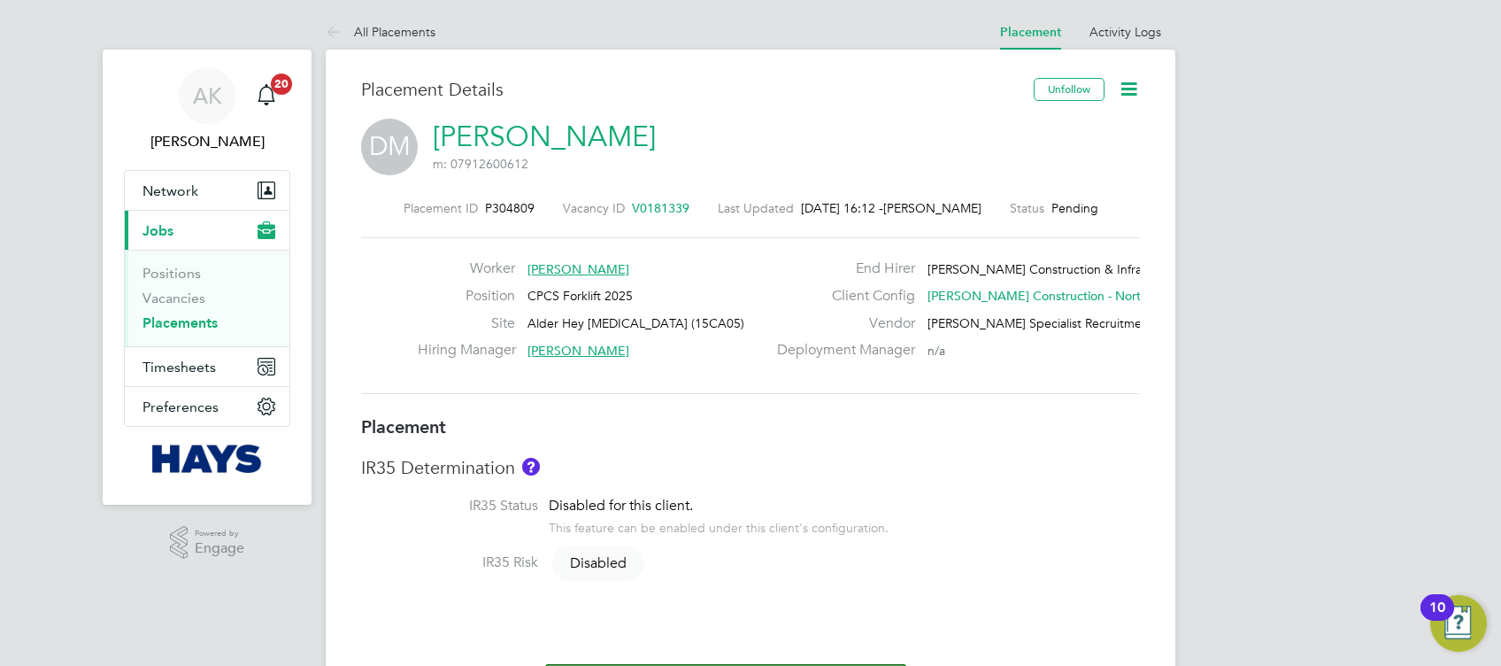
click at [1137, 89] on icon at bounding box center [1129, 89] width 22 height 22
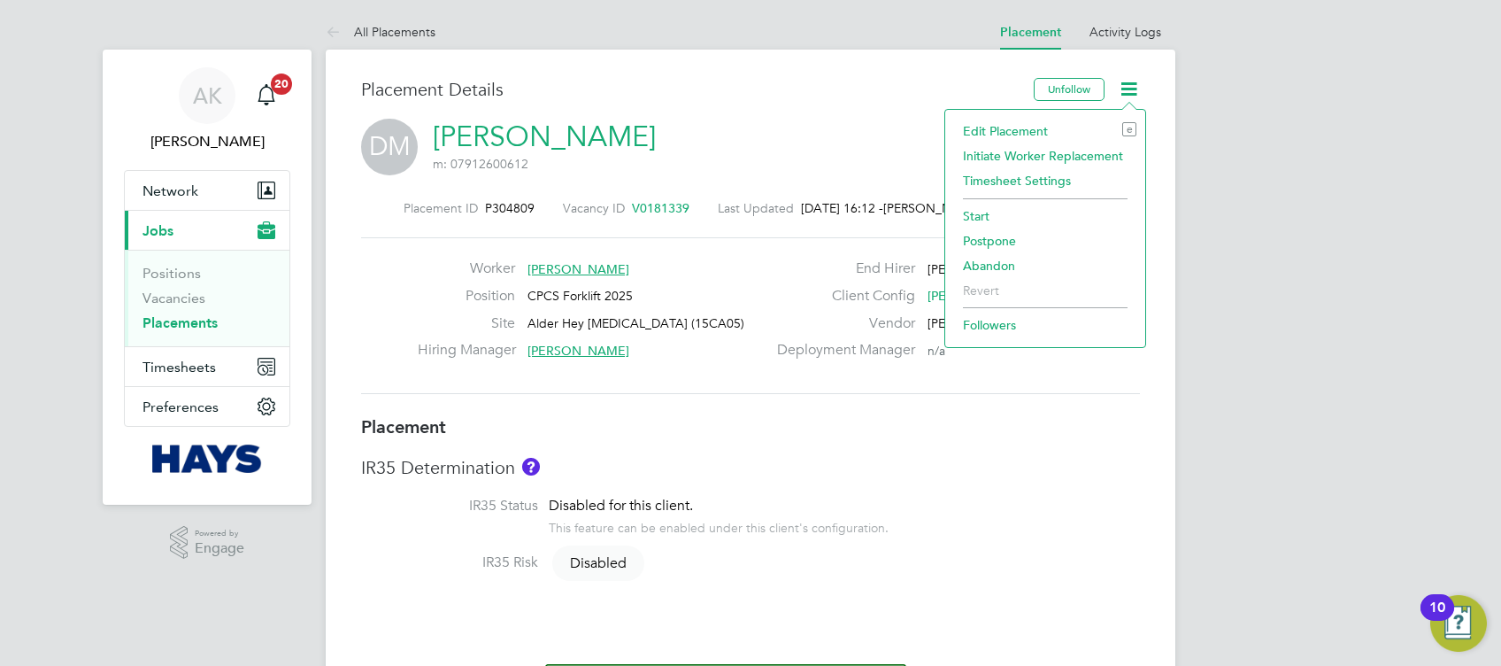
click at [985, 212] on li "Start" at bounding box center [1045, 216] width 182 height 25
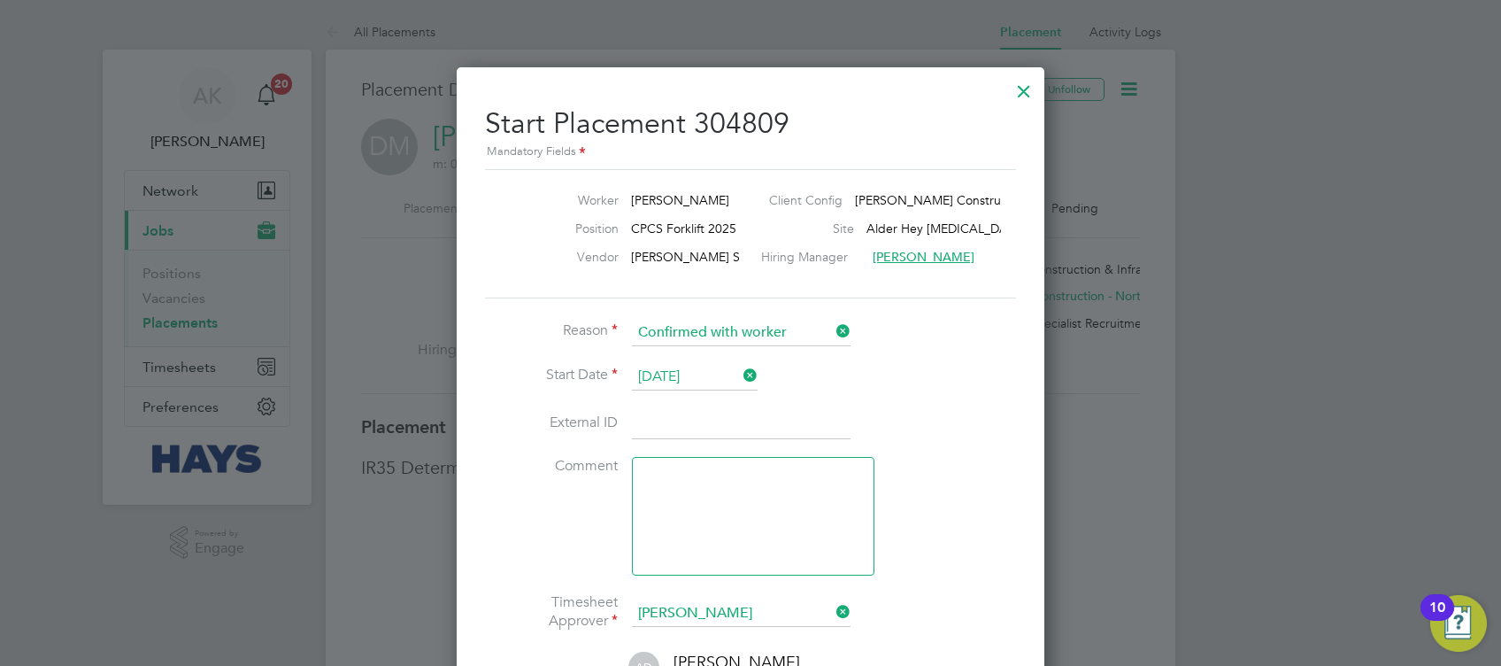
click at [690, 413] on input at bounding box center [741, 424] width 219 height 32
click at [1008, 89] on div at bounding box center [1024, 87] width 32 height 32
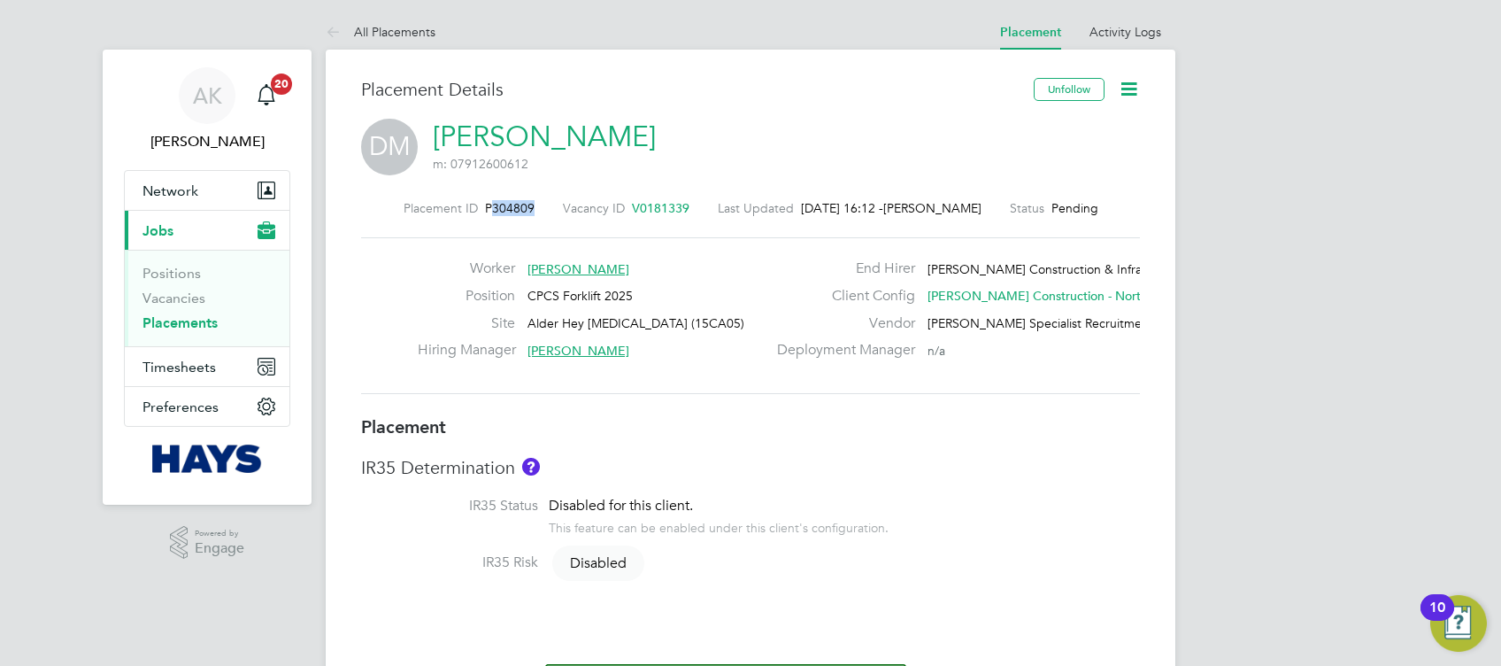
drag, startPoint x: 538, startPoint y: 211, endPoint x: 493, endPoint y: 196, distance: 47.3
click at [493, 196] on div "Placement ID P304809 Vacancy ID V0181339 Last Updated 26 Sep 2025, 16:12 - Amel…" at bounding box center [750, 297] width 779 height 237
drag, startPoint x: 493, startPoint y: 196, endPoint x: 509, endPoint y: 216, distance: 25.2
click at [509, 216] on div "Placement ID P304809" at bounding box center [469, 208] width 131 height 16
click at [512, 208] on span "P304809" at bounding box center [510, 208] width 50 height 16
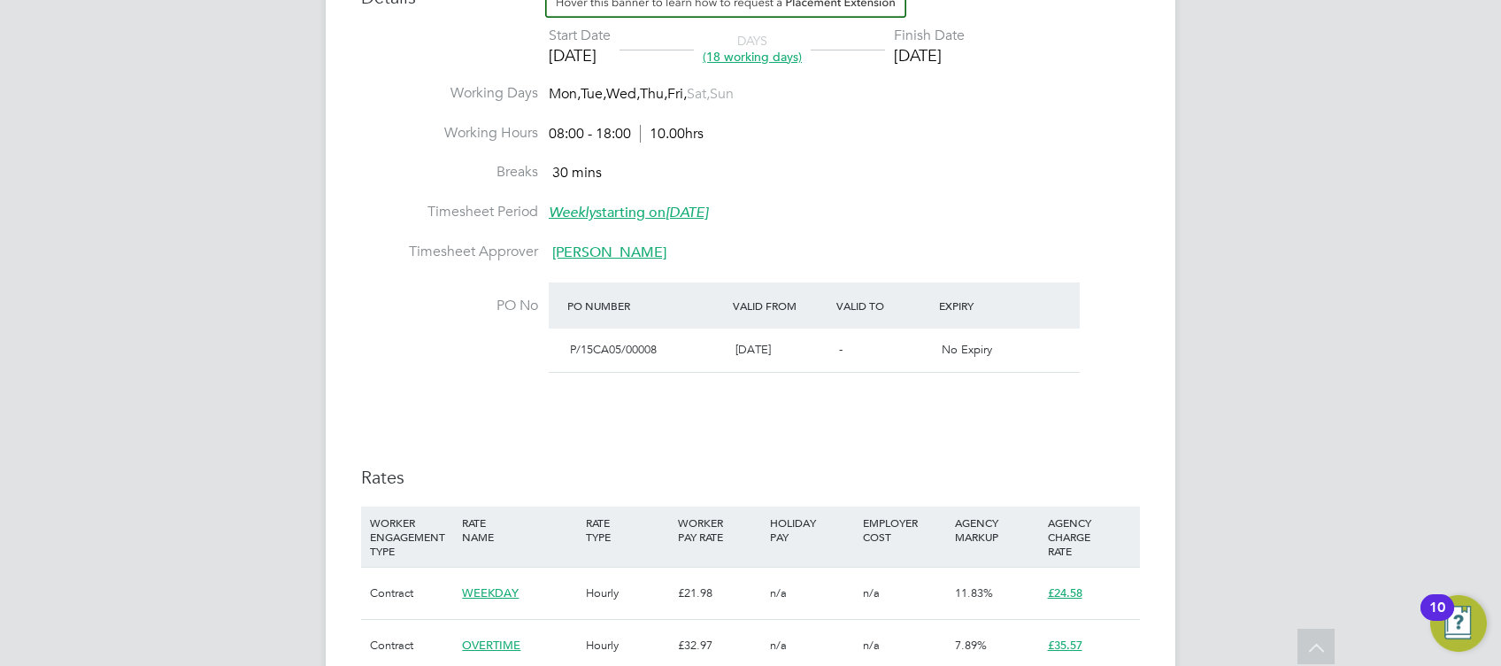
scroll to position [944, 0]
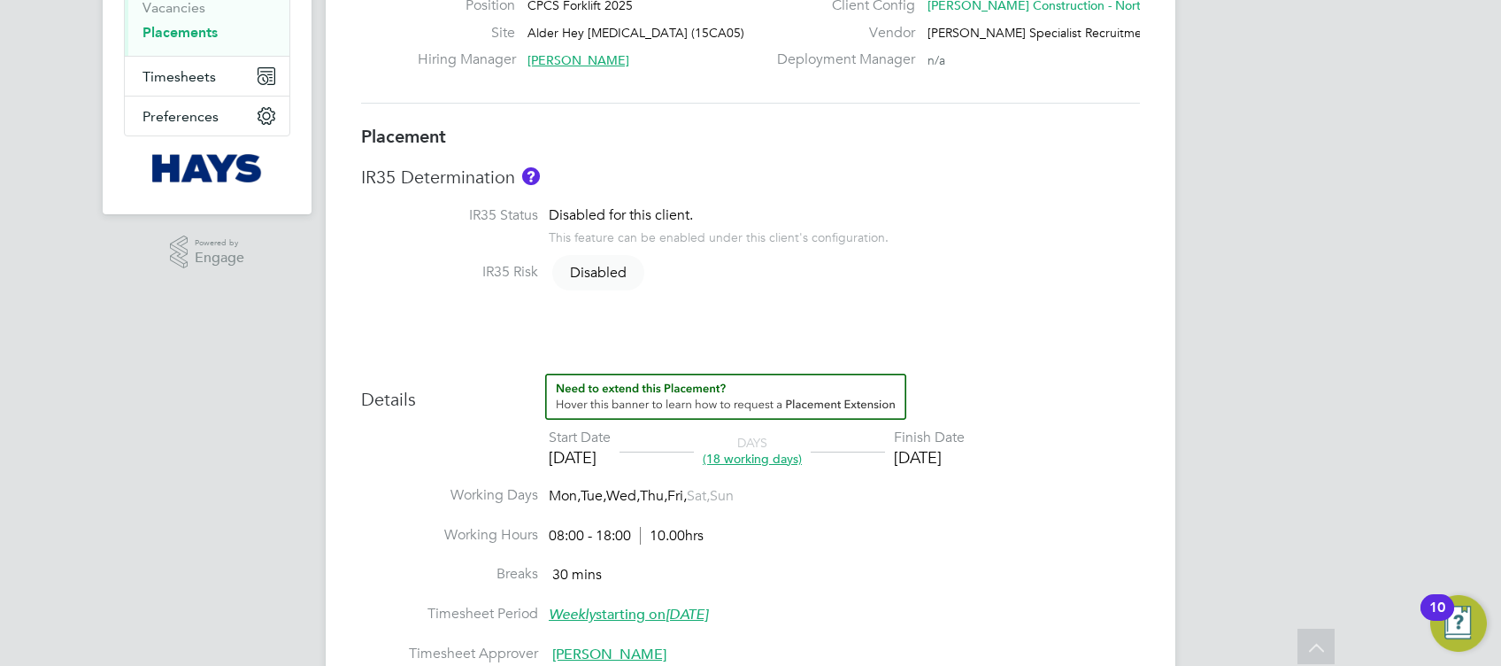
scroll to position [0, 0]
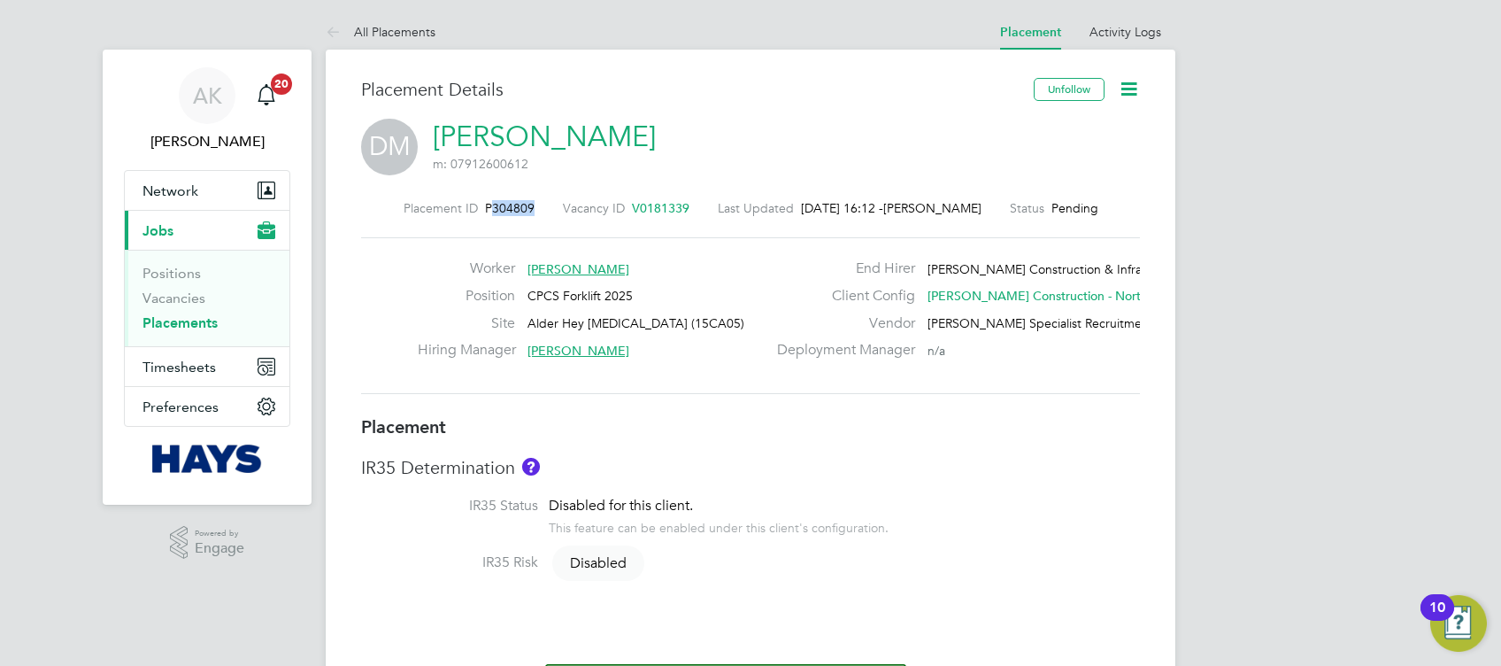
drag, startPoint x: 535, startPoint y: 197, endPoint x: 491, endPoint y: 199, distance: 43.4
click at [491, 199] on div "Placement ID P304809 Vacancy ID V0181339 Last Updated 26 Sep 2025, 16:12 - Amel…" at bounding box center [750, 297] width 779 height 237
copy span "304809"
click at [1136, 90] on icon at bounding box center [1129, 89] width 22 height 22
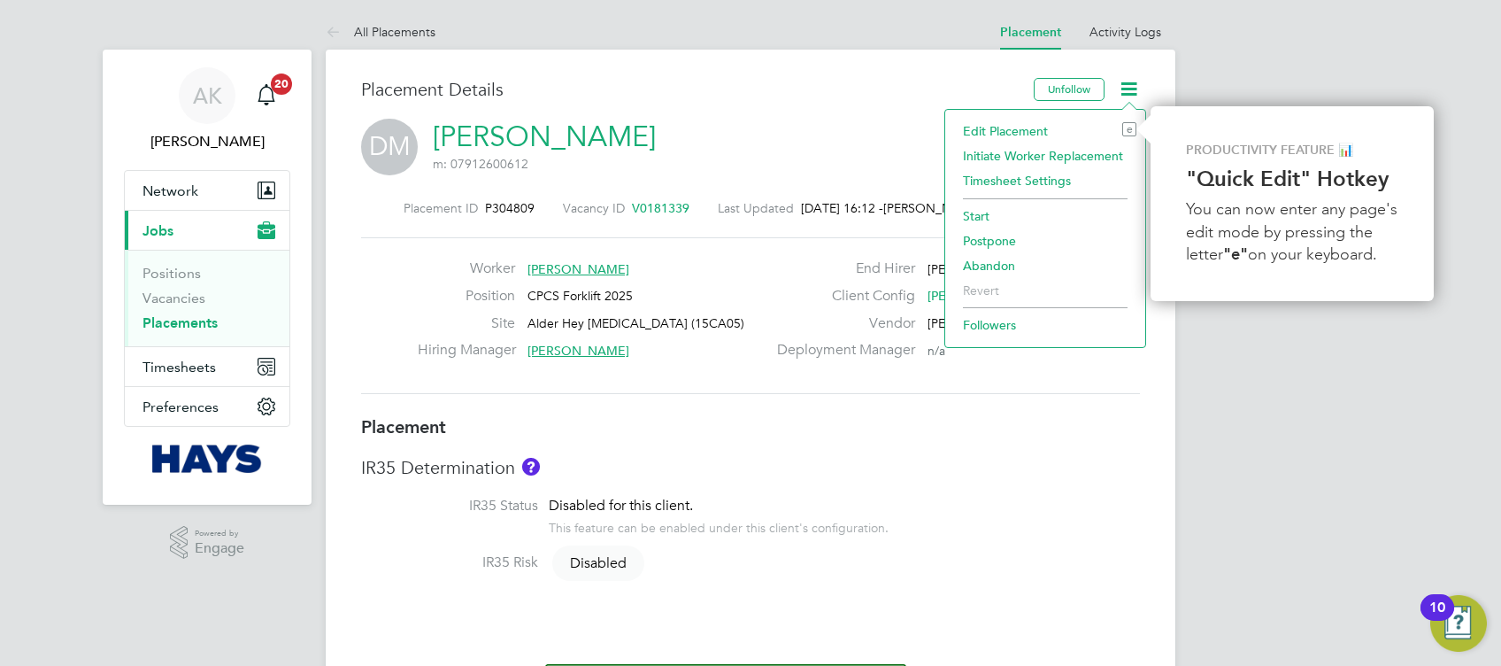
click at [1027, 127] on li "Edit Placement e" at bounding box center [1045, 131] width 182 height 25
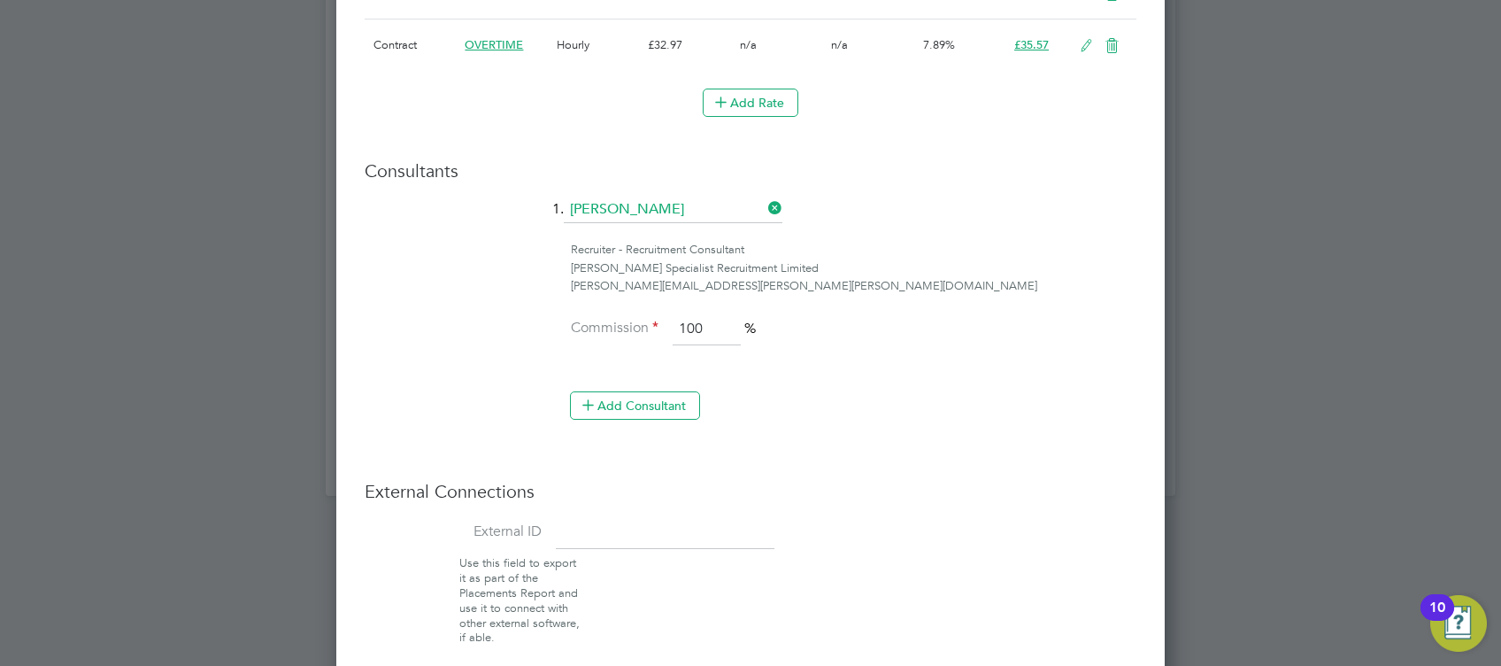
scroll to position [1409, 0]
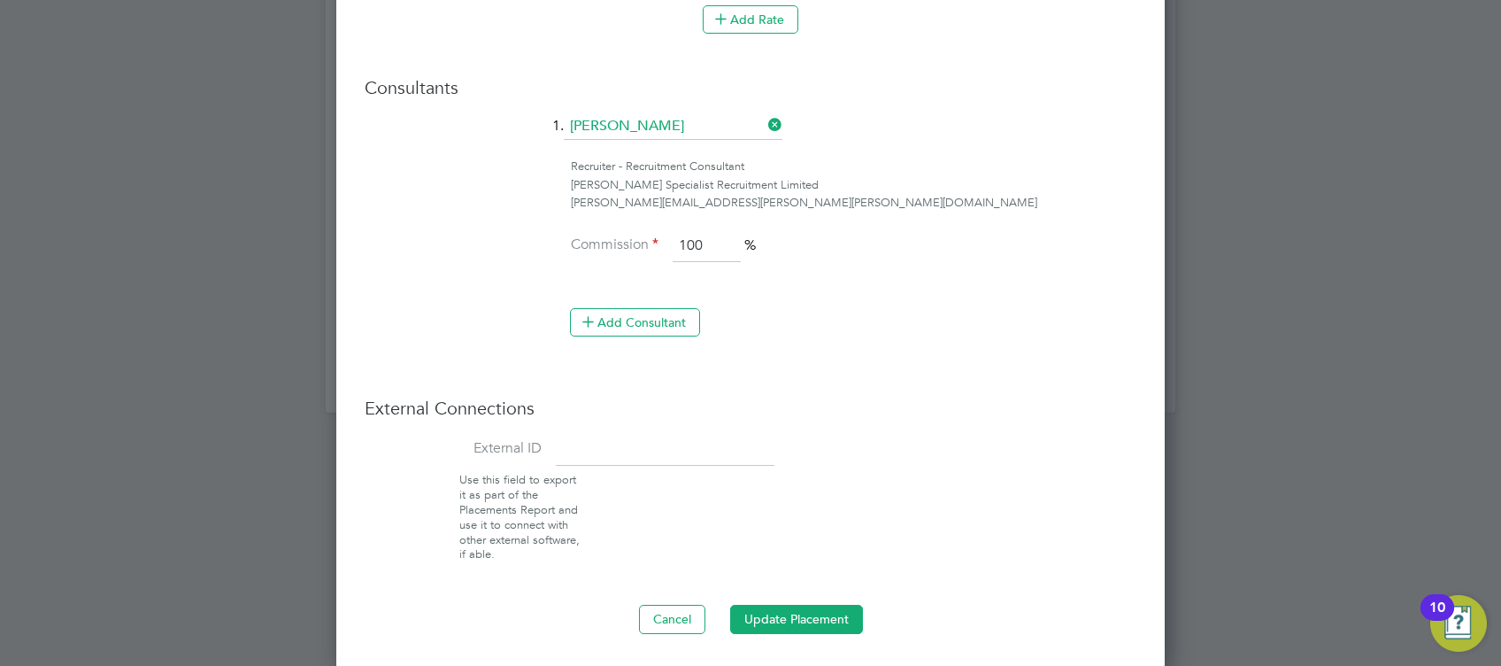
click at [667, 450] on input at bounding box center [665, 450] width 219 height 32
paste input "30653803"
type input "30653803"
click at [786, 614] on button "Update Placement" at bounding box center [796, 619] width 133 height 28
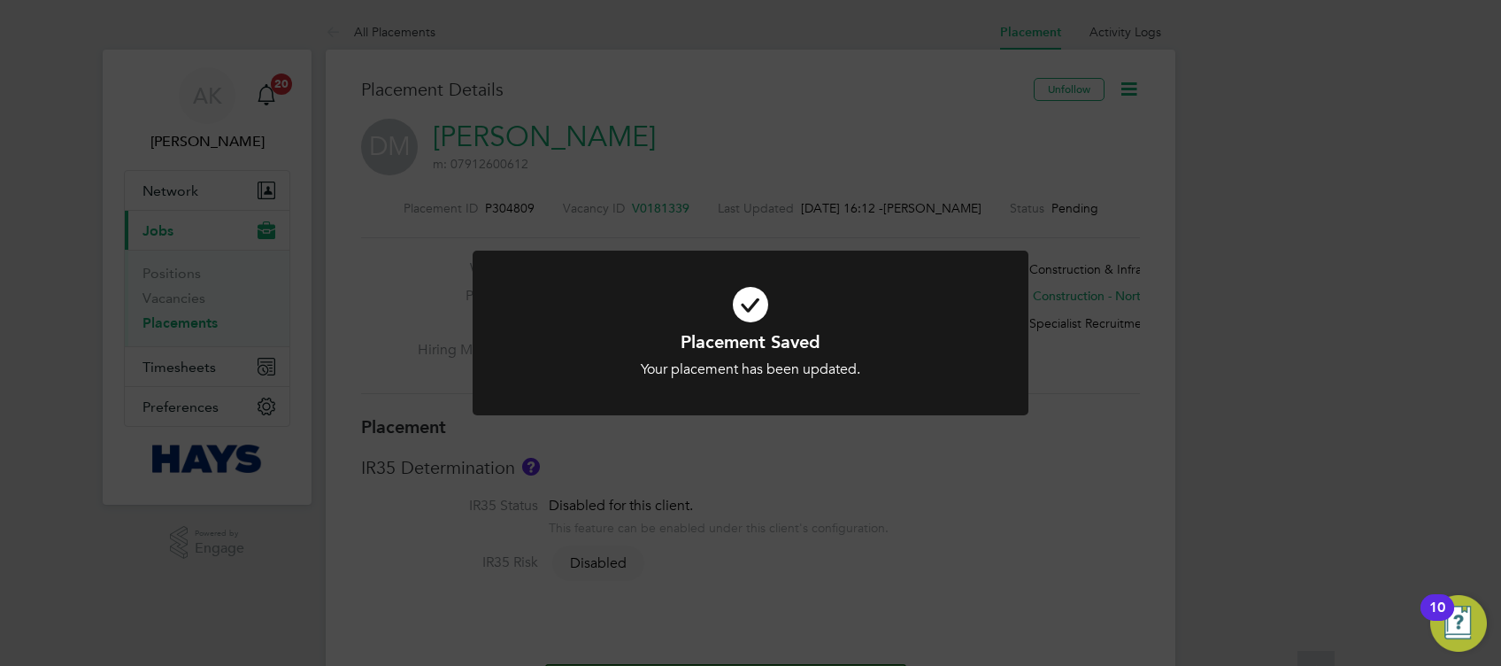
scroll to position [53, 123]
click at [899, 105] on div "Placement Saved Your placement has been updated. Cancel Okay" at bounding box center [750, 333] width 1501 height 666
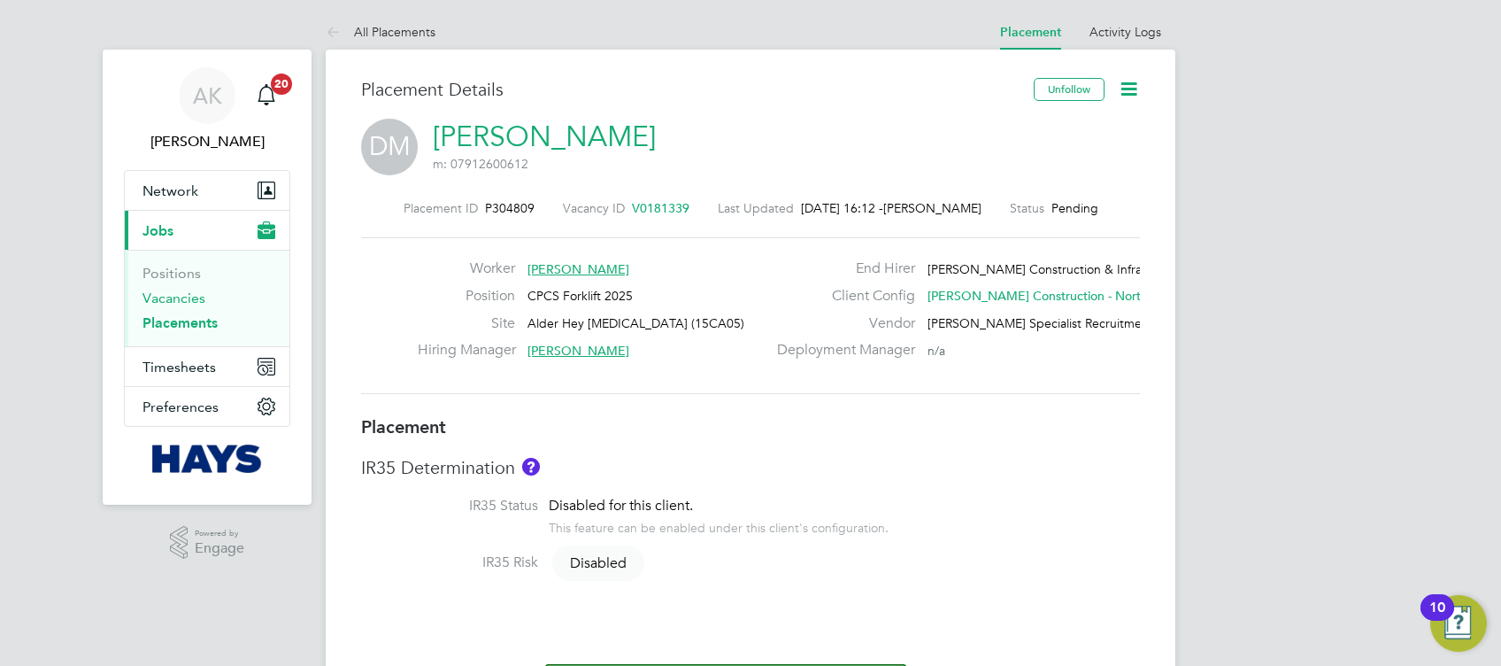
click at [183, 297] on link "Vacancies" at bounding box center [173, 297] width 63 height 17
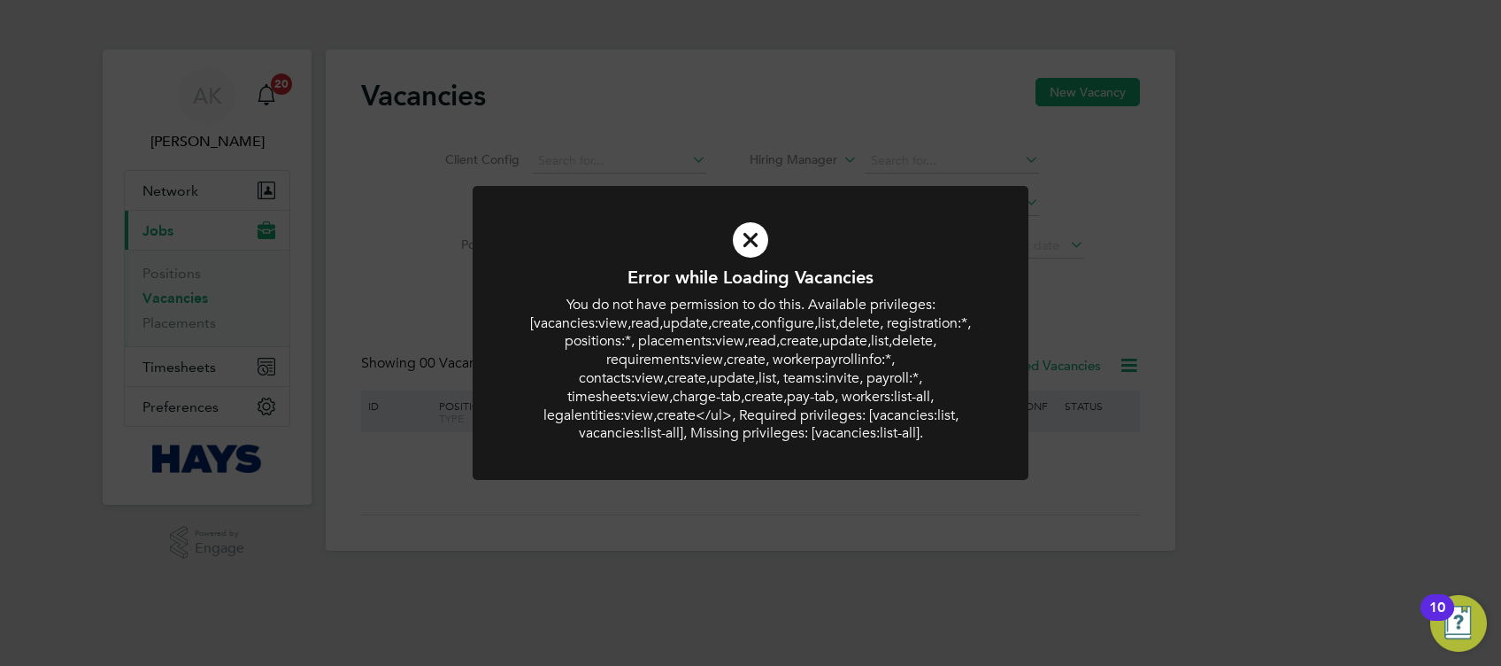
click at [1251, 295] on div "Error while Loading Vacancies You do not have permission to do this. Available …" at bounding box center [750, 333] width 1501 height 666
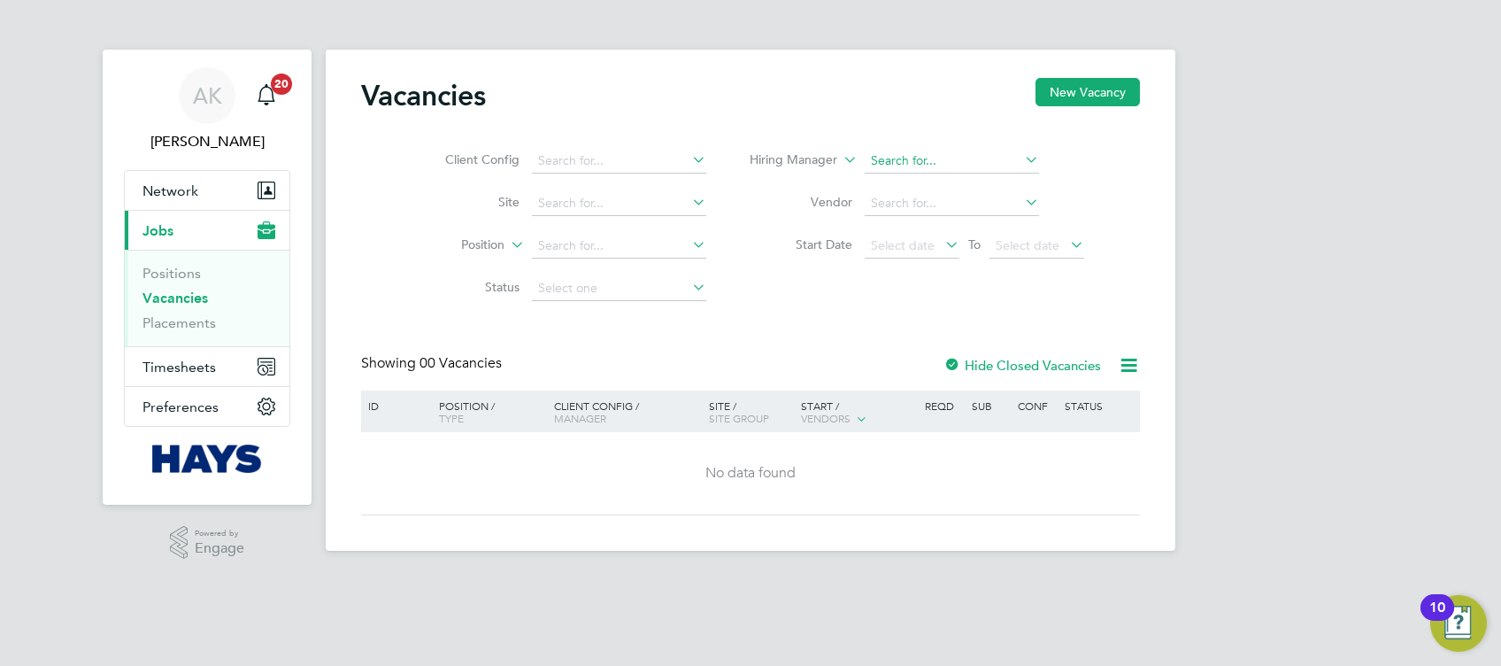
click at [928, 160] on input at bounding box center [952, 161] width 174 height 25
click at [837, 324] on div "Vacancies New Vacancy Client Config Site Position Status Hiring Manager Vendor …" at bounding box center [750, 296] width 779 height 437
click at [884, 206] on input at bounding box center [952, 203] width 174 height 25
type input "vistr"
click at [1236, 280] on div "AK Amelia Kelly Notifications 20 Applications: Network Businesses Sites Workers…" at bounding box center [750, 289] width 1501 height 579
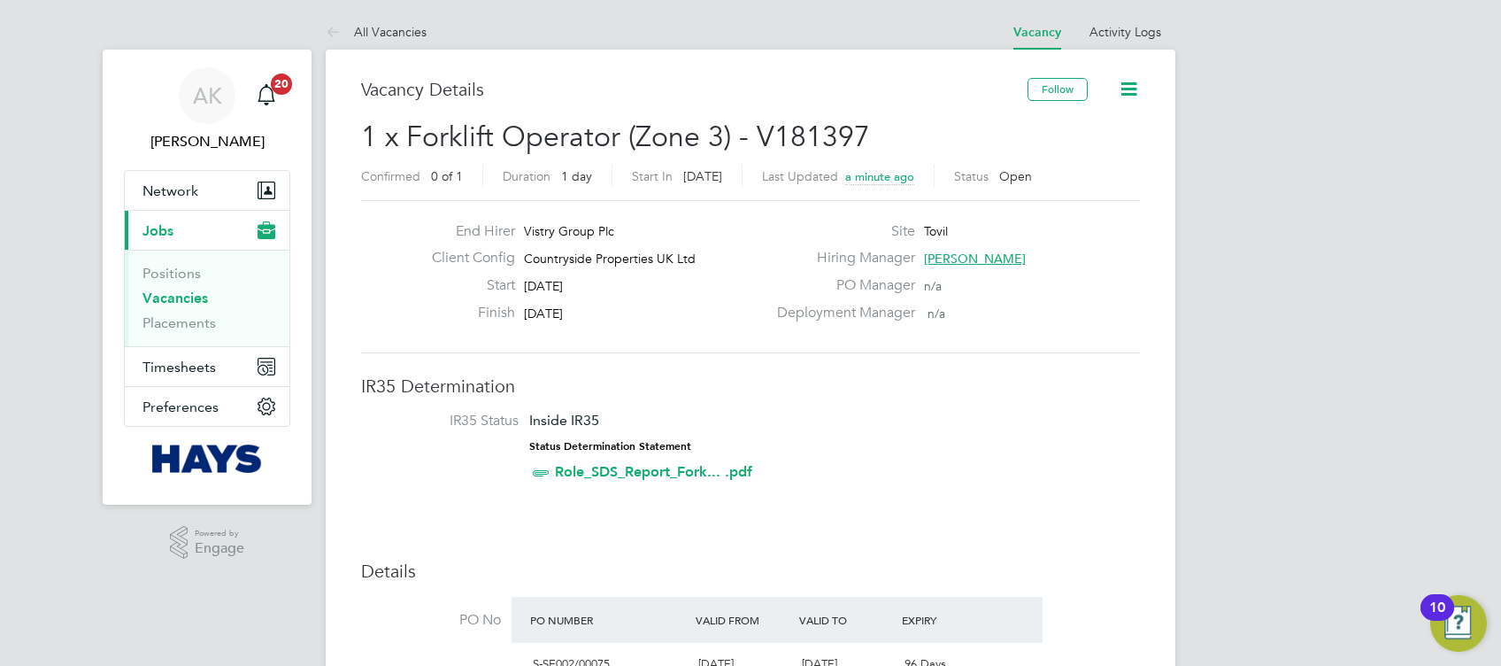
click at [181, 299] on link "Vacancies" at bounding box center [174, 297] width 65 height 17
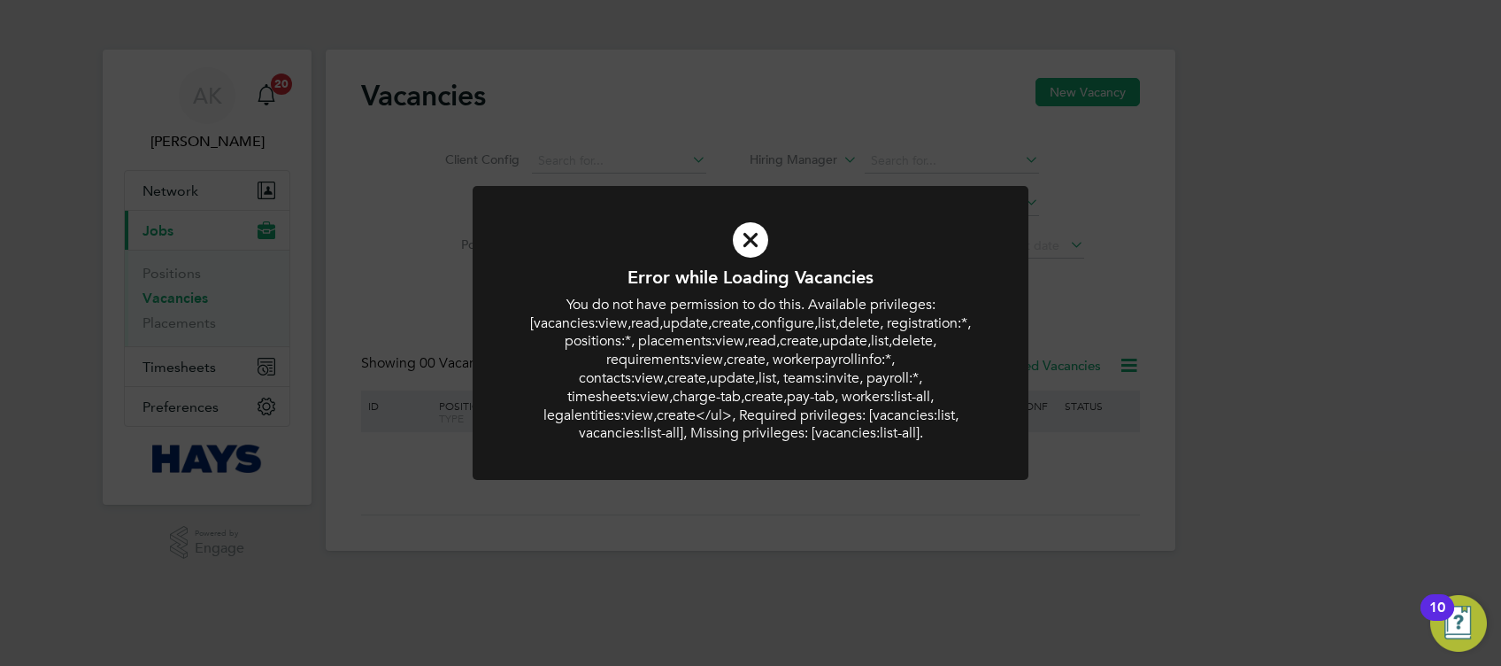
click at [814, 290] on div "Error while Loading Vacancies You do not have permission to do this. Available …" at bounding box center [750, 354] width 460 height 177
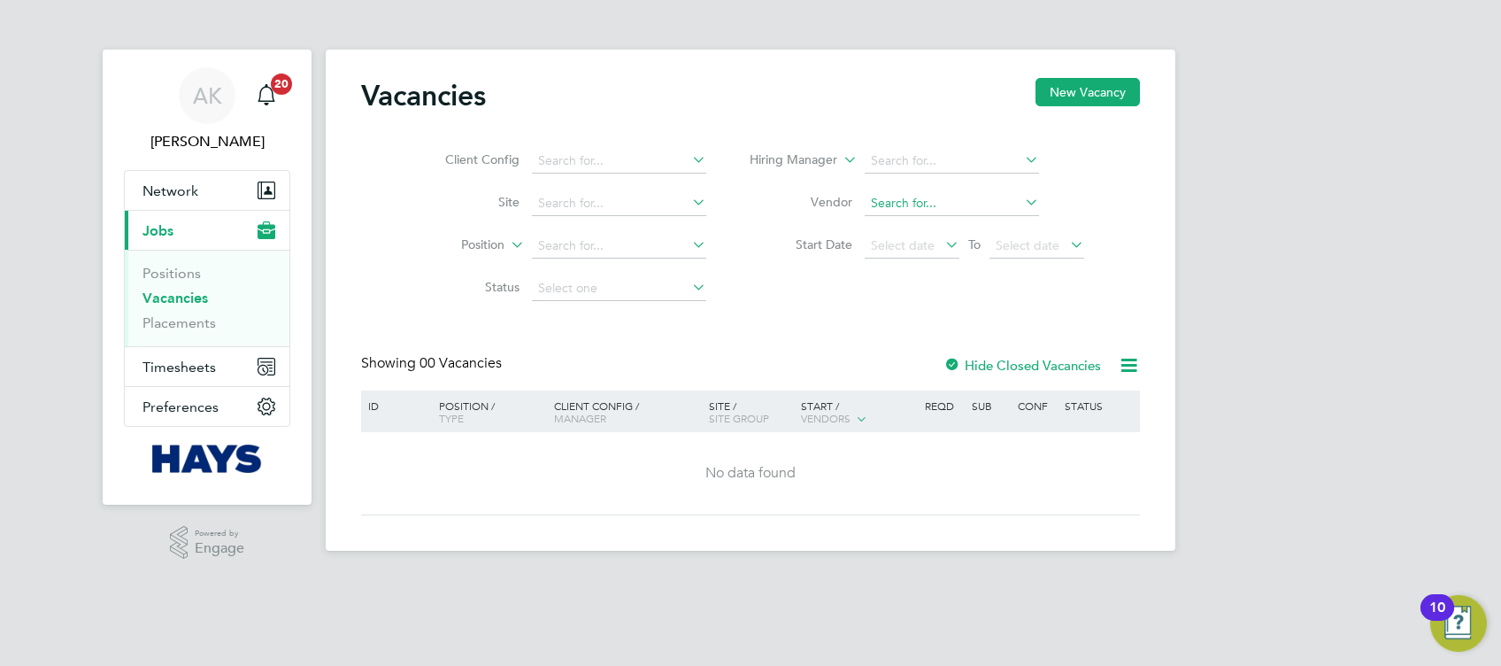
click at [900, 209] on input at bounding box center [952, 203] width 174 height 25
type input "vistr"
click at [1021, 203] on icon at bounding box center [1021, 201] width 0 height 25
